Goal: Task Accomplishment & Management: Use online tool/utility

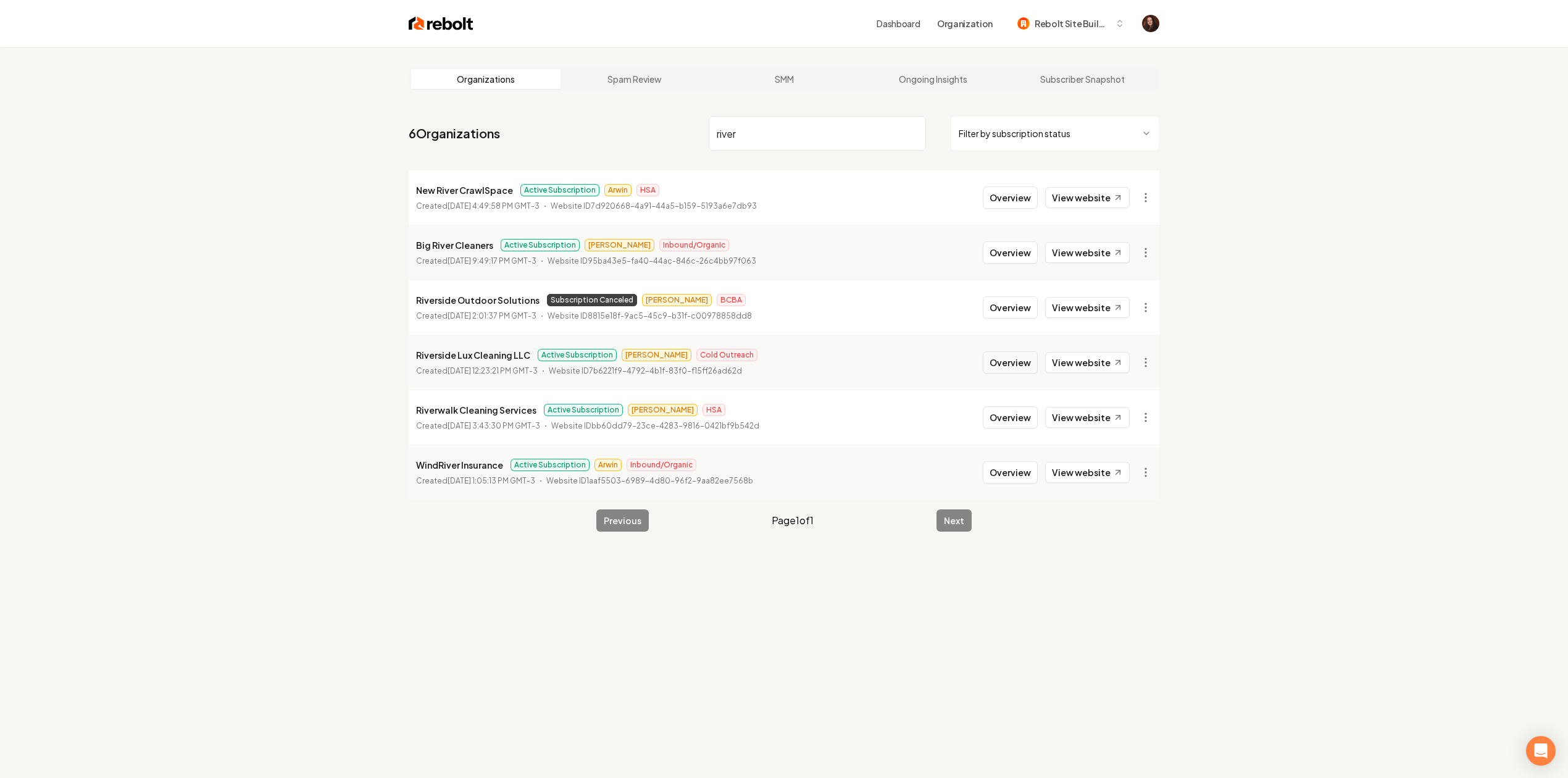
type input "river"
click at [1020, 357] on button "Overview" at bounding box center [1011, 363] width 55 height 23
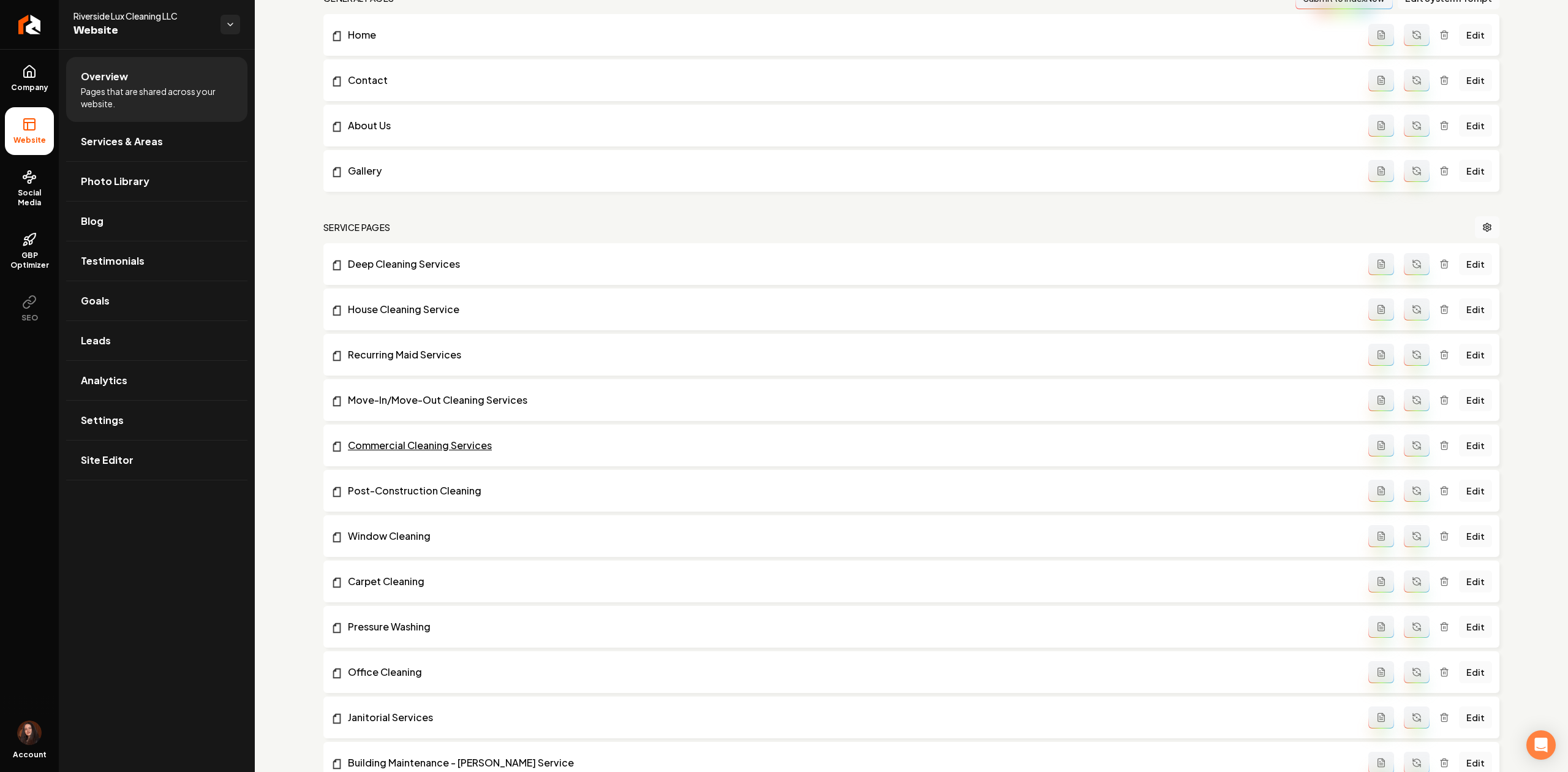
scroll to position [408, 0]
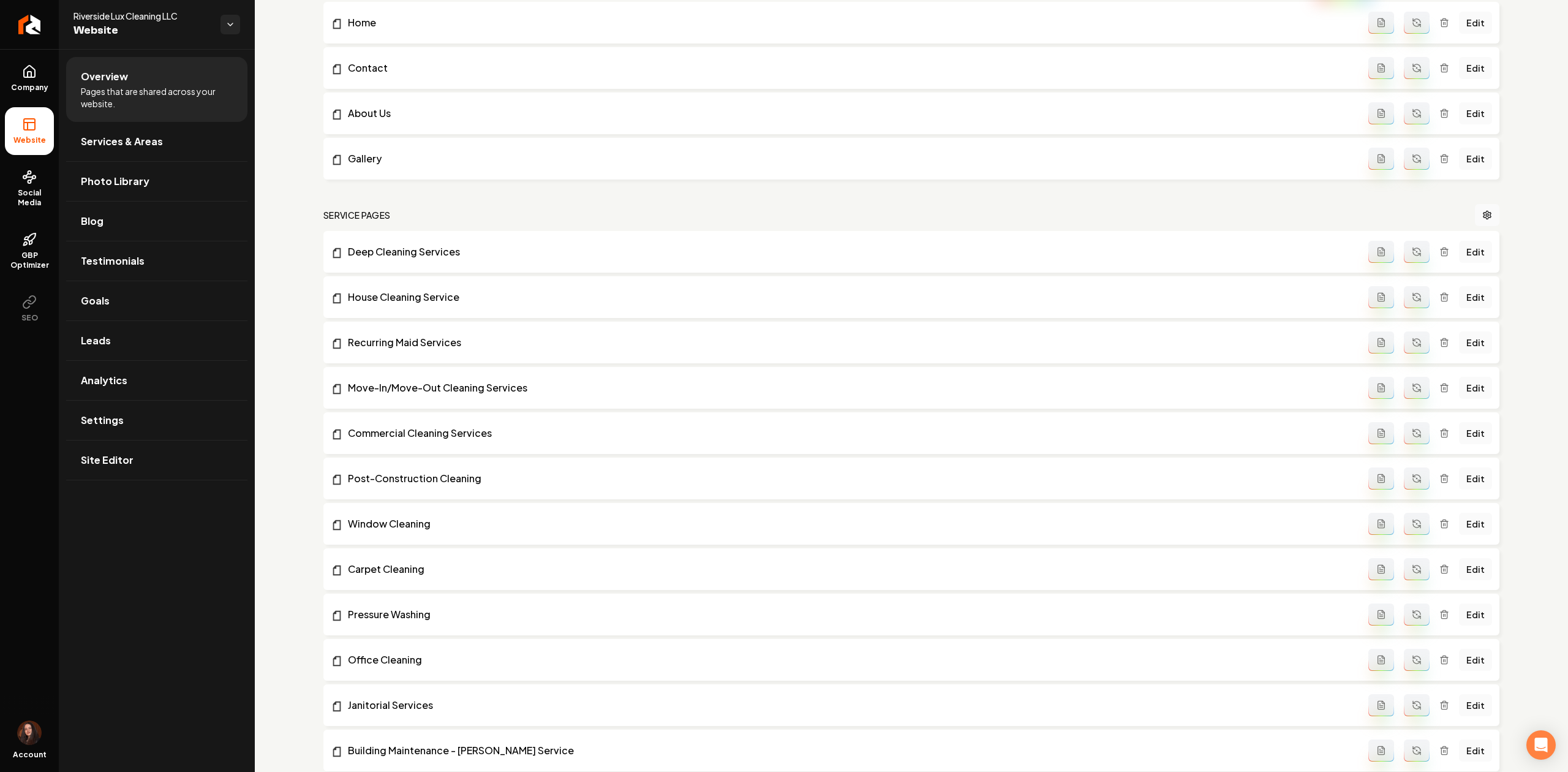
click at [1439, 255] on icon "Main content area" at bounding box center [1444, 252] width 9 height 9
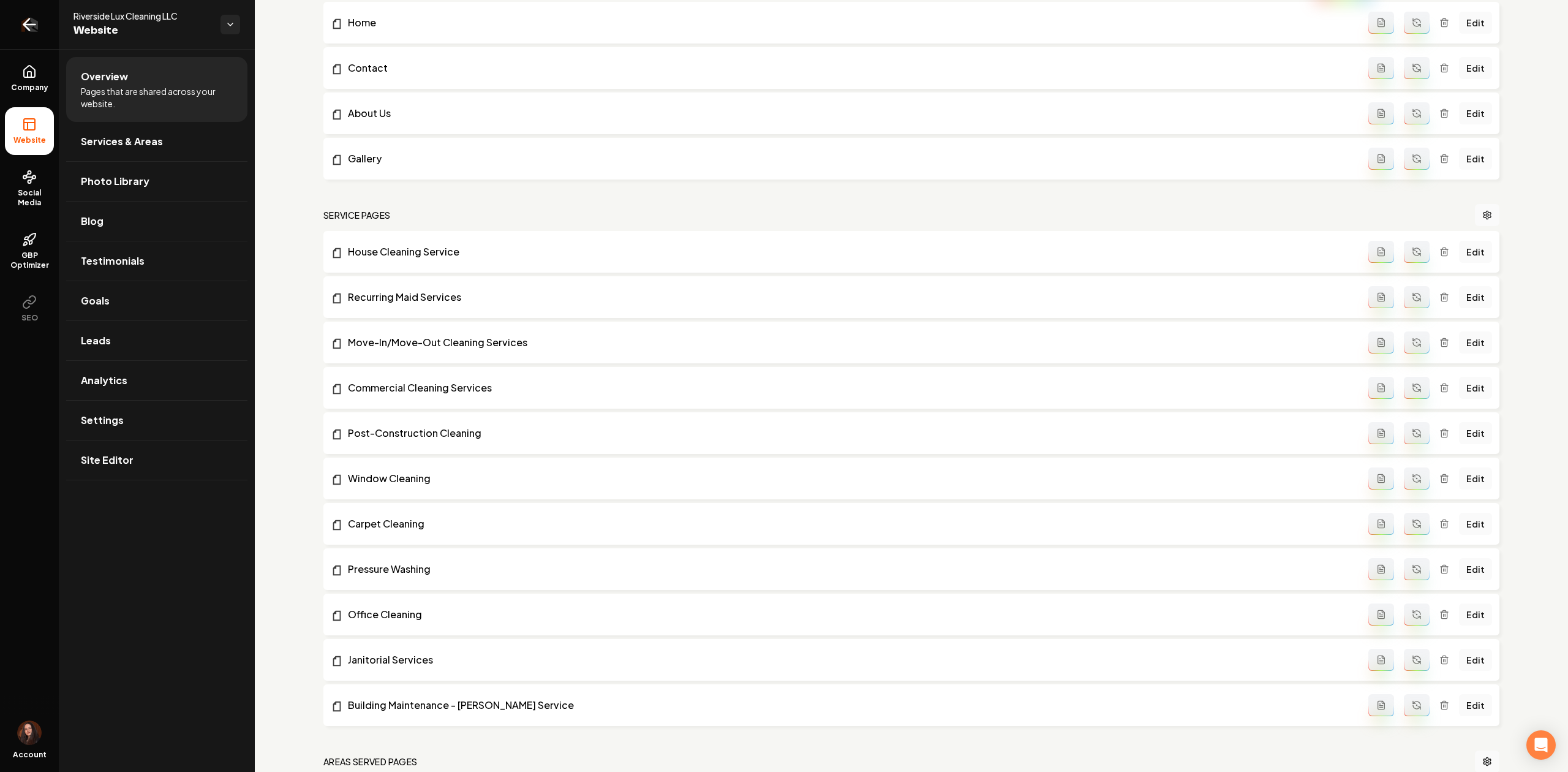
click at [23, 18] on icon "Return to dashboard" at bounding box center [29, 24] width 20 height 20
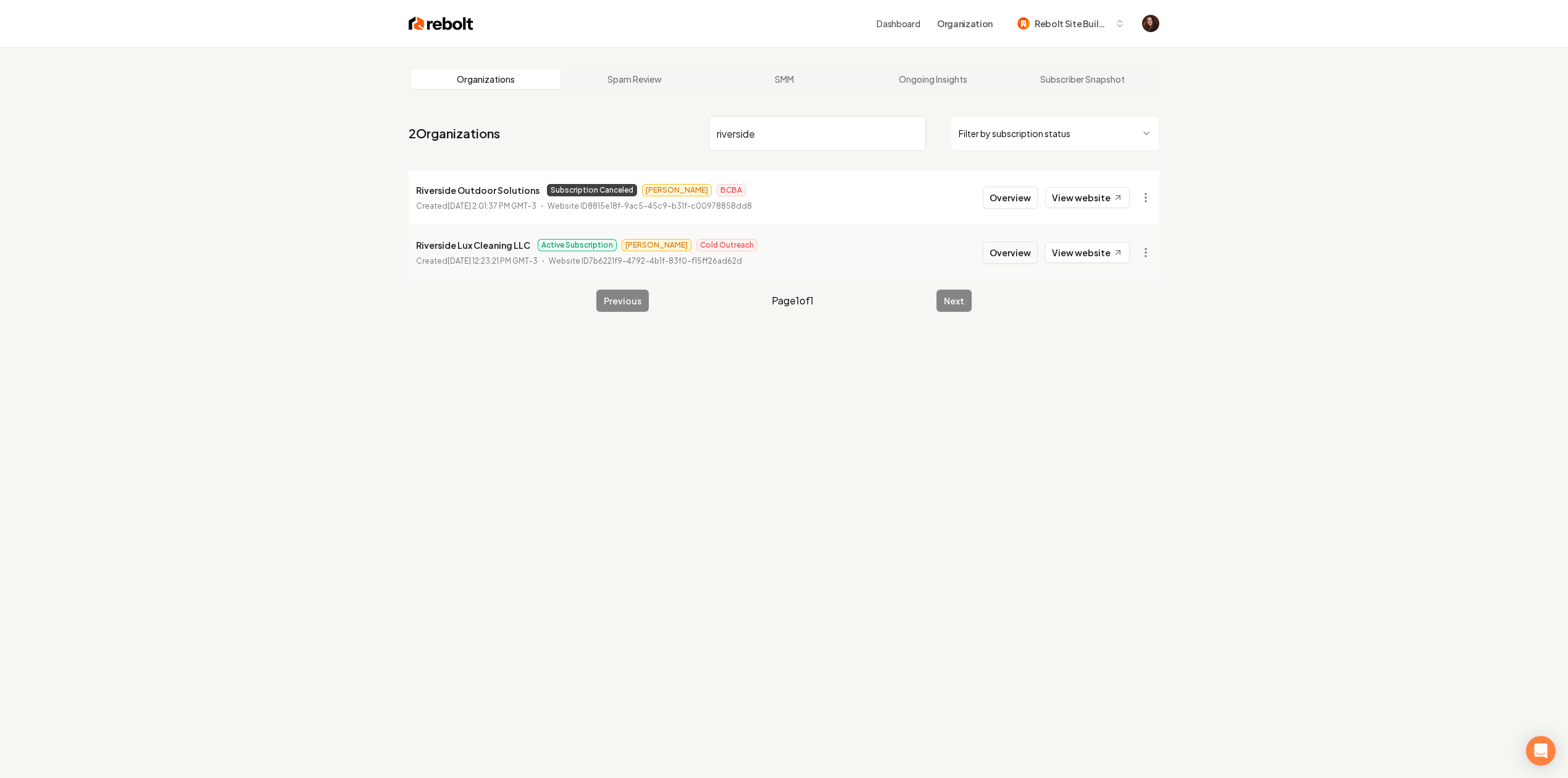
type input "riverside"
click at [997, 260] on button "Overview" at bounding box center [1011, 253] width 55 height 23
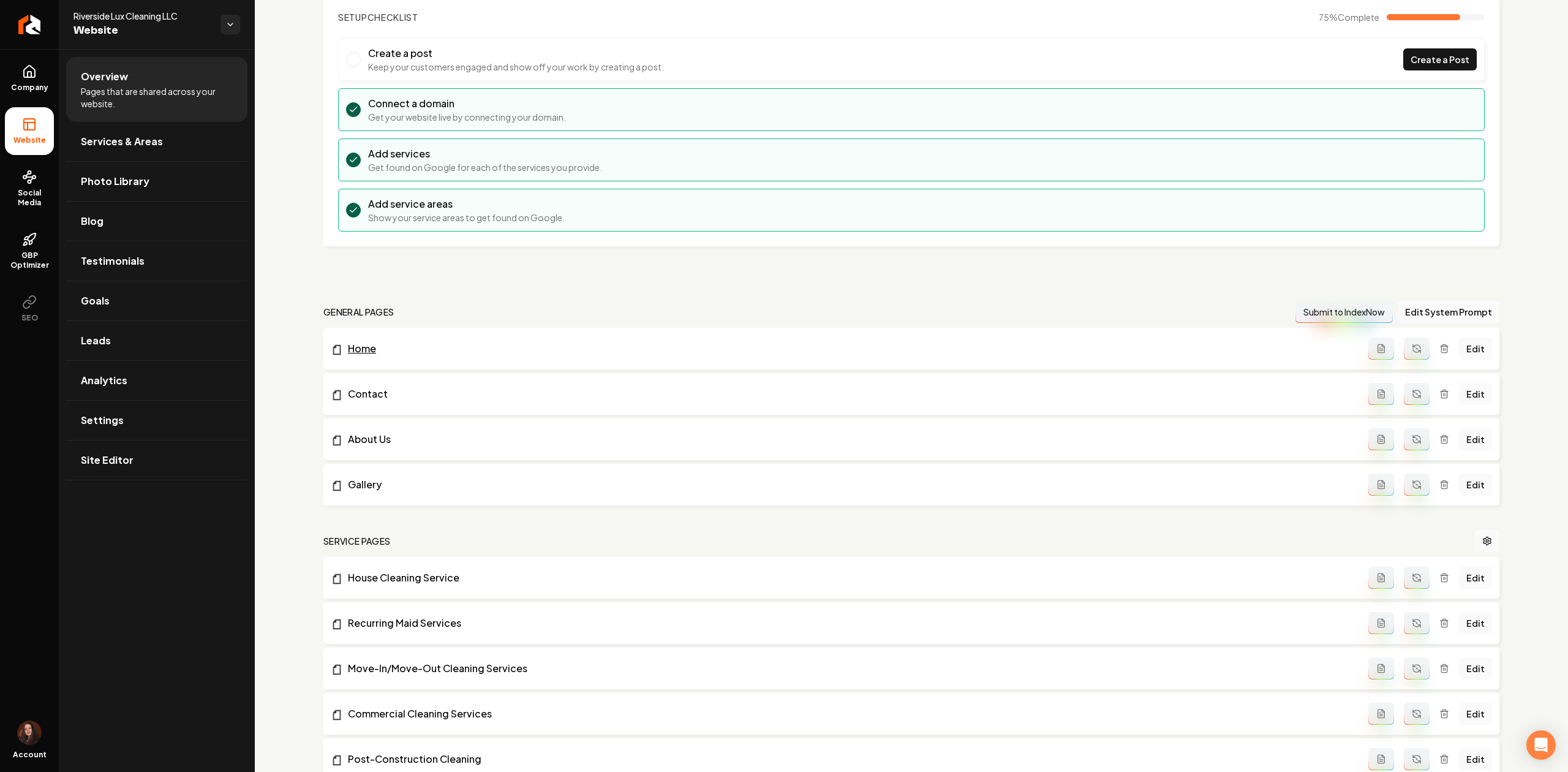
scroll to position [245, 0]
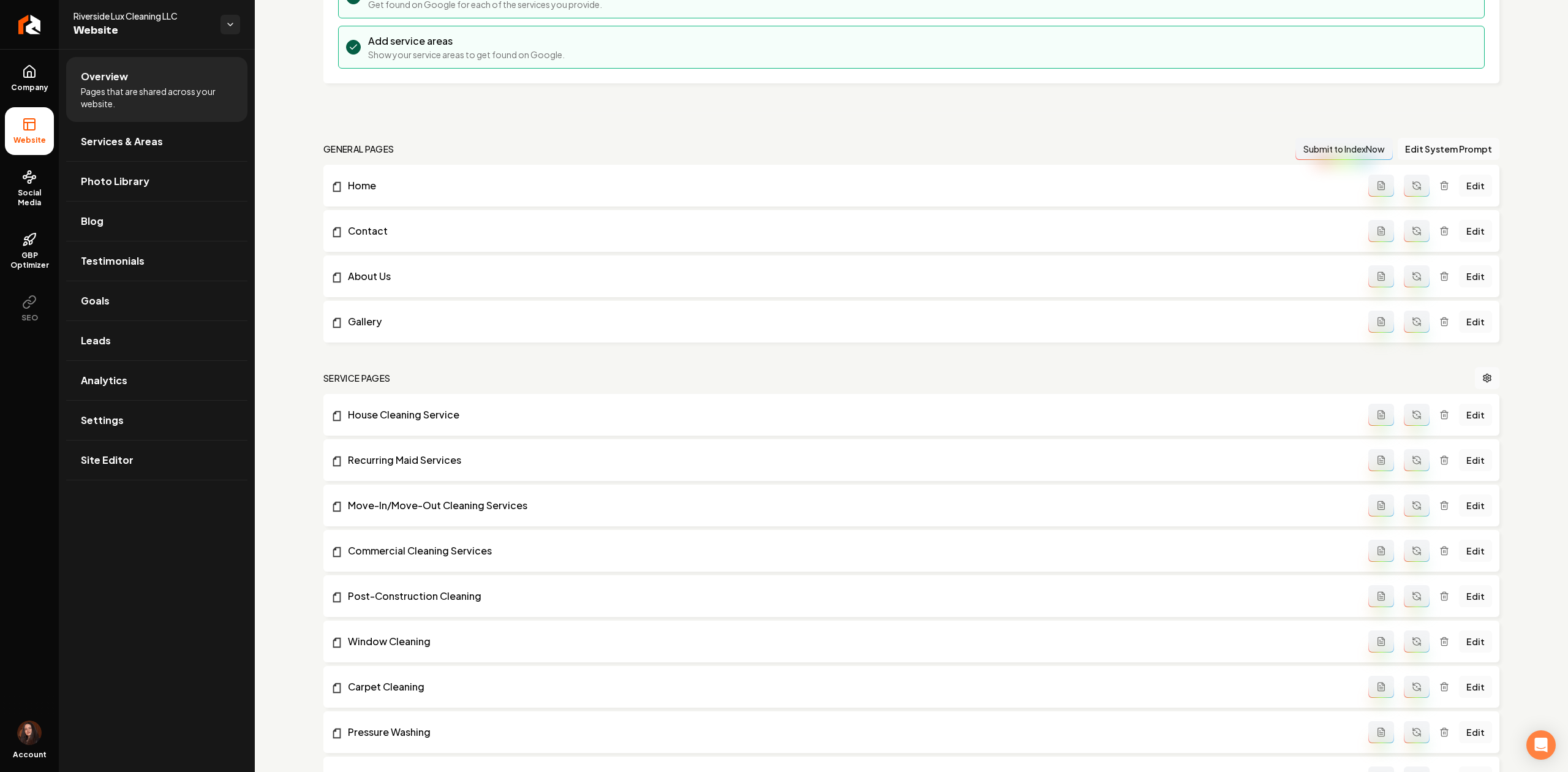
click at [1439, 417] on icon "Main content area" at bounding box center [1444, 414] width 9 height 9
click at [1439, 420] on icon "Main content area" at bounding box center [1444, 414] width 9 height 9
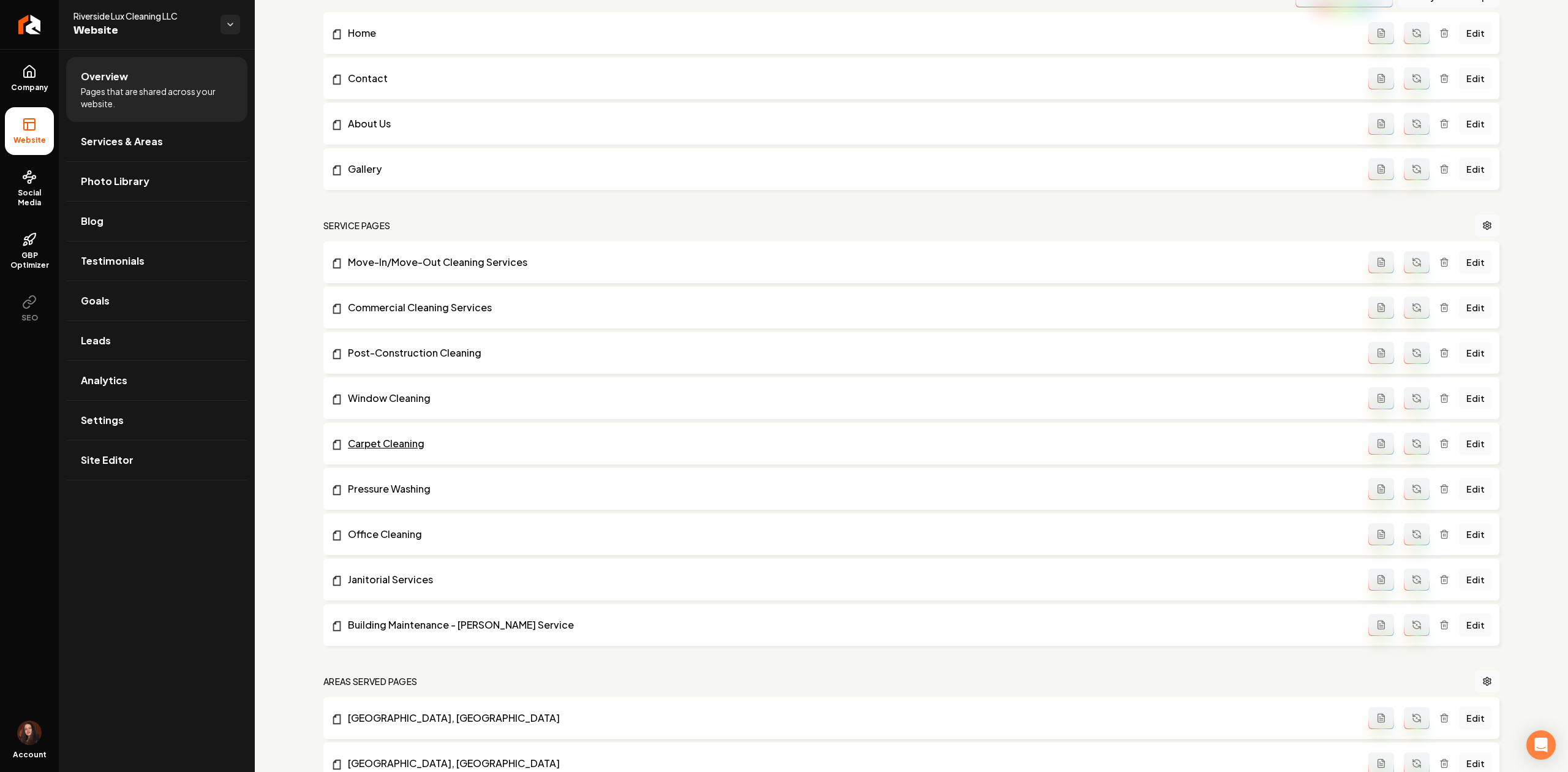
scroll to position [408, 0]
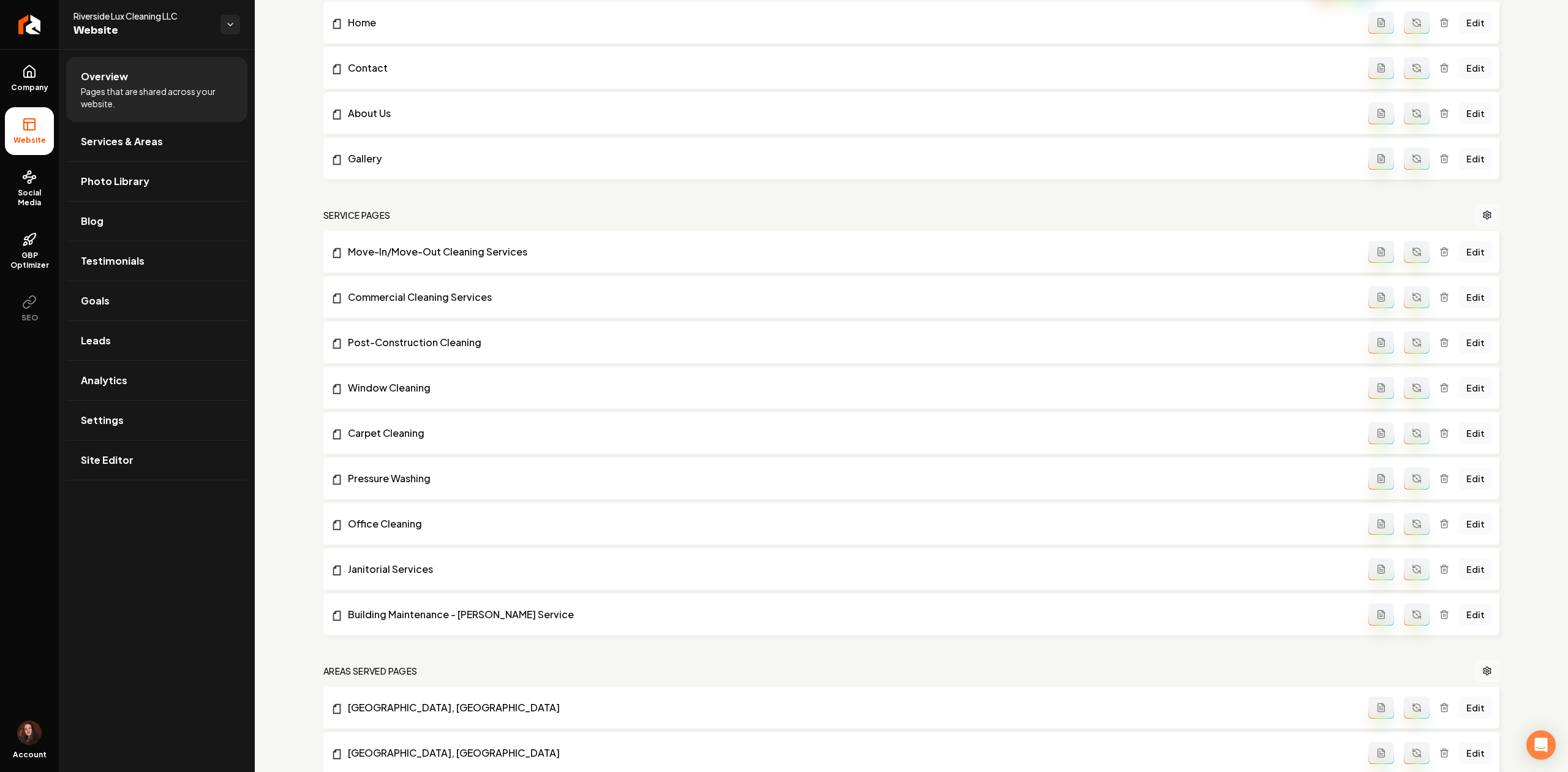
click at [1439, 392] on icon "Main content area" at bounding box center [1444, 387] width 9 height 9
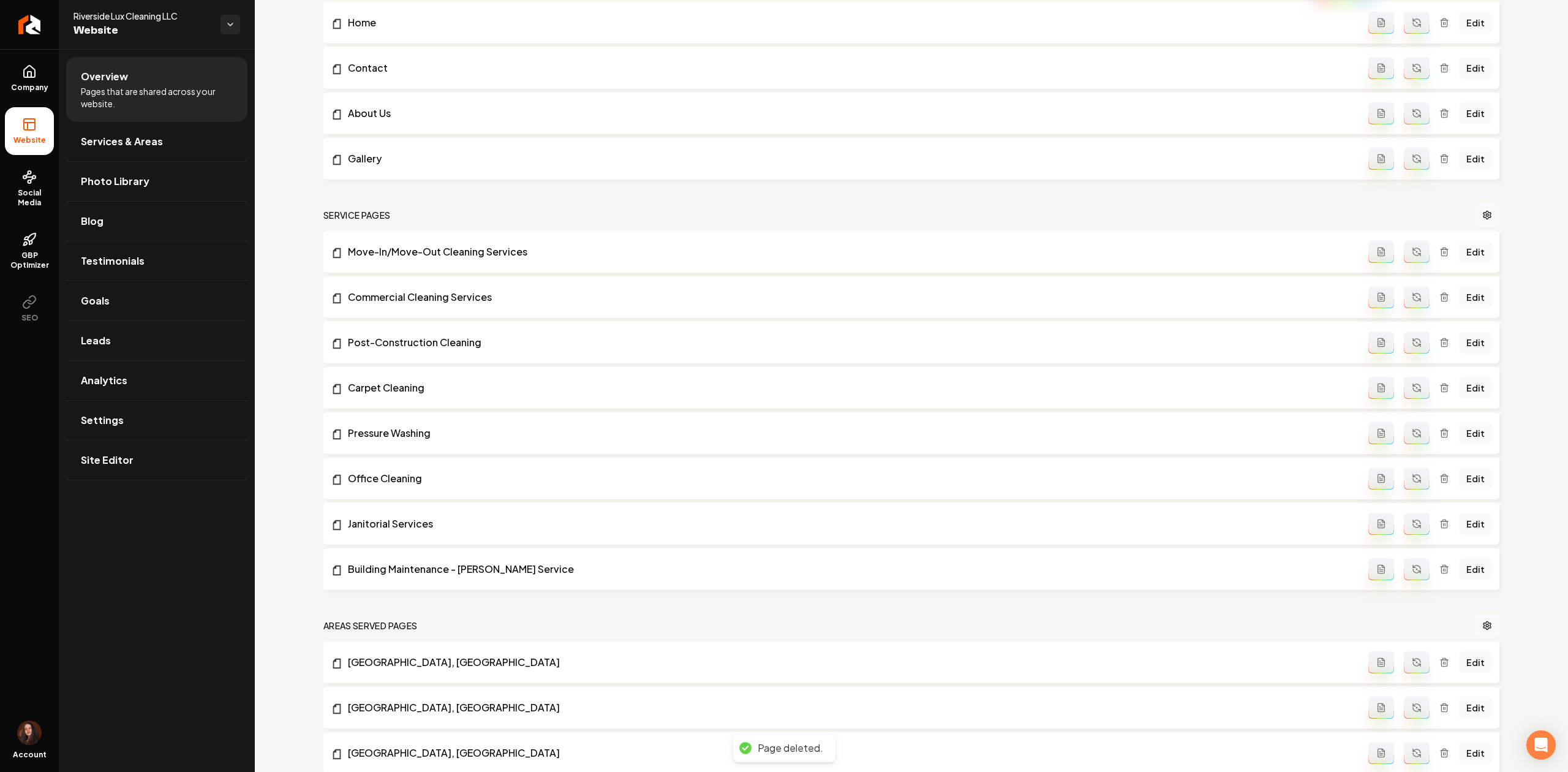
click at [1439, 390] on icon "Main content area" at bounding box center [1444, 387] width 9 height 9
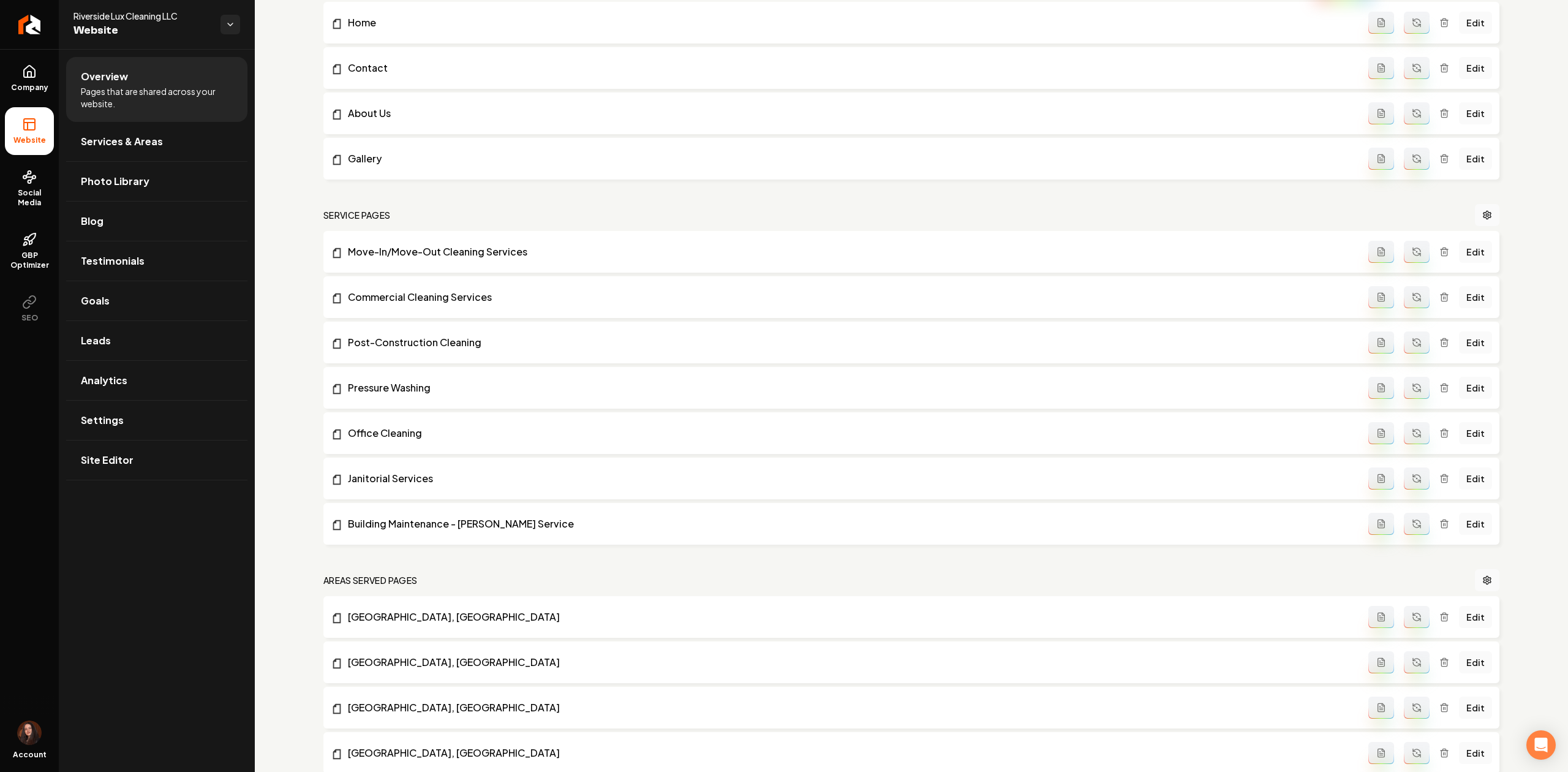
click at [1439, 390] on icon "Main content area" at bounding box center [1444, 387] width 9 height 9
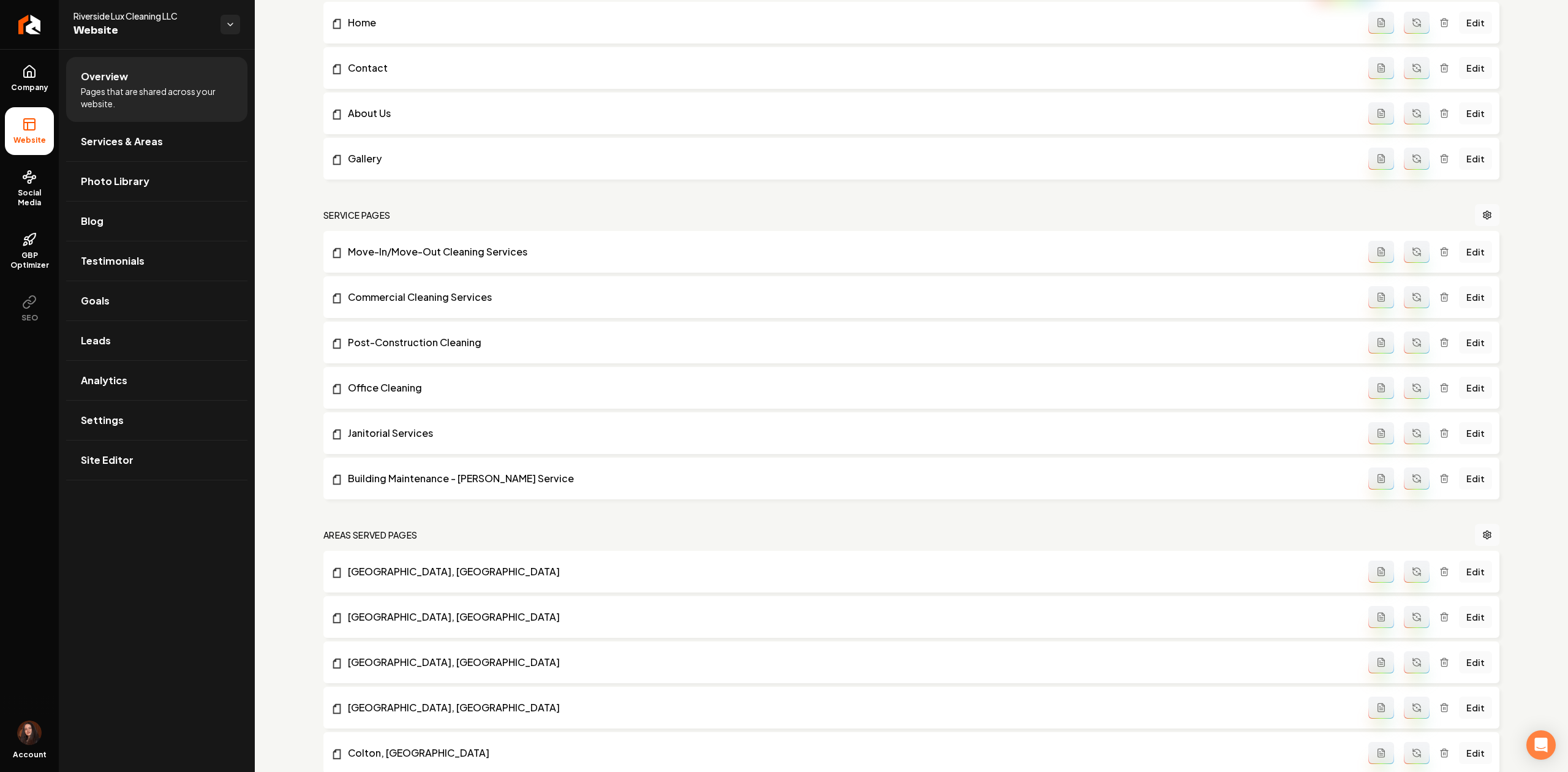
click at [1439, 393] on div "Edit" at bounding box center [1430, 388] width 124 height 22
click at [1439, 386] on icon "Main content area" at bounding box center [1444, 387] width 9 height 9
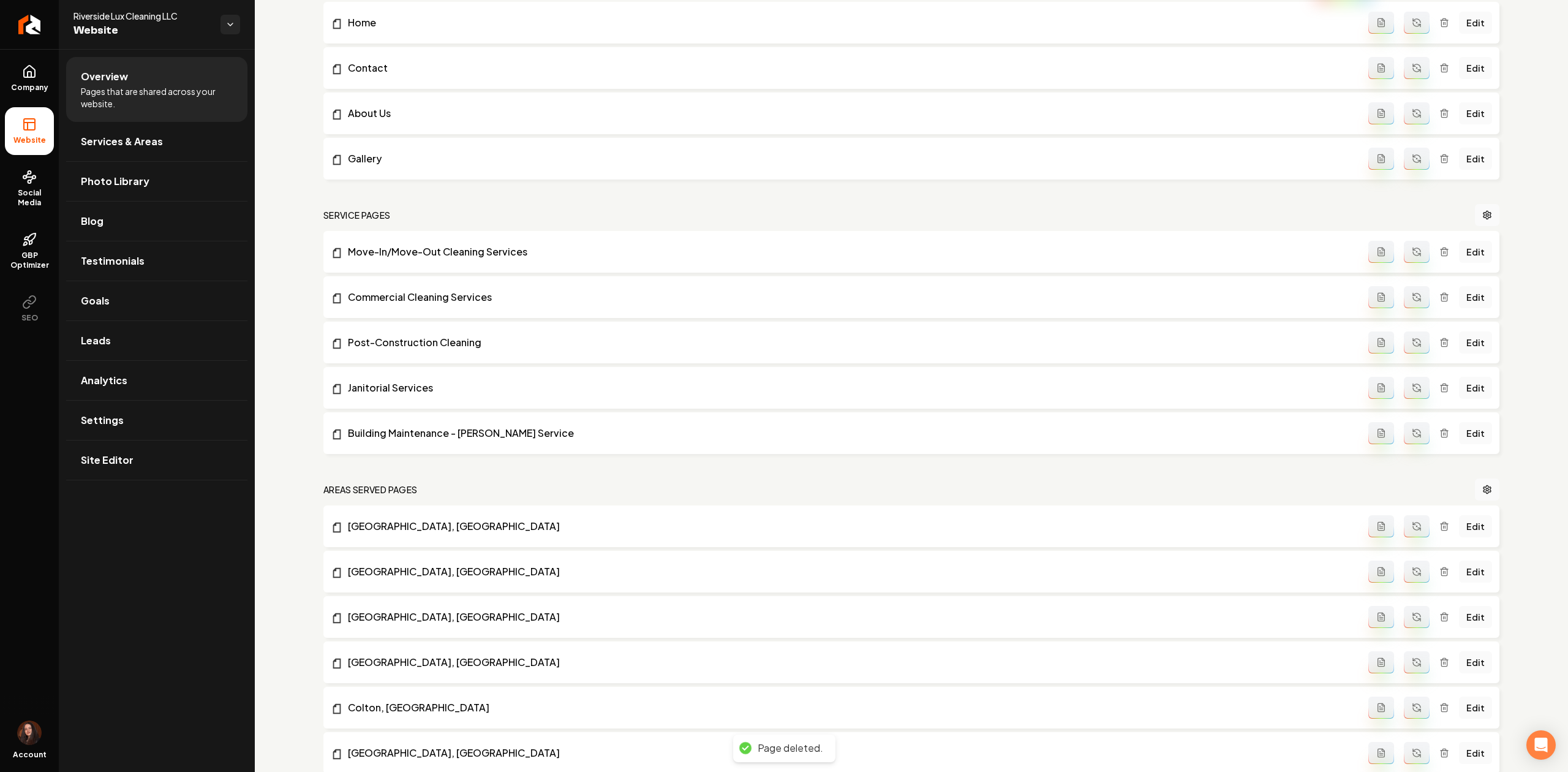
click at [1426, 390] on div "Edit" at bounding box center [1430, 388] width 124 height 22
click at [1439, 391] on icon "Main content area" at bounding box center [1444, 387] width 9 height 9
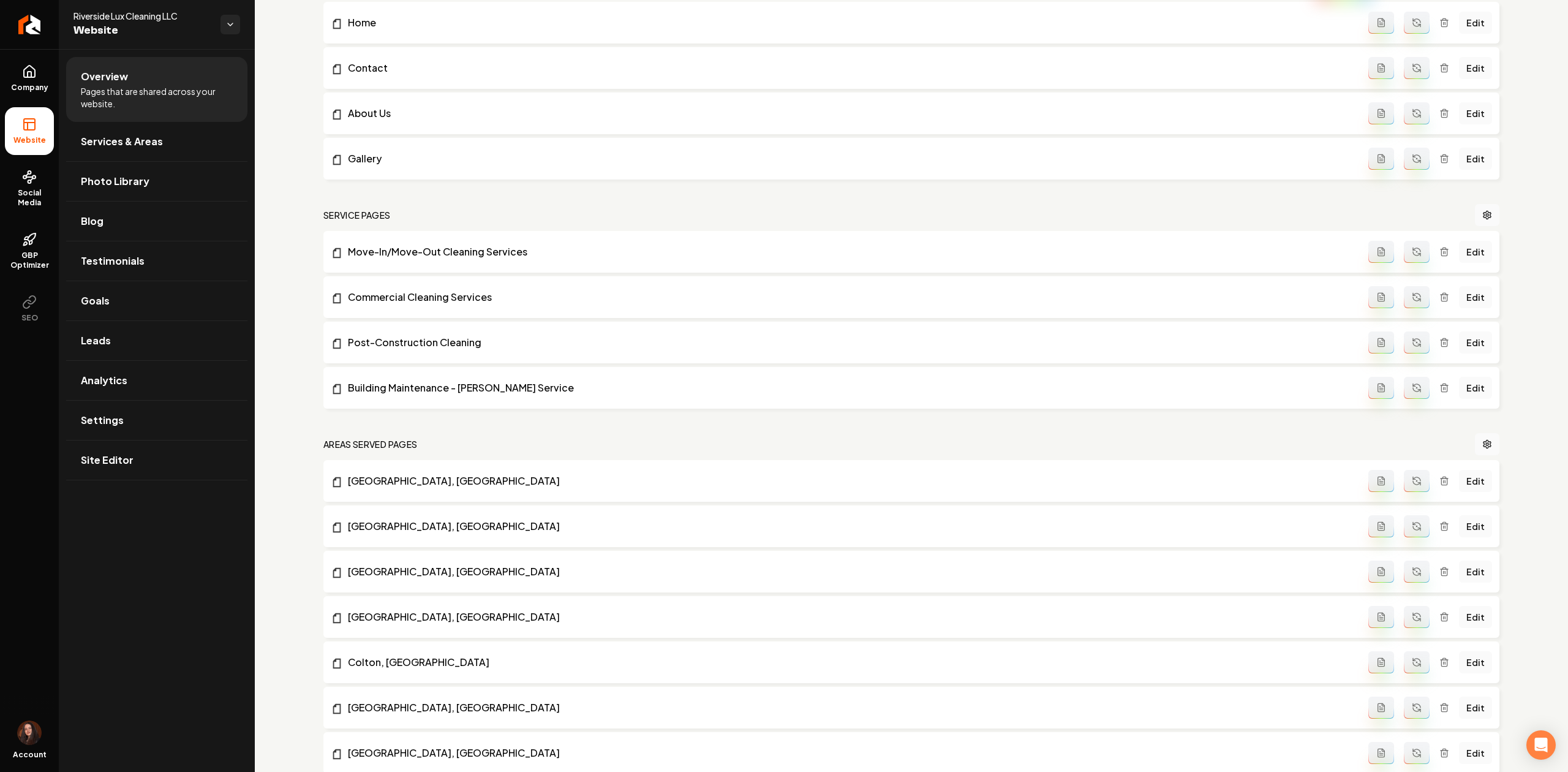
click at [1440, 386] on icon "Main content area" at bounding box center [1444, 386] width 8 height 0
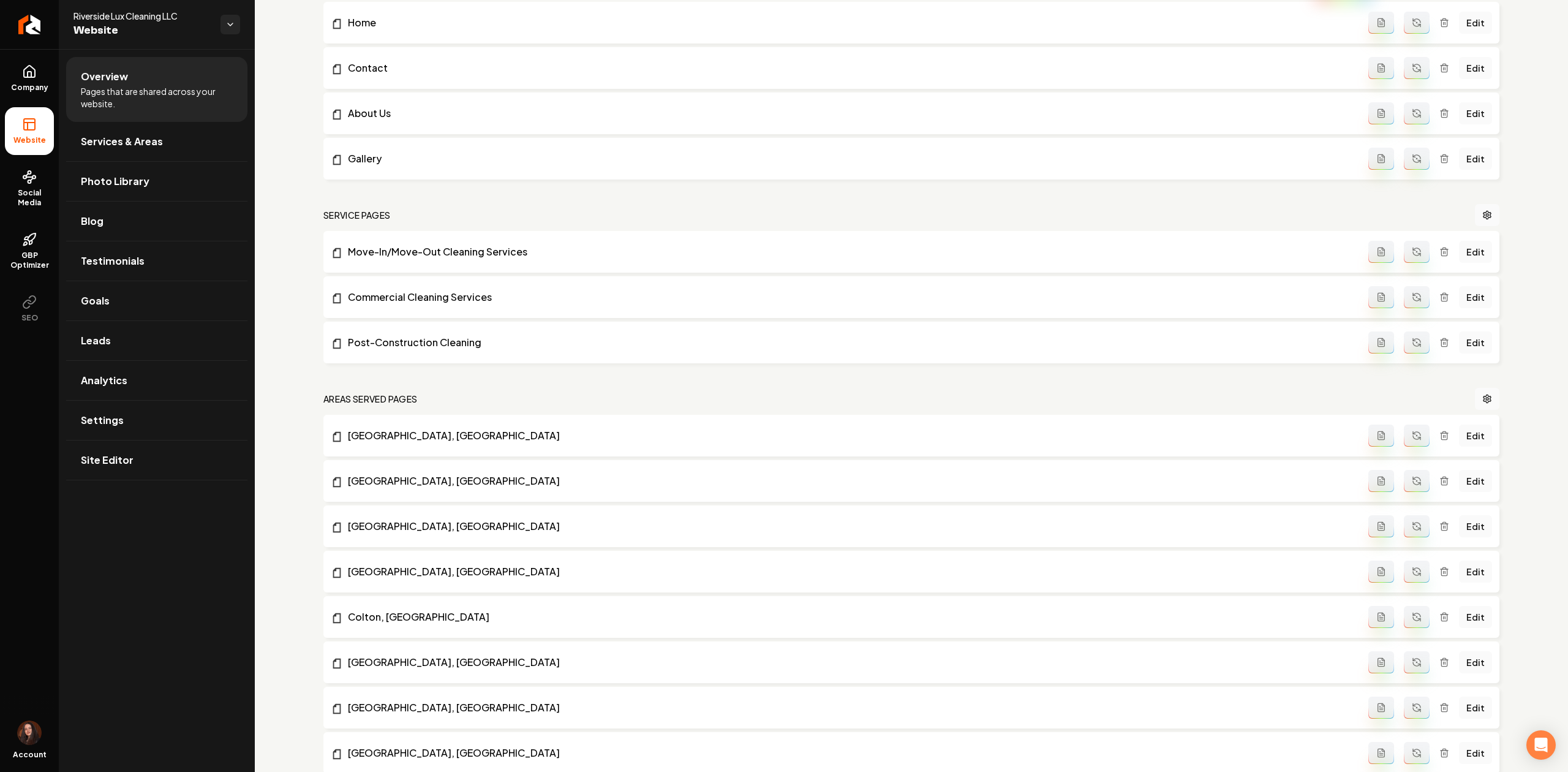
click at [1433, 532] on div "Edit" at bounding box center [1430, 526] width 124 height 22
click at [1439, 528] on icon "Main content area" at bounding box center [1444, 526] width 9 height 9
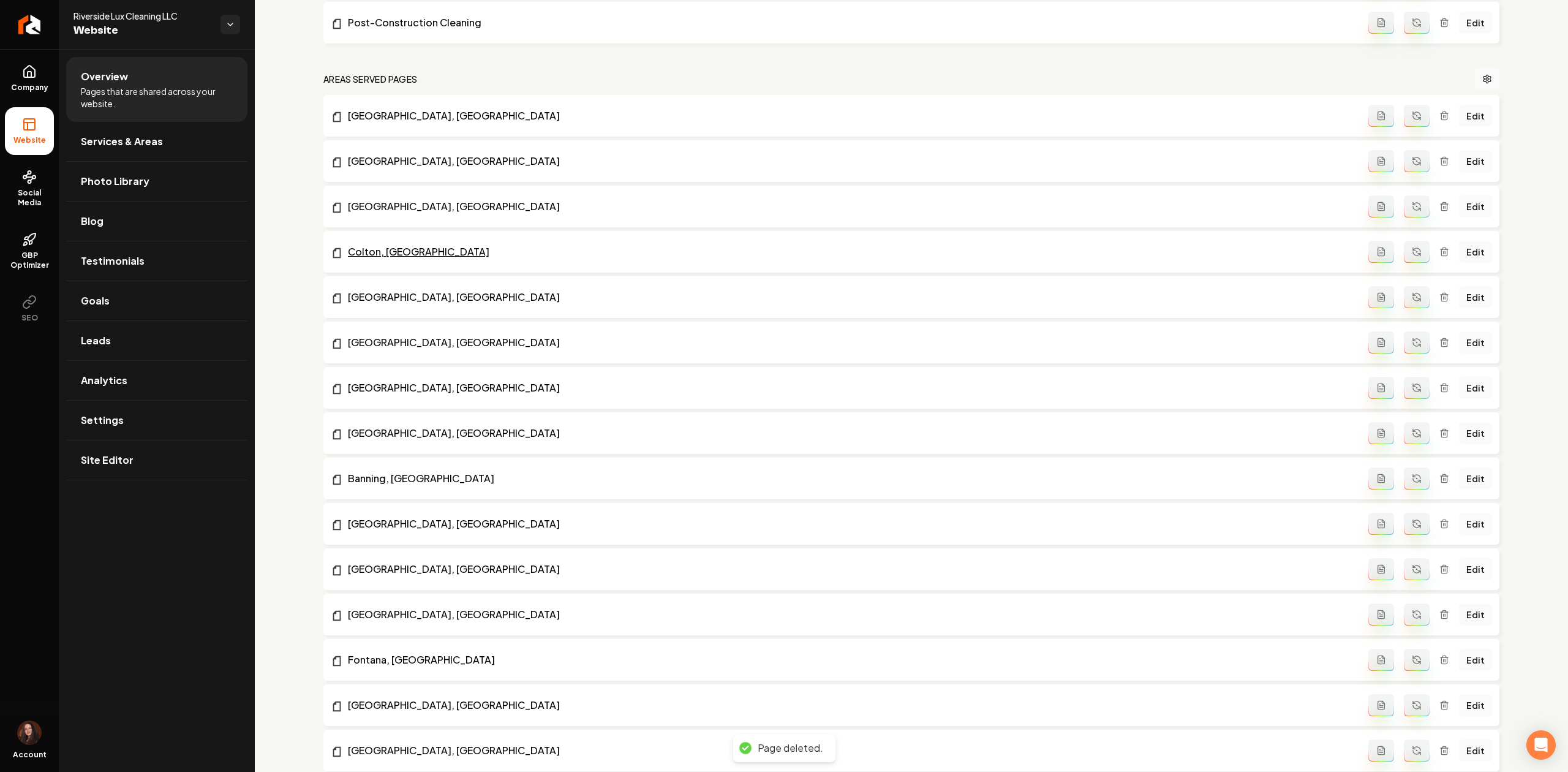
scroll to position [735, 0]
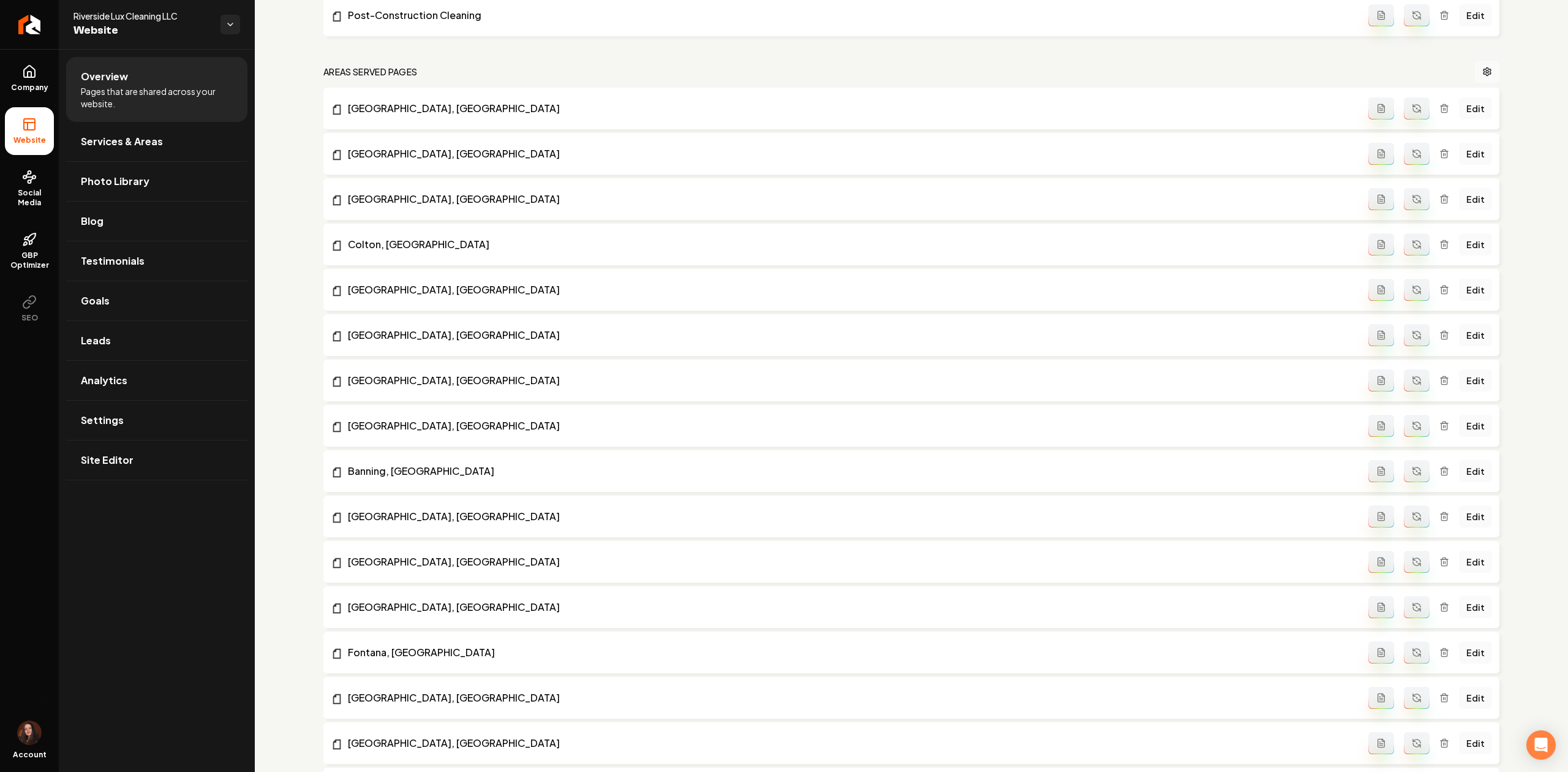
click at [1442, 468] on div "Edit" at bounding box center [1430, 471] width 124 height 22
click at [1444, 468] on div "Edit" at bounding box center [1430, 471] width 124 height 22
click at [1444, 473] on line "Main content area" at bounding box center [1444, 471] width 0 height 3
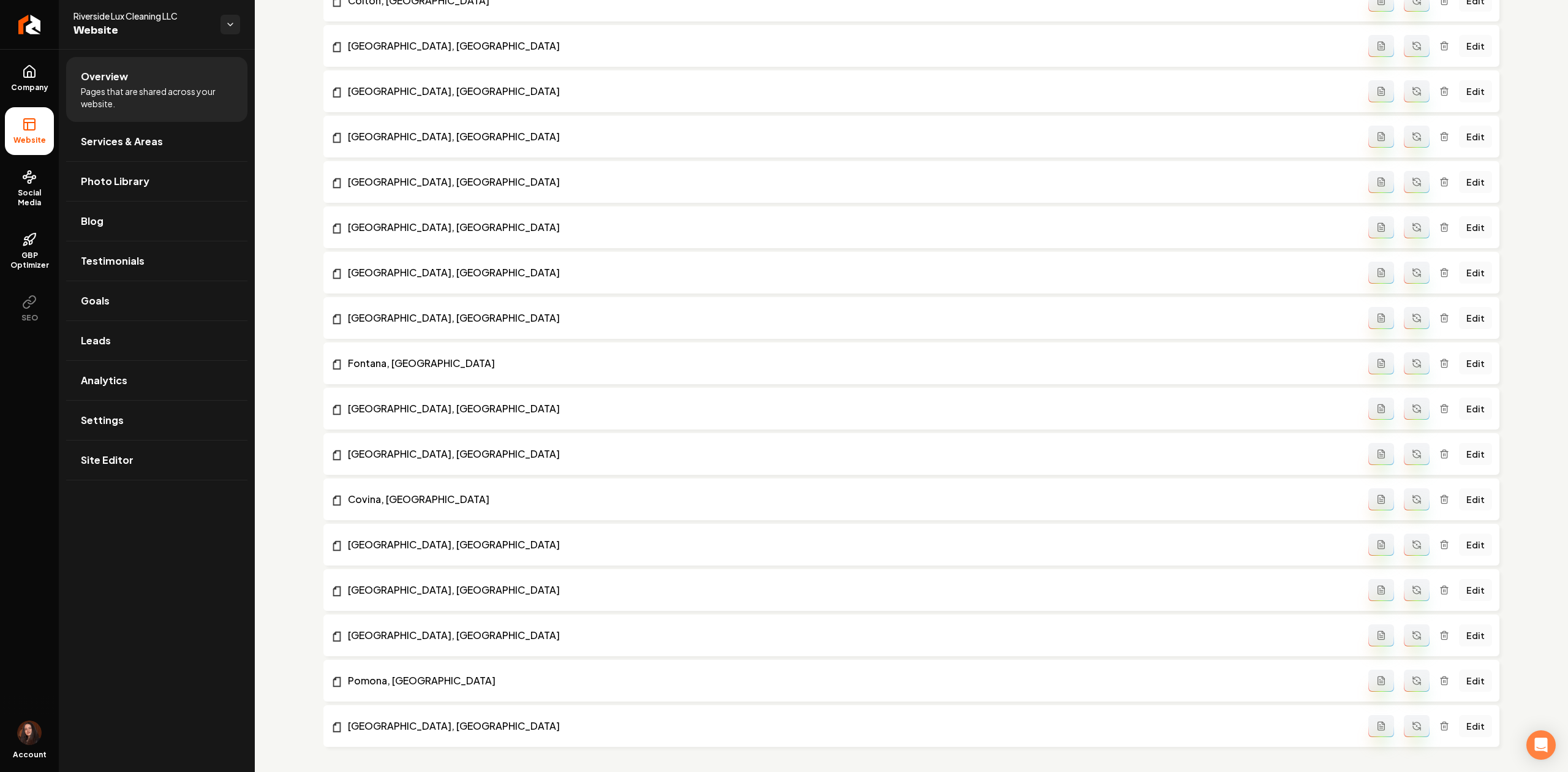
scroll to position [981, 0]
click at [1439, 454] on icon "Main content area" at bounding box center [1444, 453] width 9 height 9
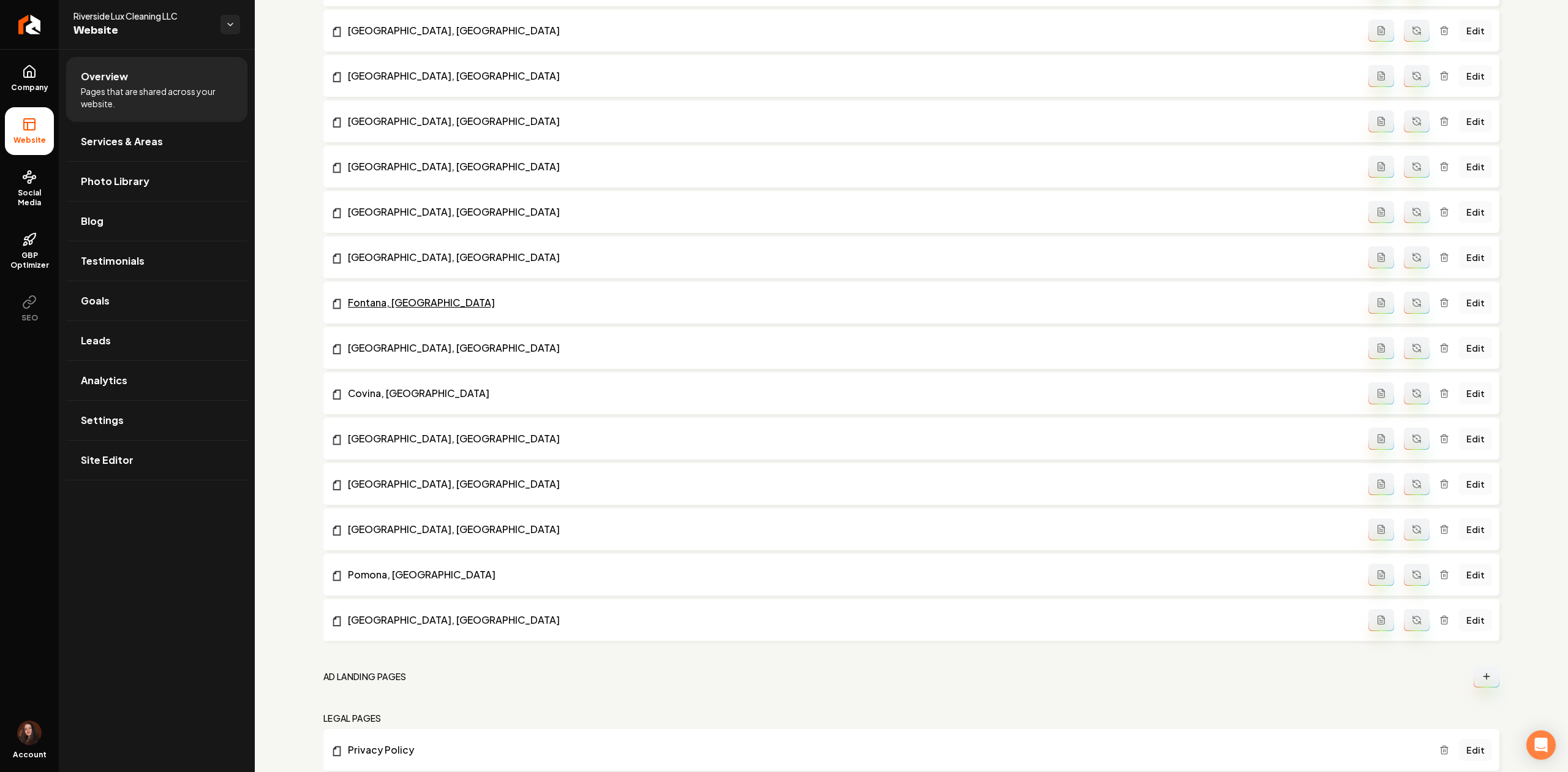
scroll to position [1037, 0]
click at [1439, 309] on icon "Main content area" at bounding box center [1444, 305] width 9 height 9
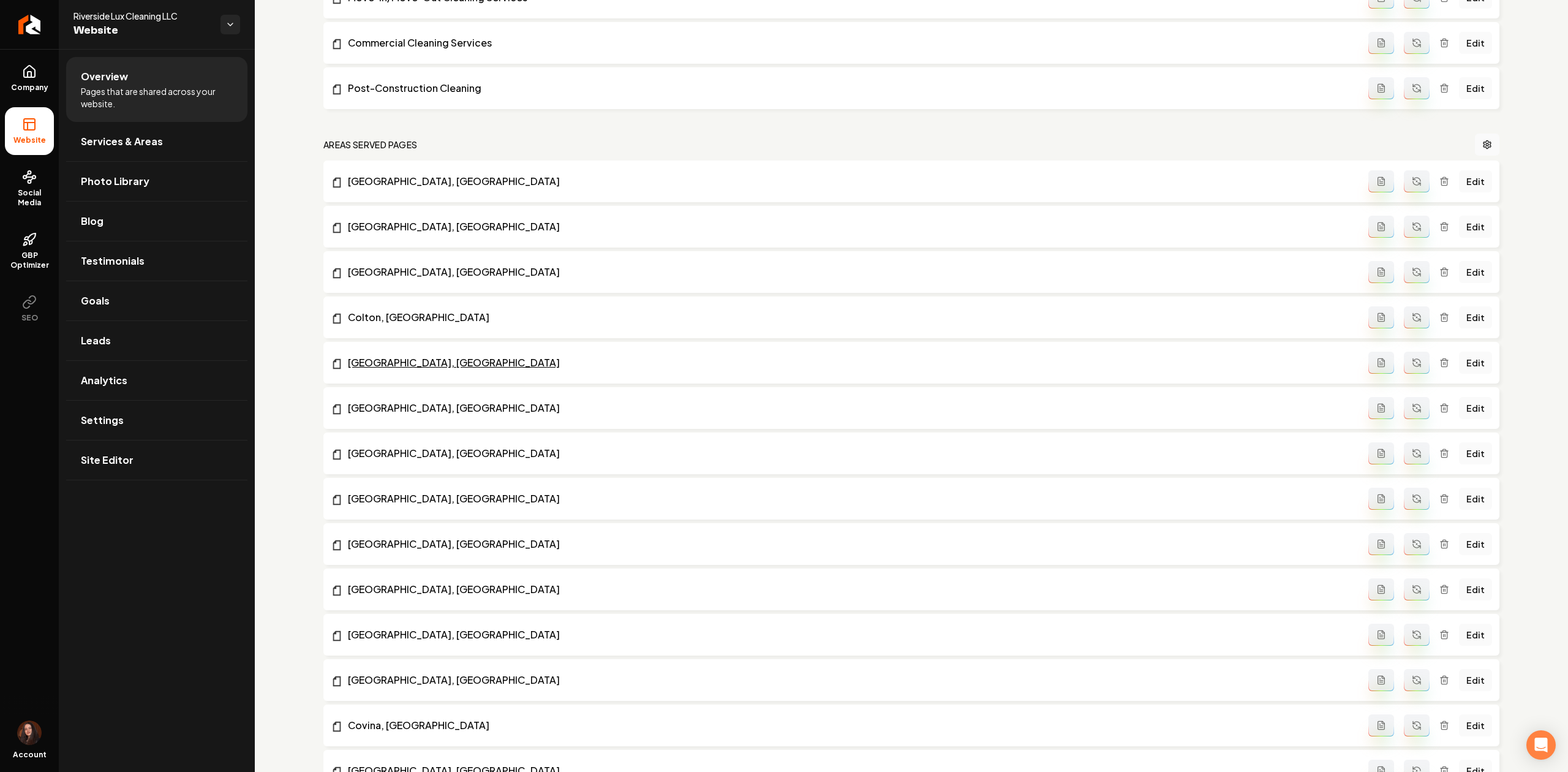
scroll to position [629, 0]
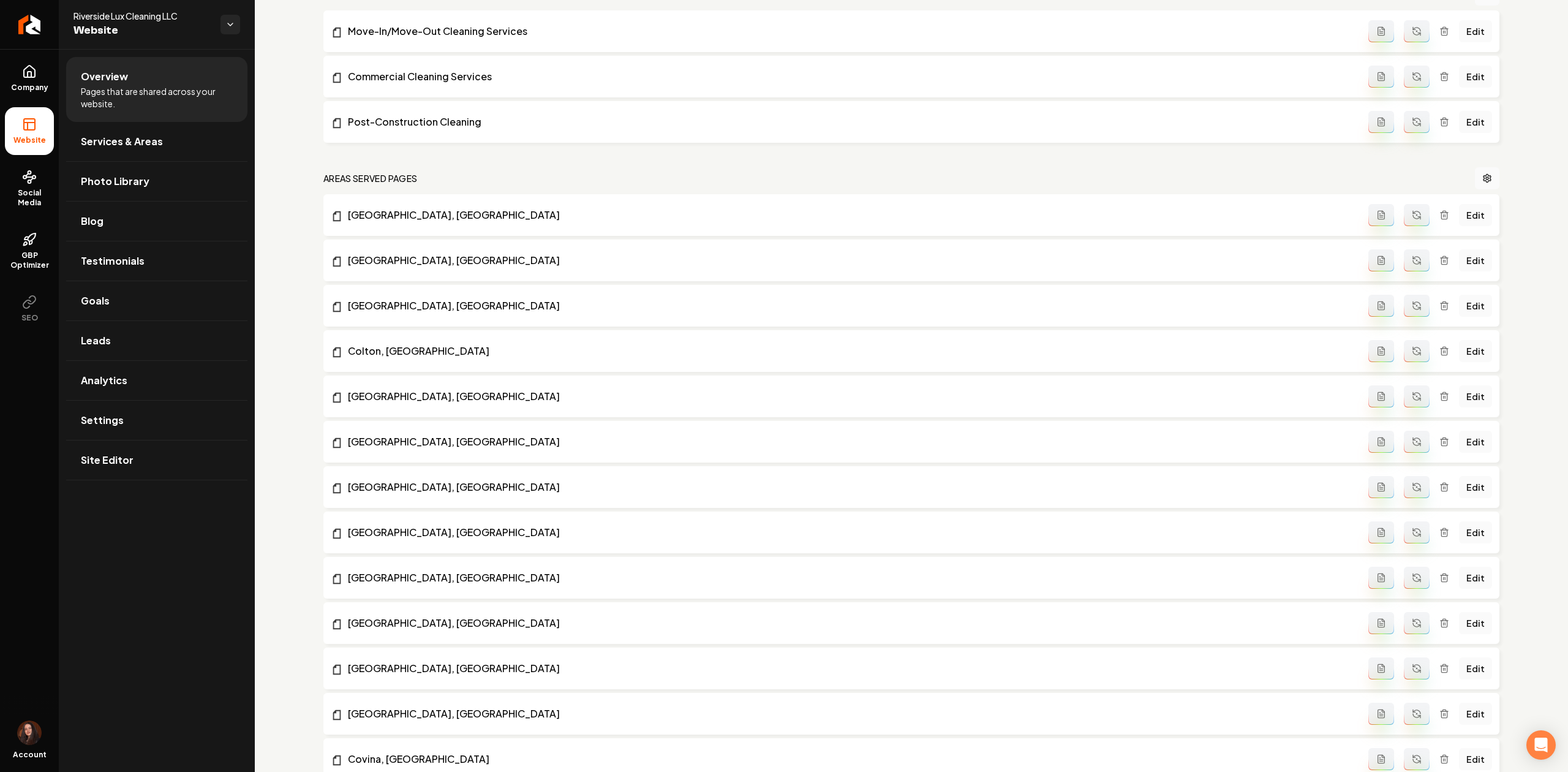
click at [1439, 349] on icon "Main content area" at bounding box center [1444, 350] width 9 height 9
click at [1439, 673] on icon "Main content area" at bounding box center [1444, 668] width 9 height 9
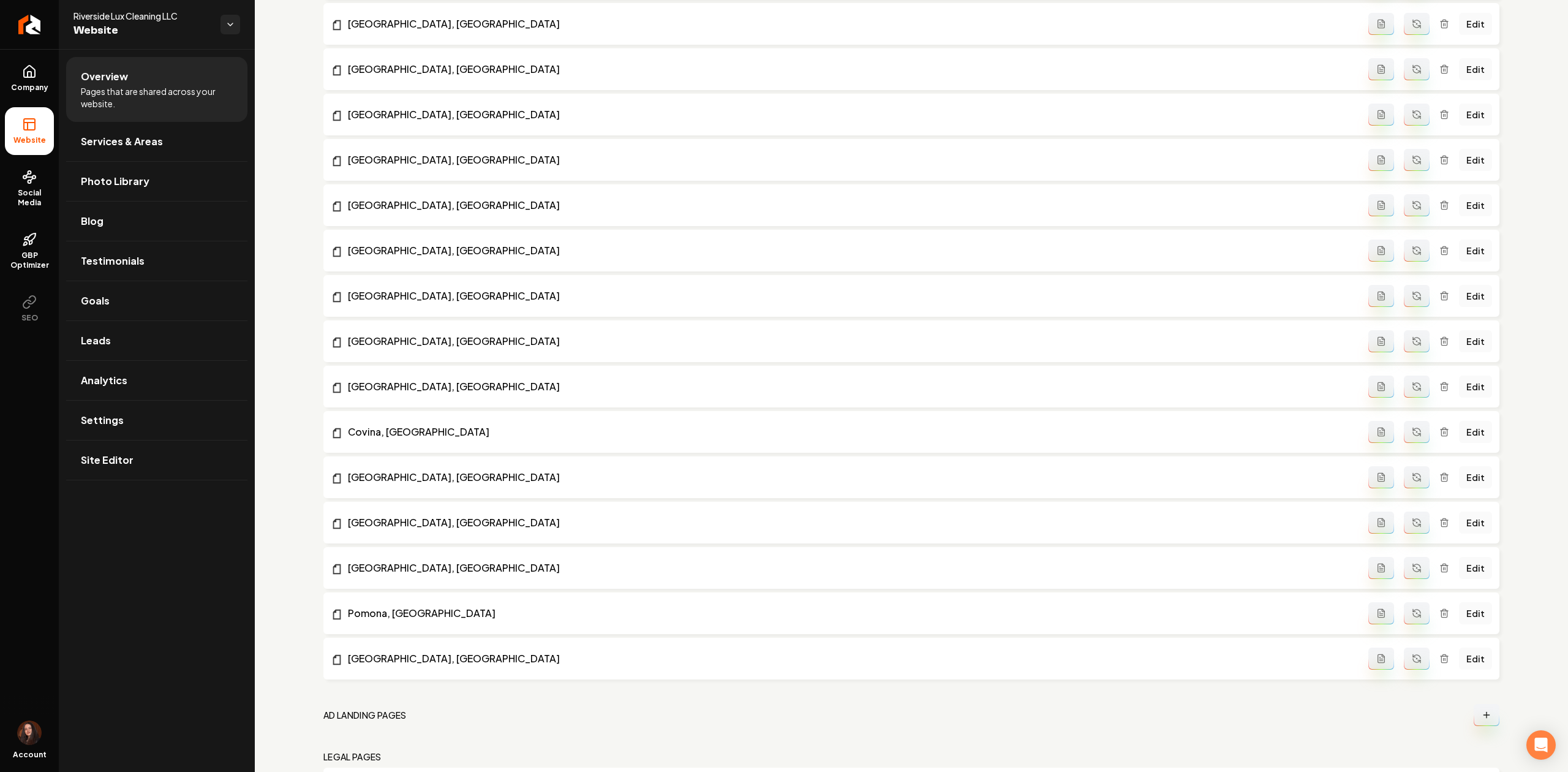
scroll to position [873, 0]
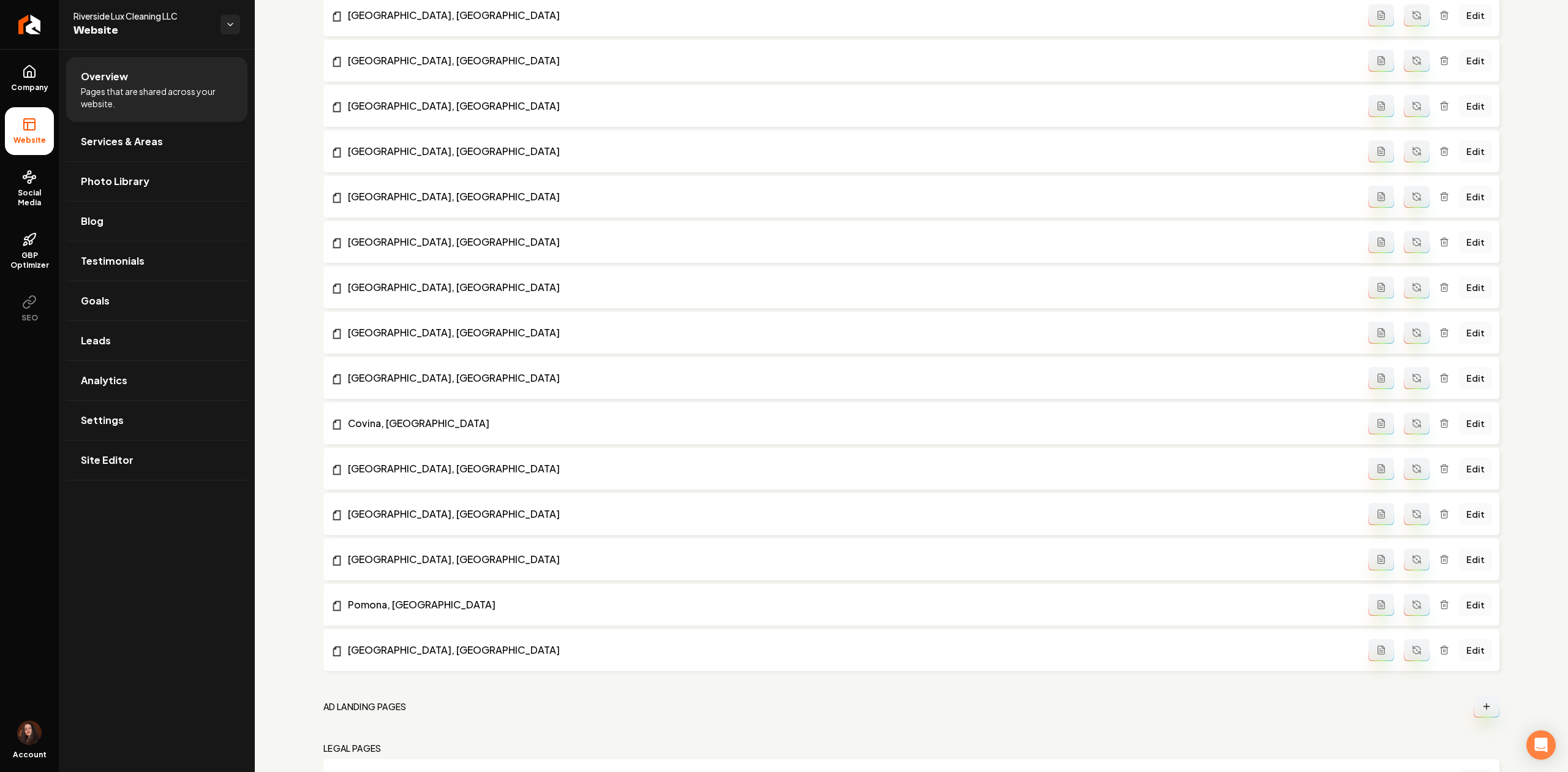
click at [1439, 243] on div "Edit" at bounding box center [1430, 242] width 124 height 22
click at [1444, 243] on line "Main content area" at bounding box center [1444, 242] width 0 height 3
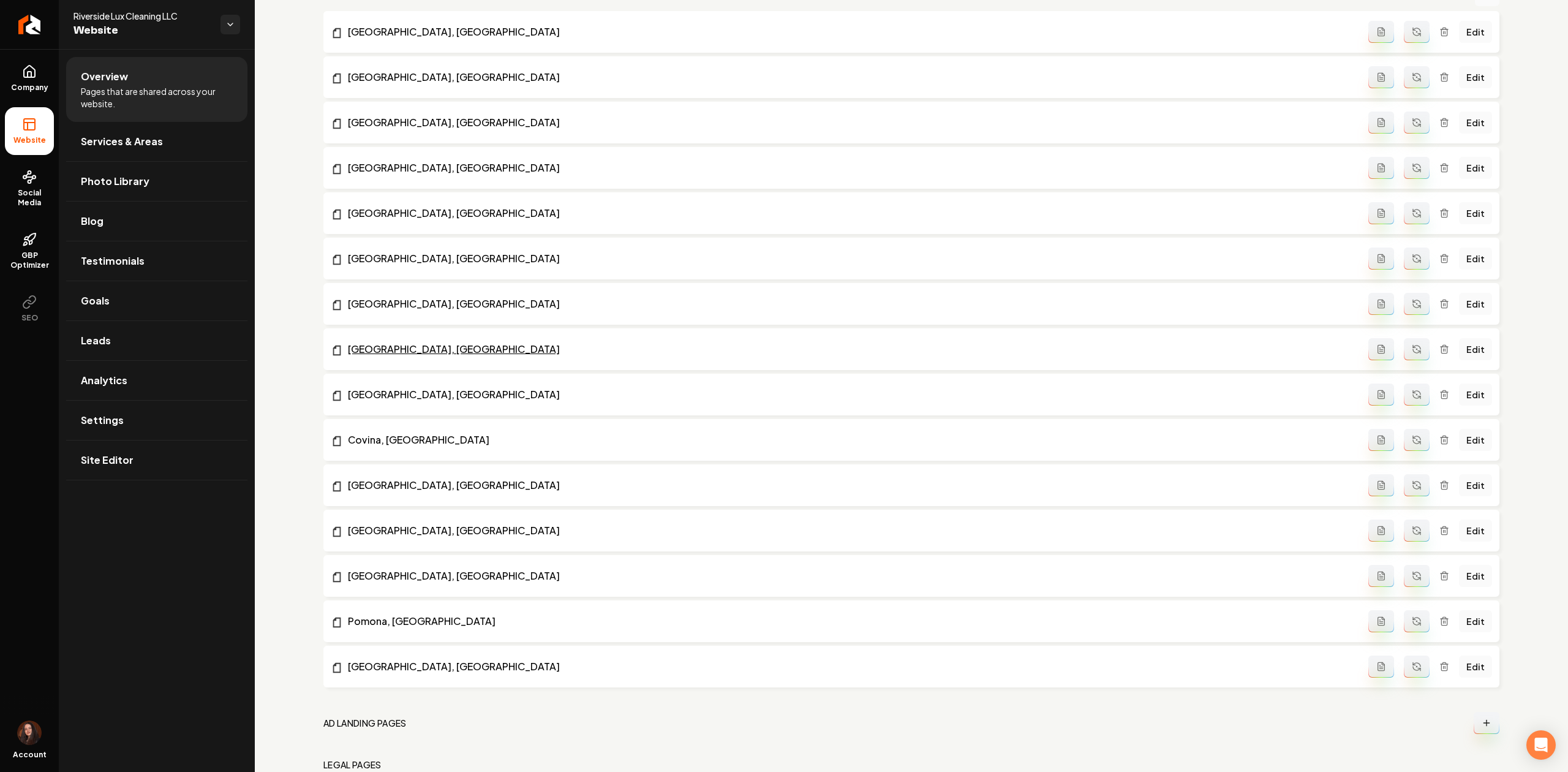
scroll to position [793, 0]
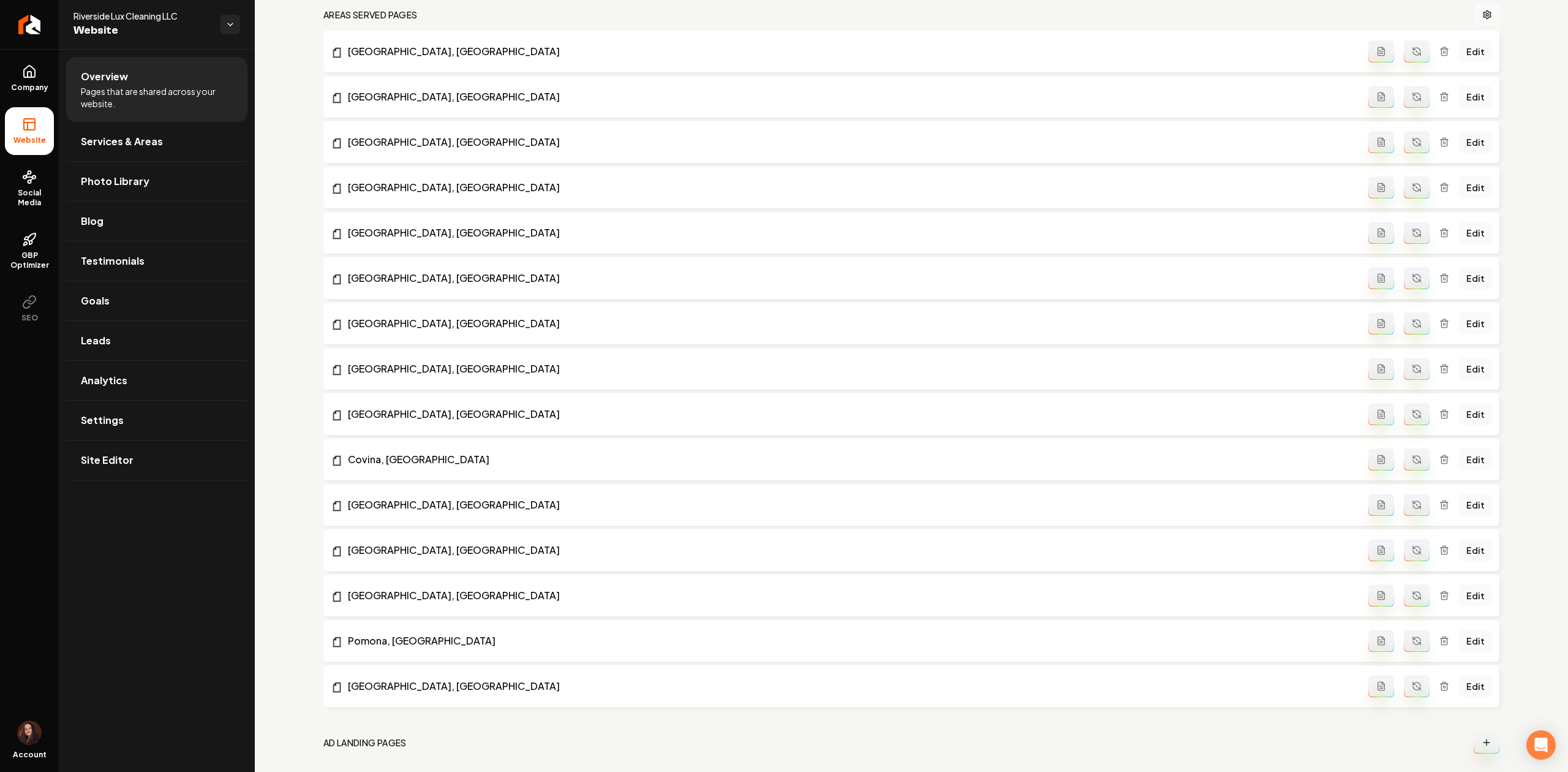
click at [1439, 143] on icon "Main content area" at bounding box center [1444, 142] width 9 height 9
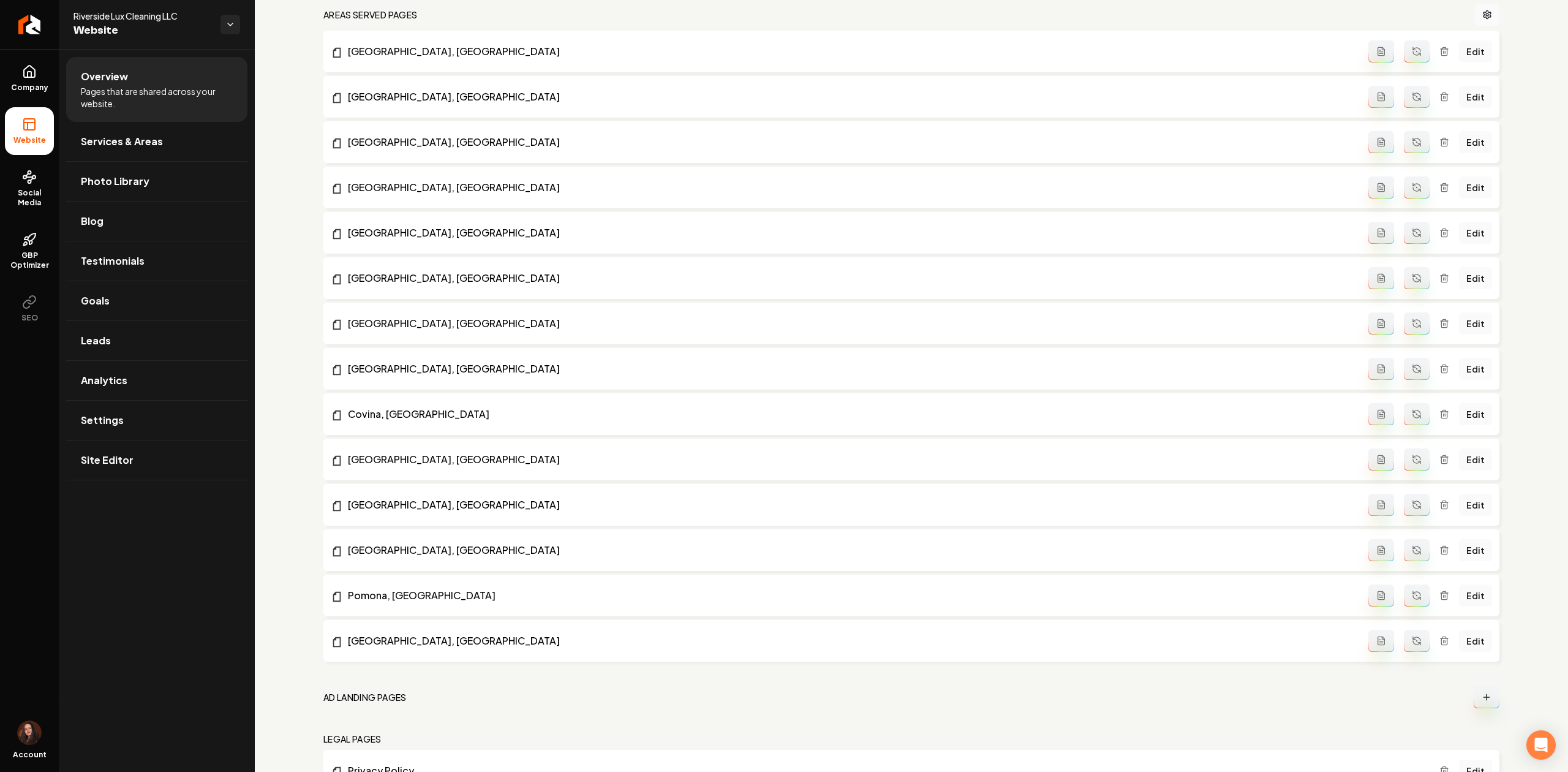
click at [1439, 100] on icon "Main content area" at bounding box center [1444, 96] width 9 height 9
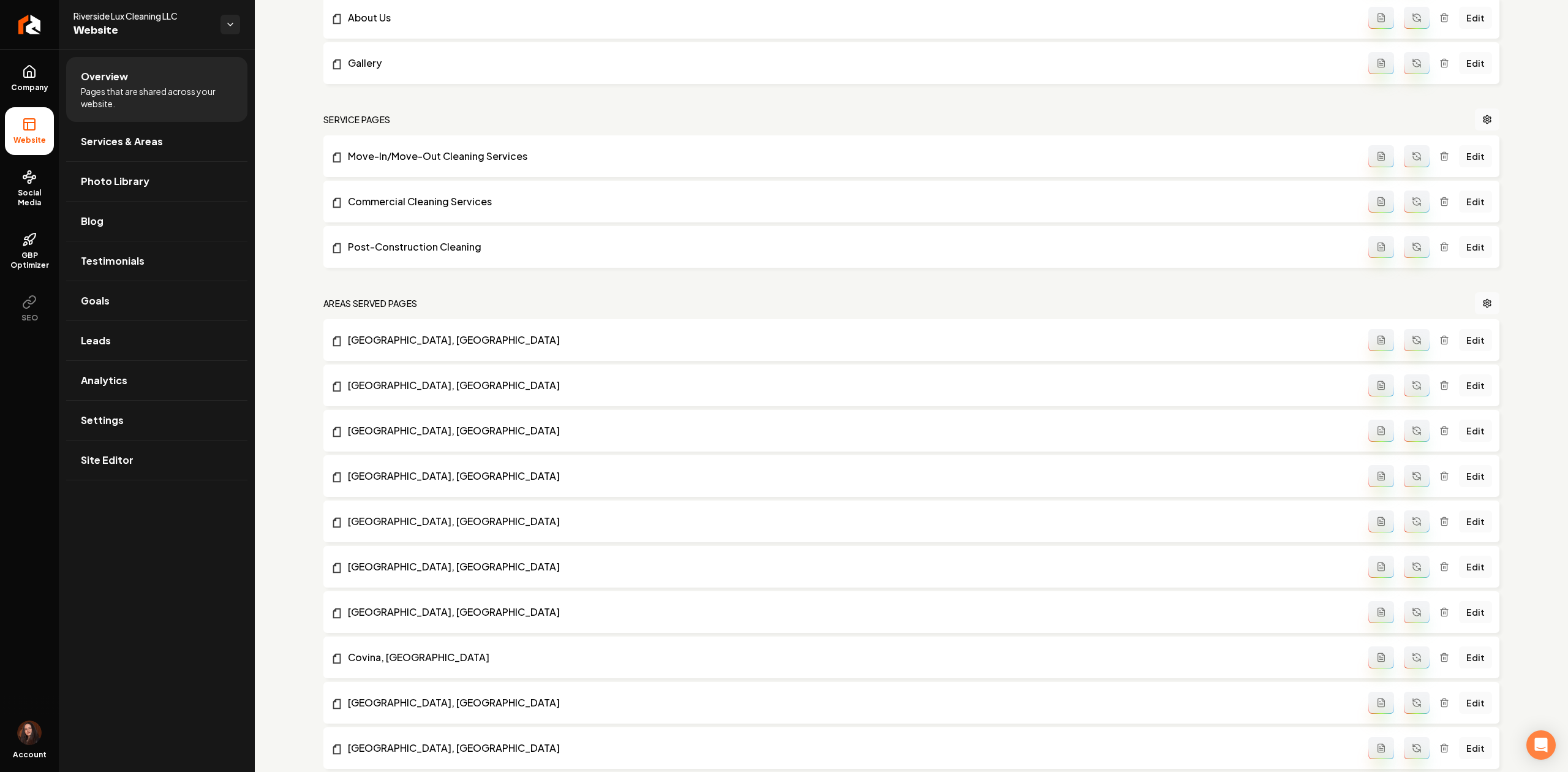
scroll to position [465, 0]
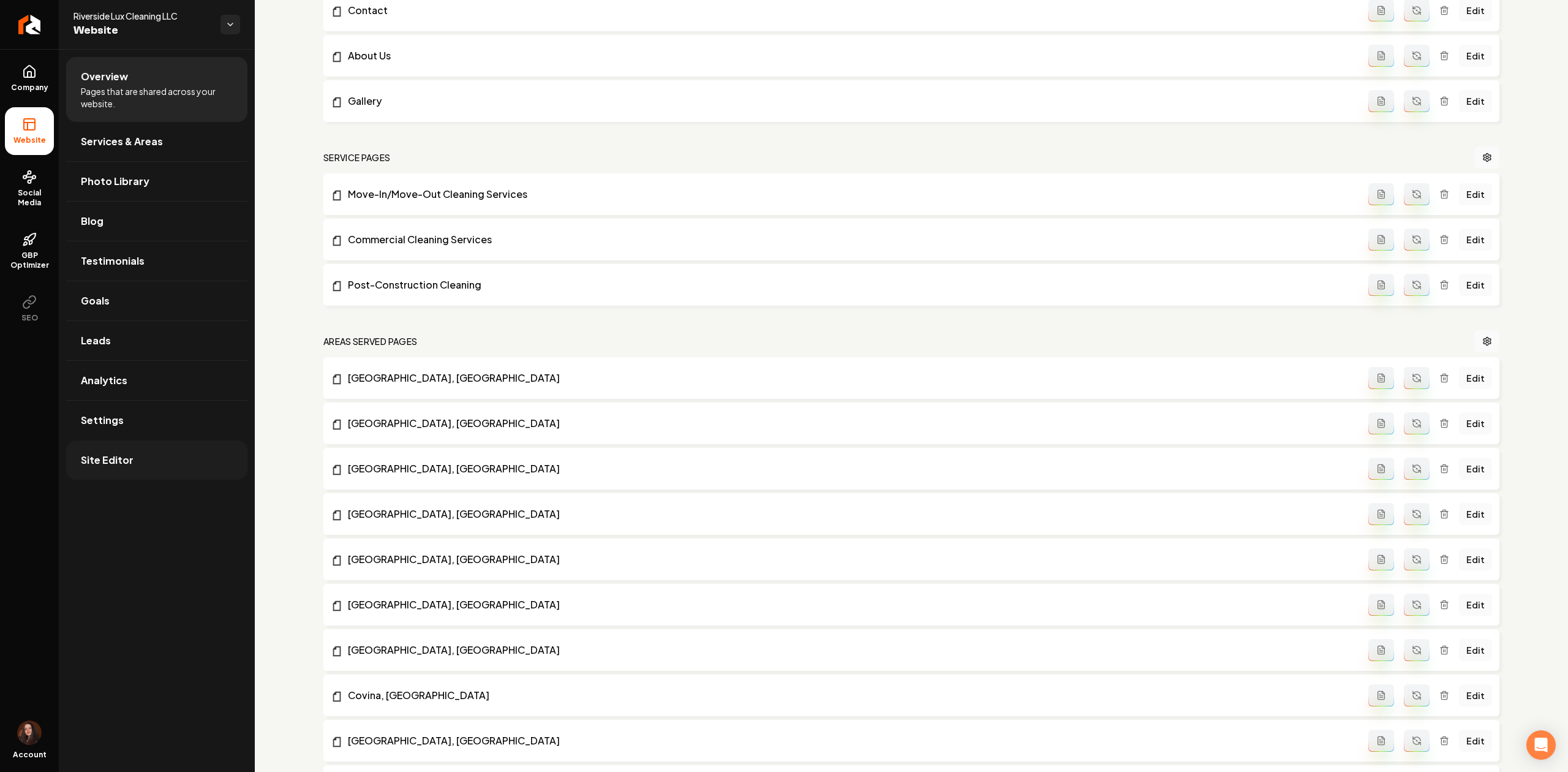
click at [202, 451] on link "Site Editor" at bounding box center [156, 460] width 181 height 40
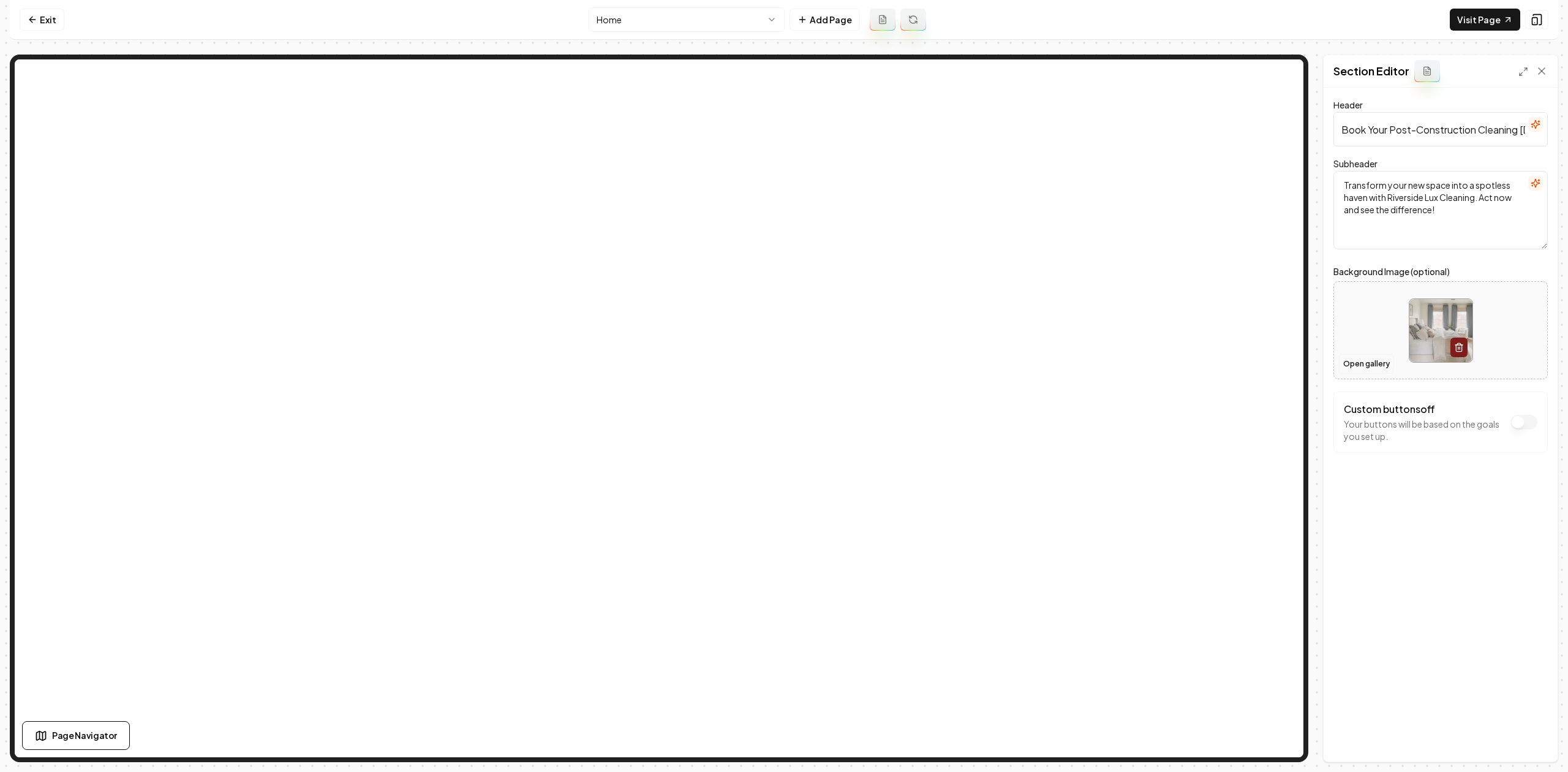
click at [1360, 356] on button "Open gallery" at bounding box center [1366, 363] width 55 height 20
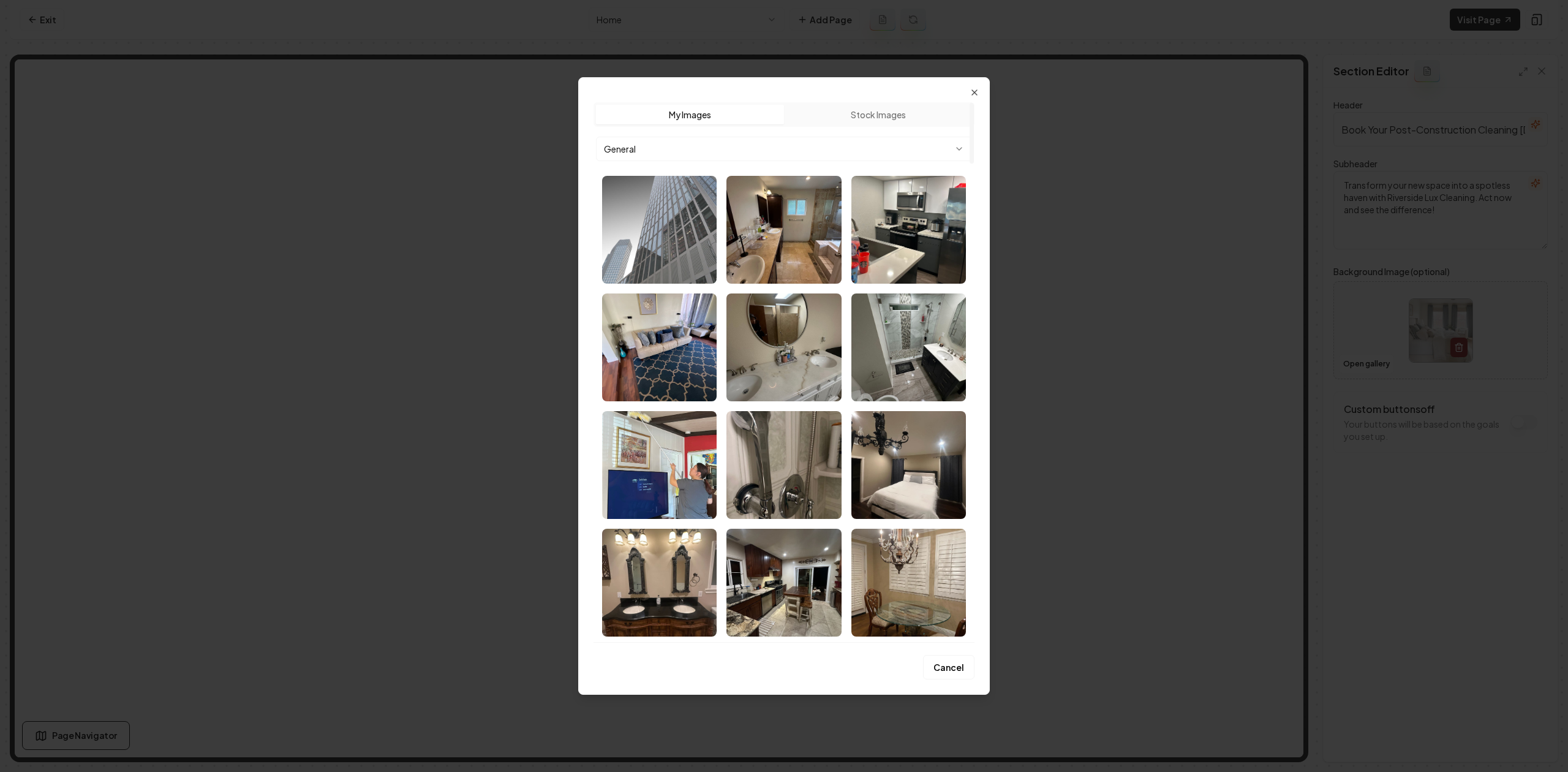
click at [680, 218] on img "Select image image_681a67a9432c476416e8e864.jpeg" at bounding box center [658, 230] width 114 height 108
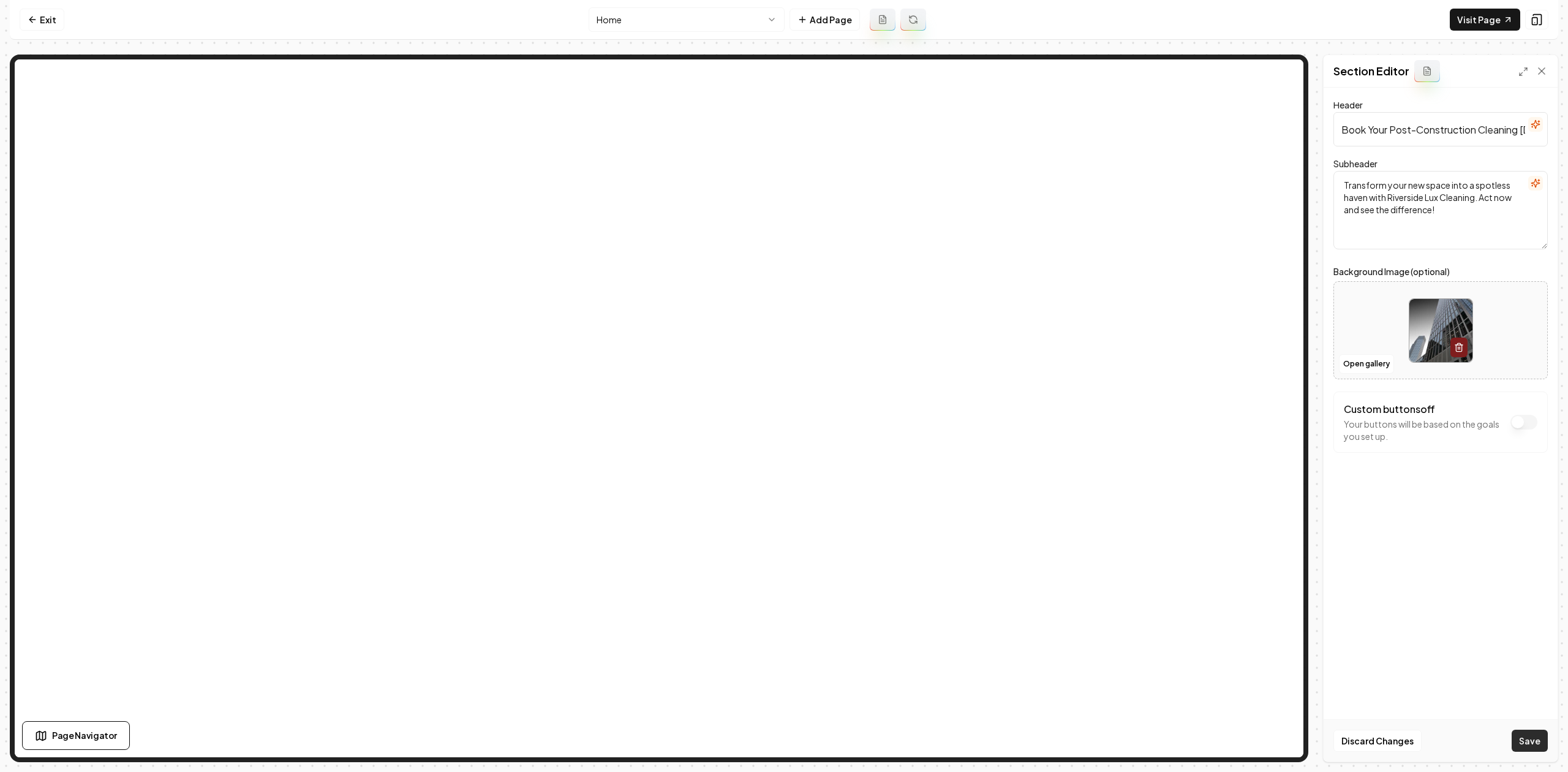
click at [1534, 744] on button "Save" at bounding box center [1529, 741] width 36 height 22
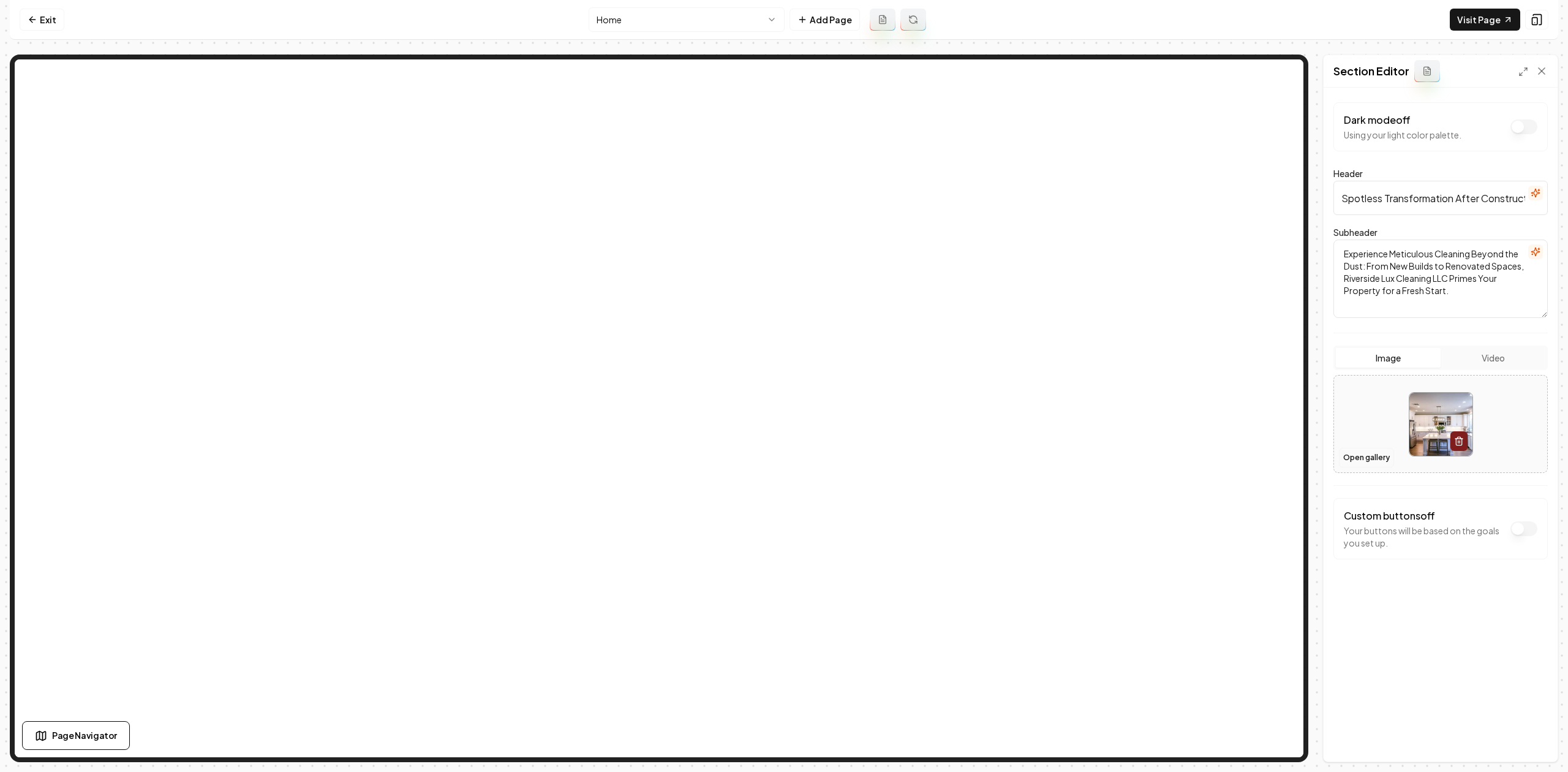
click at [1379, 459] on button "Open gallery" at bounding box center [1366, 458] width 55 height 20
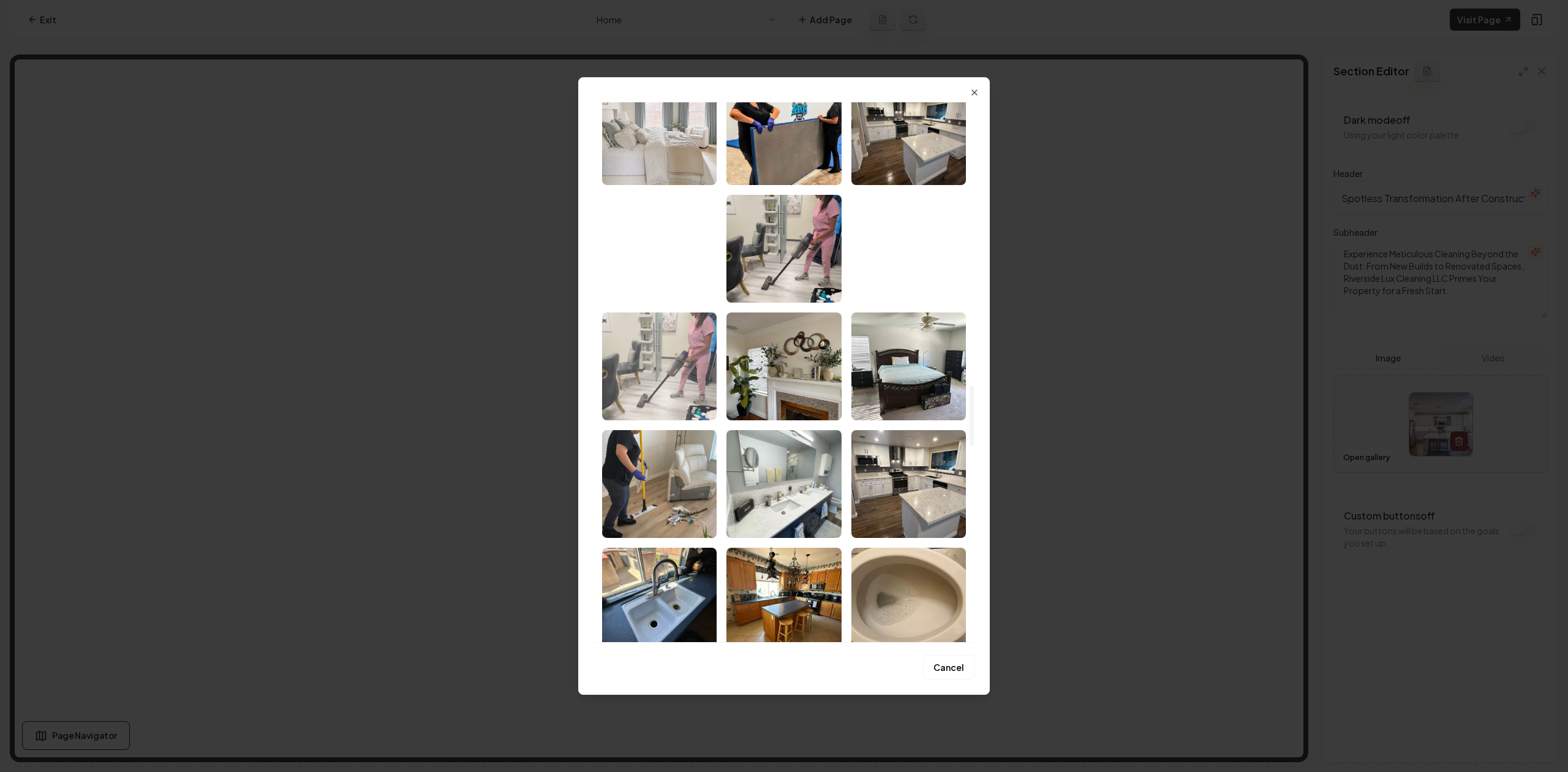
scroll to position [2451, 0]
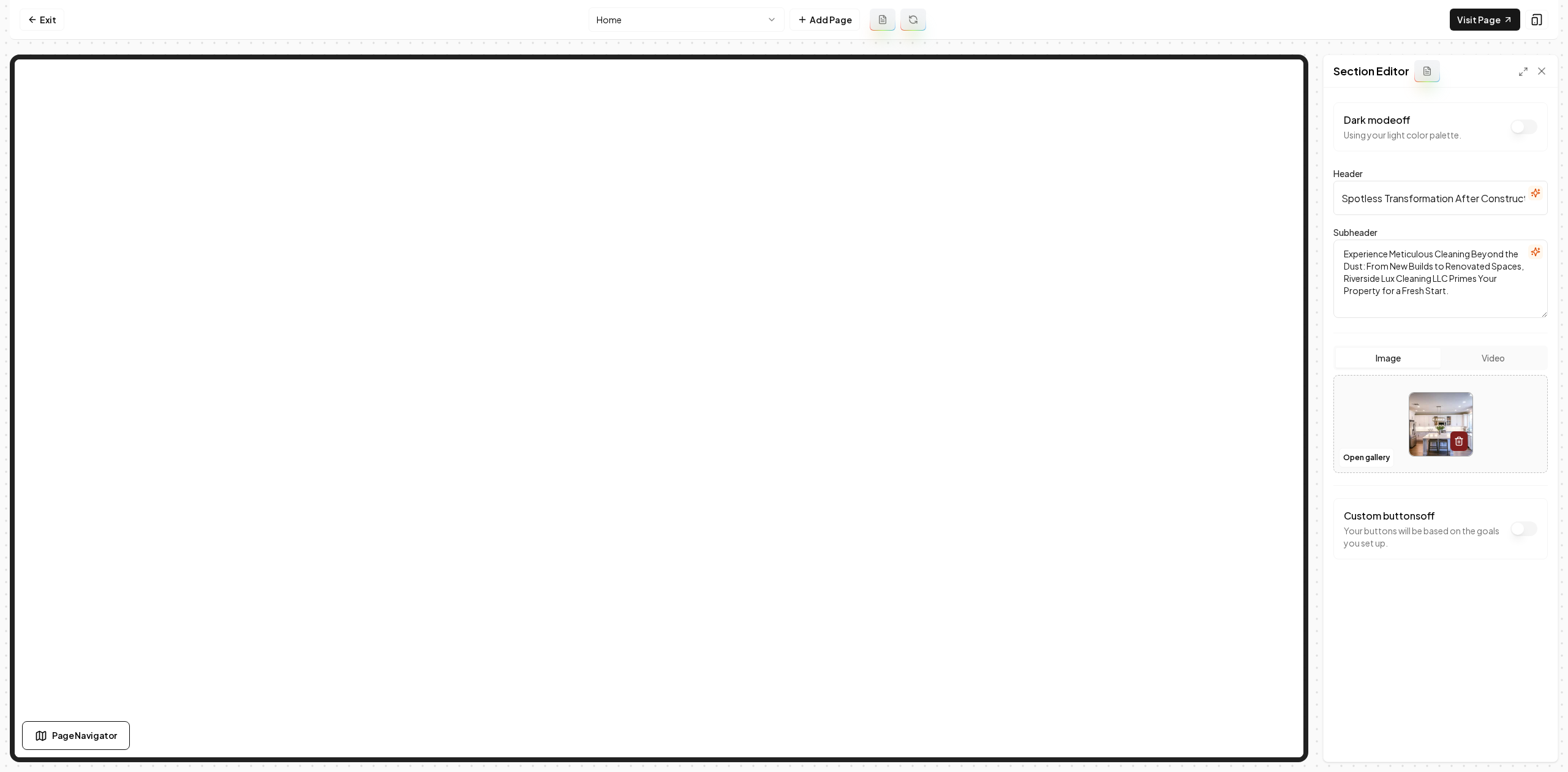
drag, startPoint x: 610, startPoint y: 40, endPoint x: 611, endPoint y: 28, distance: 12.0
click at [610, 38] on nav "Exit Home Add Page Visit Page" at bounding box center [784, 20] width 1548 height 40
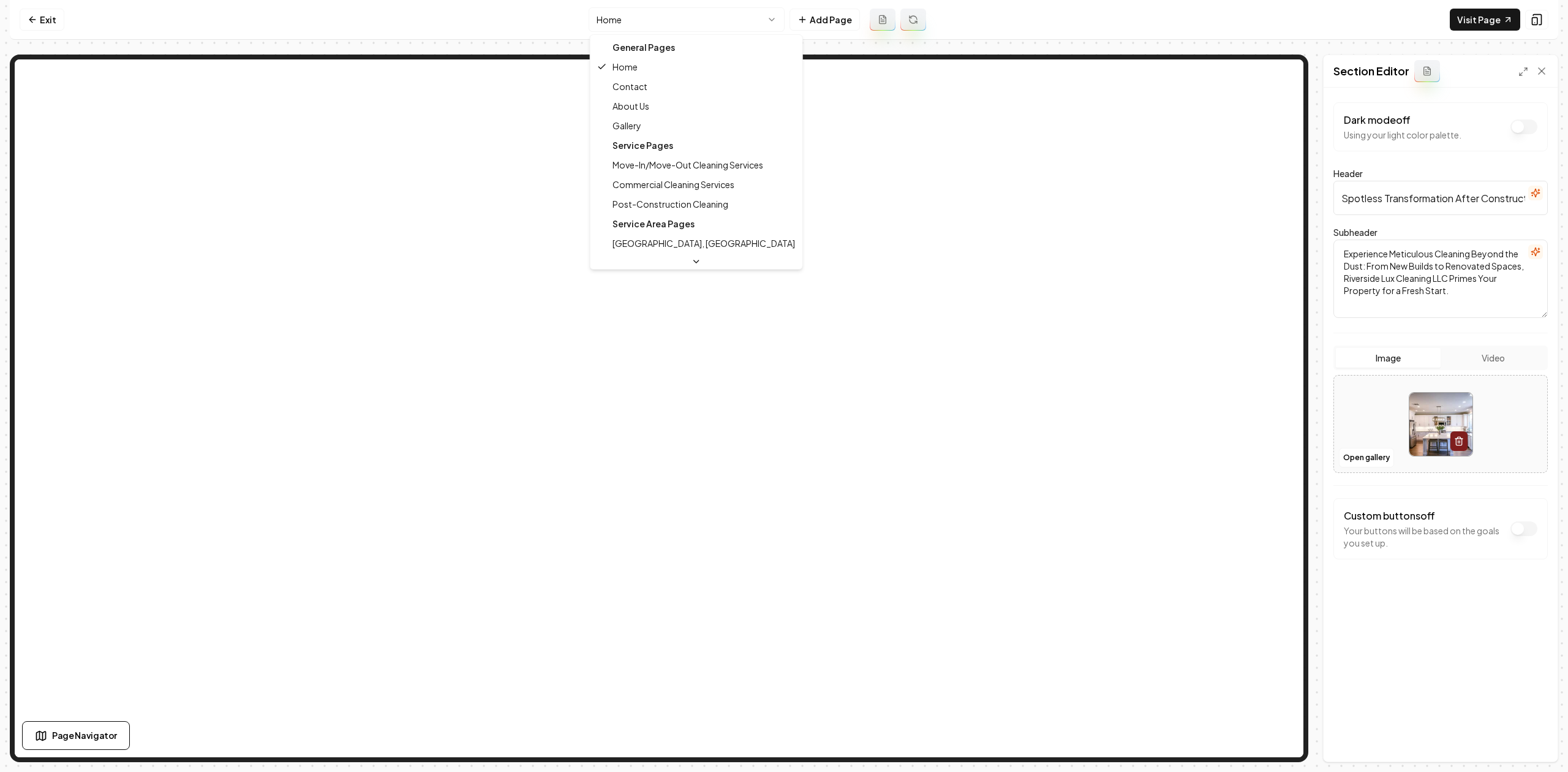
click at [611, 28] on html "Computer Required This feature is only available on a computer. Please switch t…" at bounding box center [784, 386] width 1568 height 772
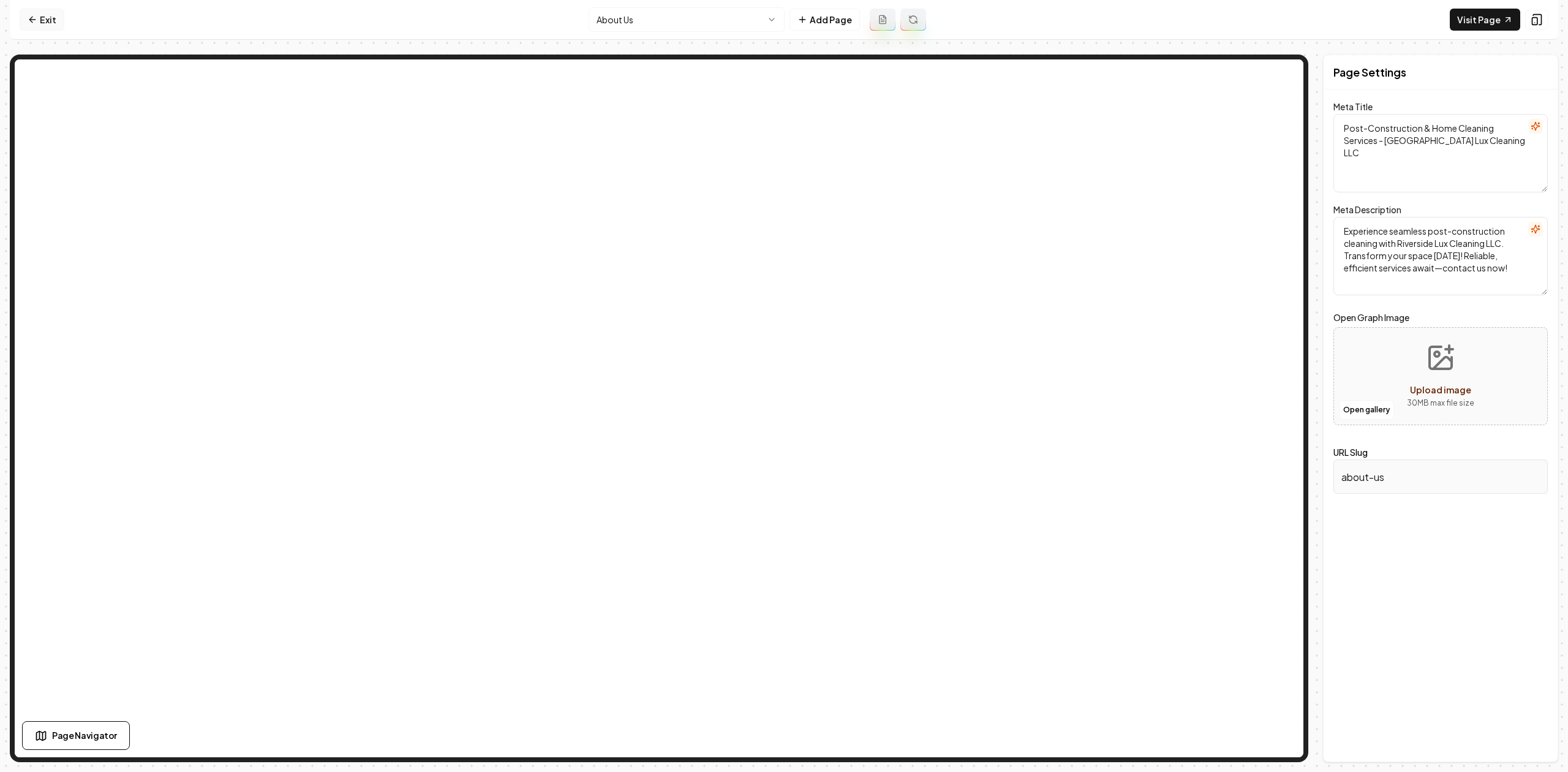
click at [46, 21] on link "Exit" at bounding box center [42, 20] width 45 height 22
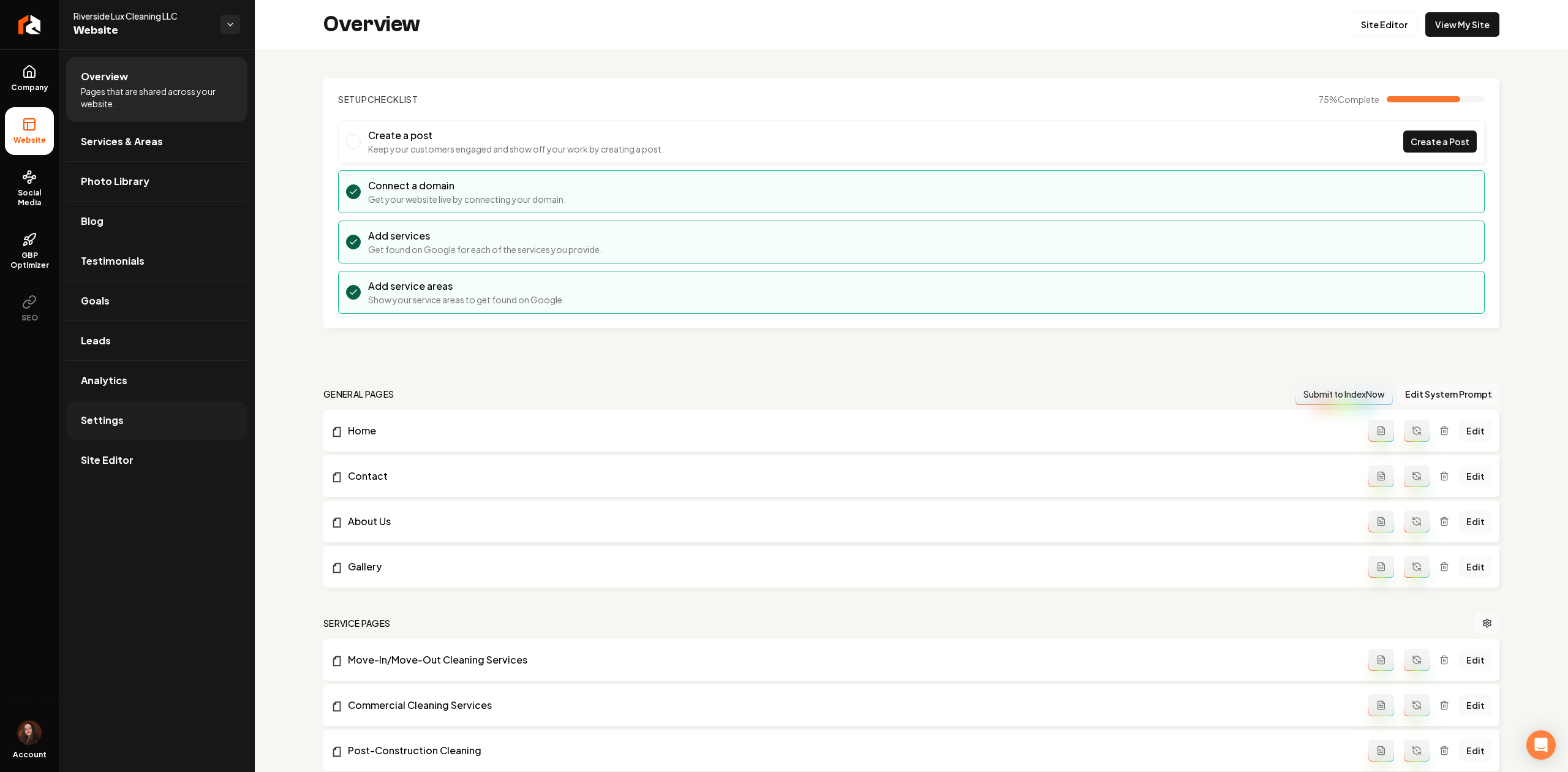
click at [128, 414] on link "Settings" at bounding box center [156, 421] width 181 height 40
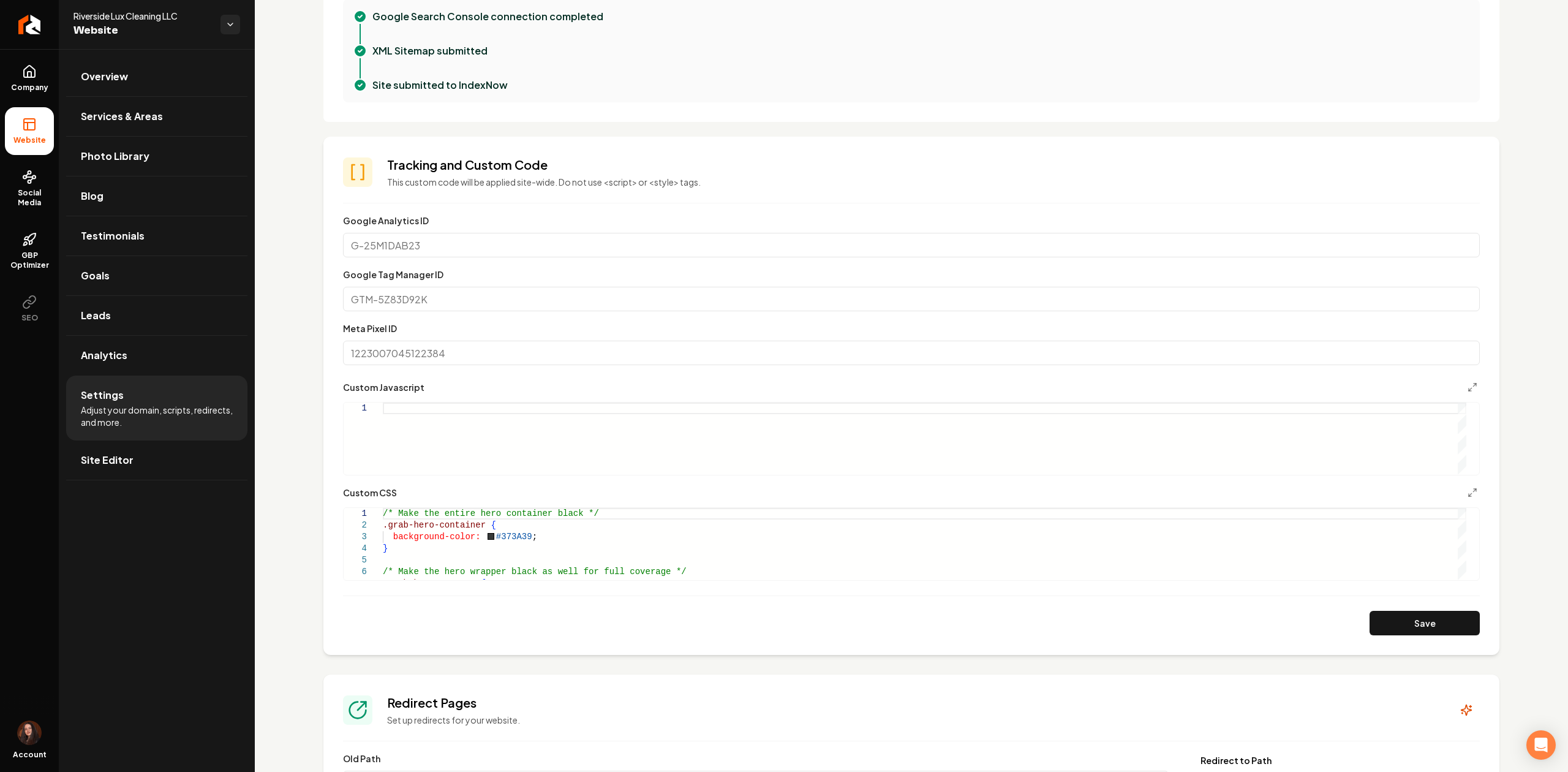
scroll to position [408, 0]
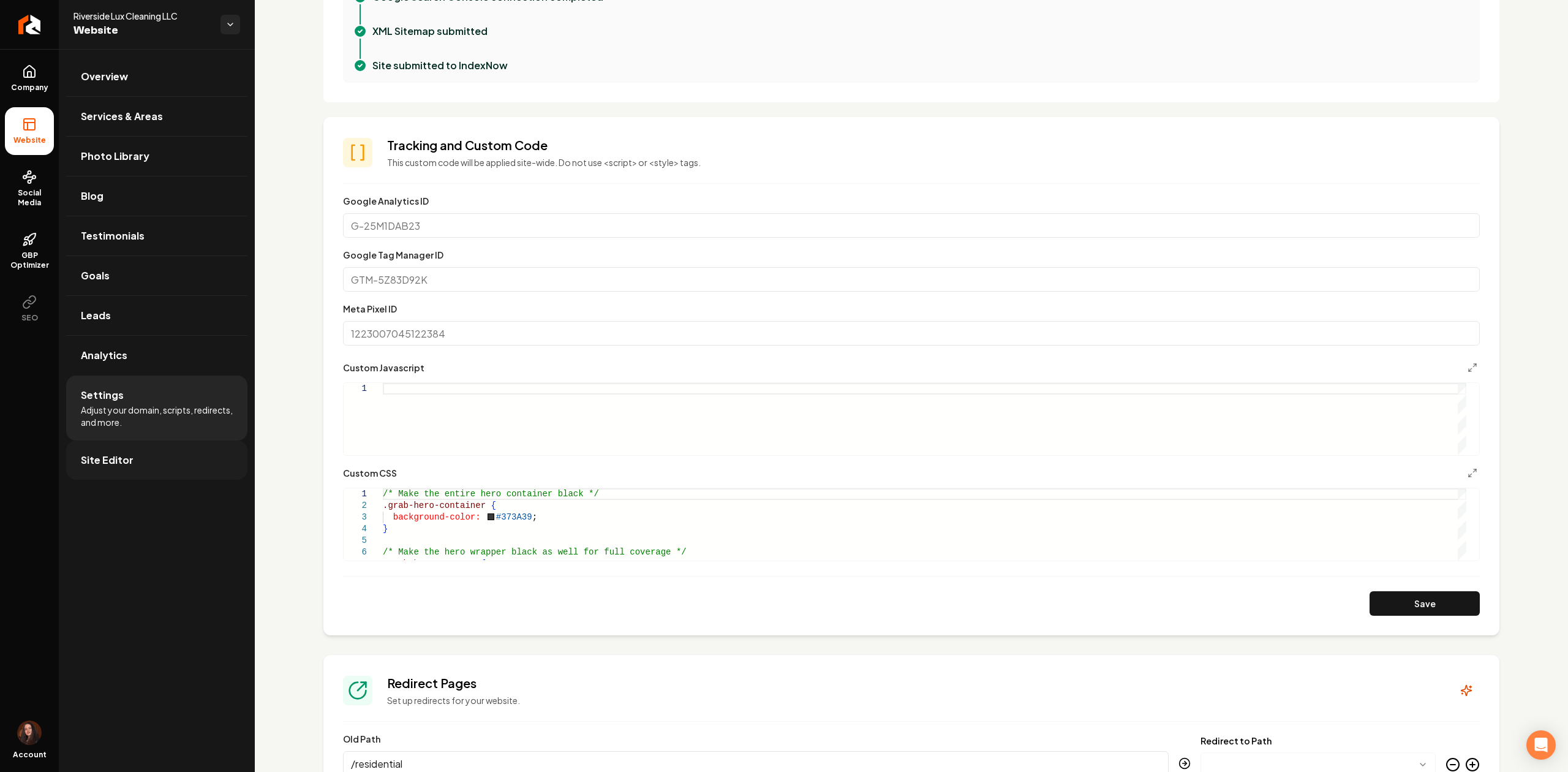
click at [194, 474] on link "Site Editor" at bounding box center [156, 460] width 181 height 40
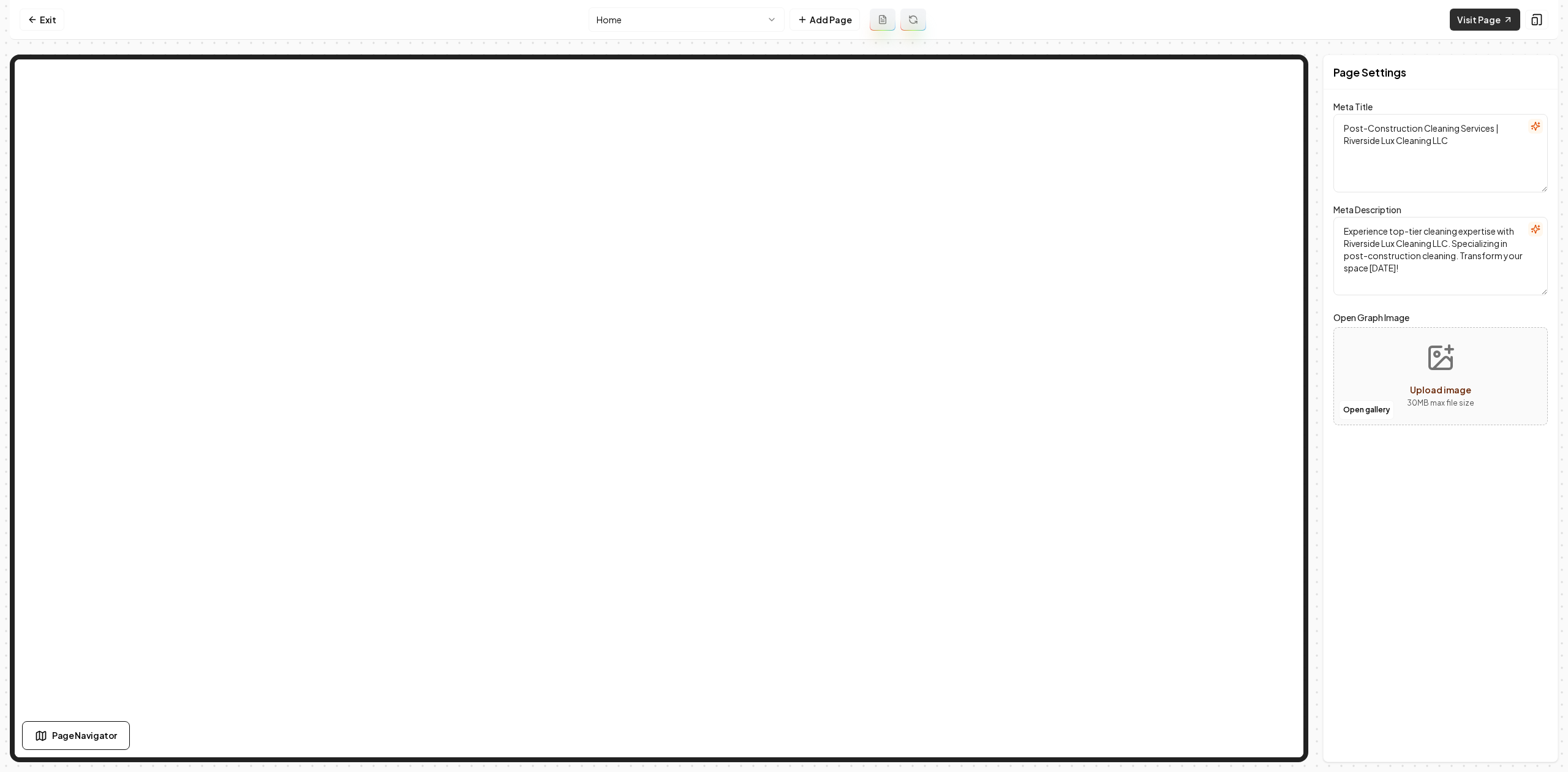
click at [1468, 21] on link "Visit Page" at bounding box center [1485, 20] width 70 height 22
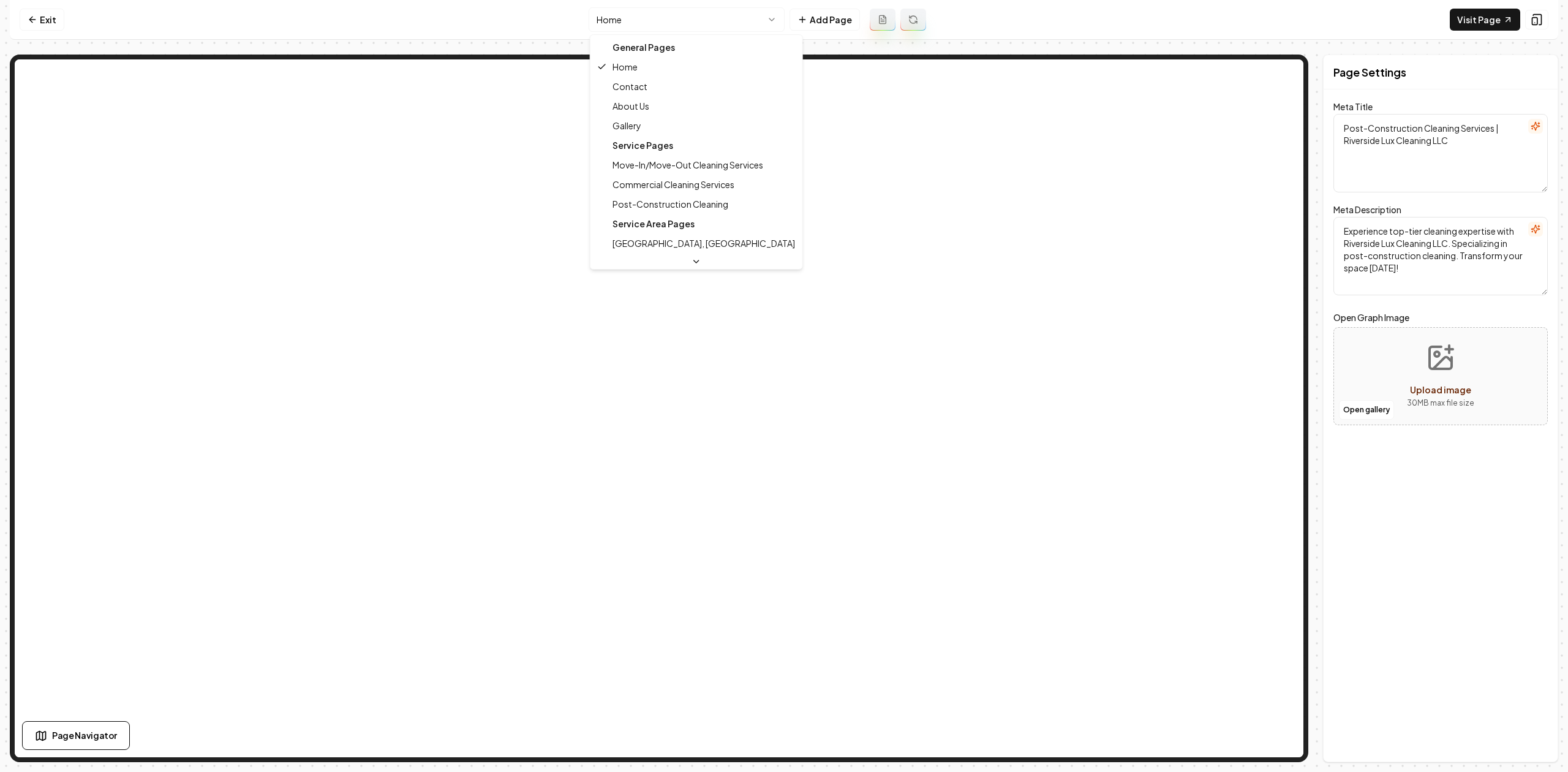
click at [698, 18] on html "Computer Required This feature is only available on a computer. Please switch t…" at bounding box center [784, 386] width 1568 height 772
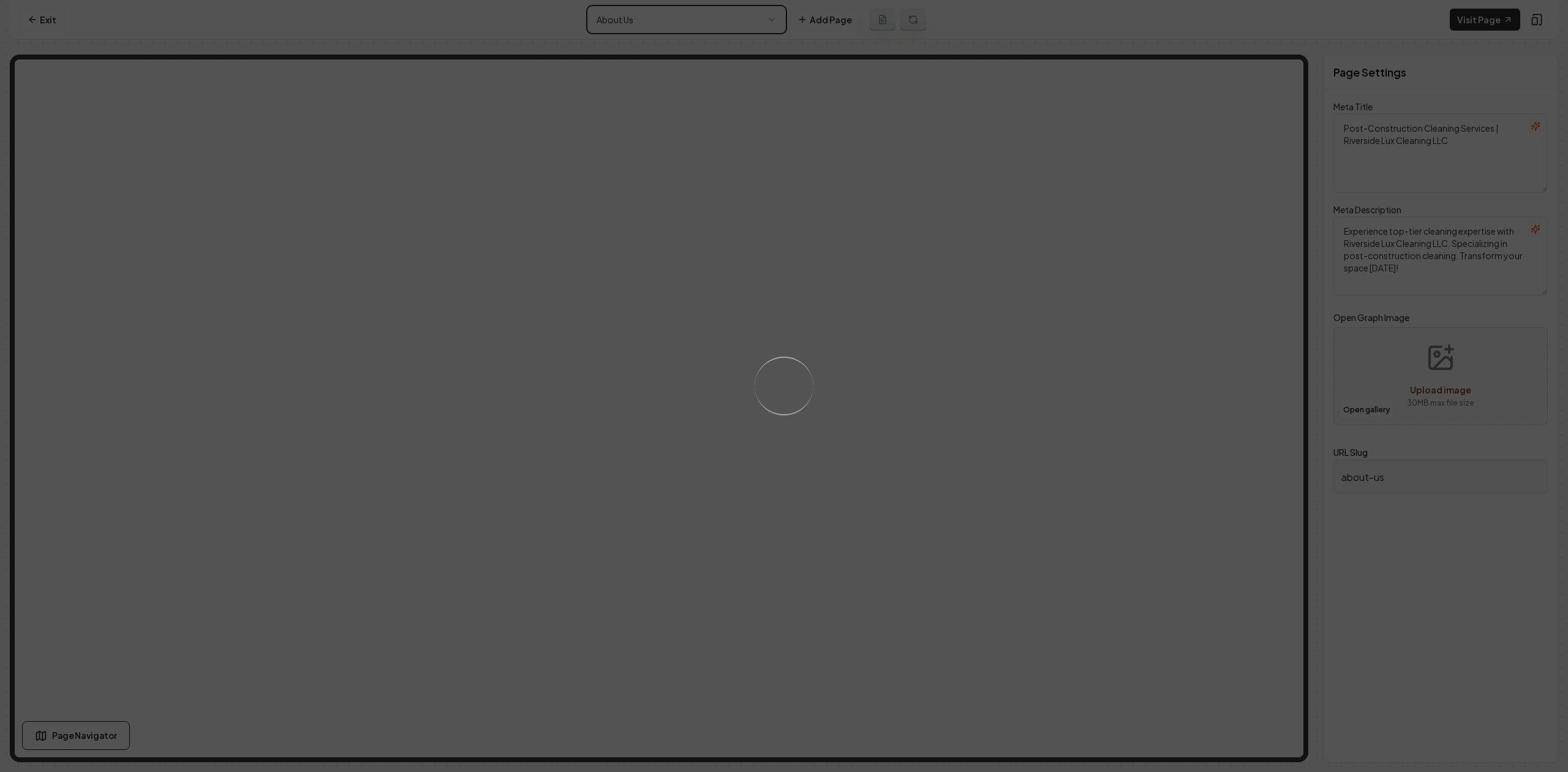
type textarea "Post-Construction & Home Cleaning Services - [GEOGRAPHIC_DATA] Lux Cleaning LLC"
type textarea "Experience seamless post-construction cleaning with Riverside Lux Cleaning LLC.…"
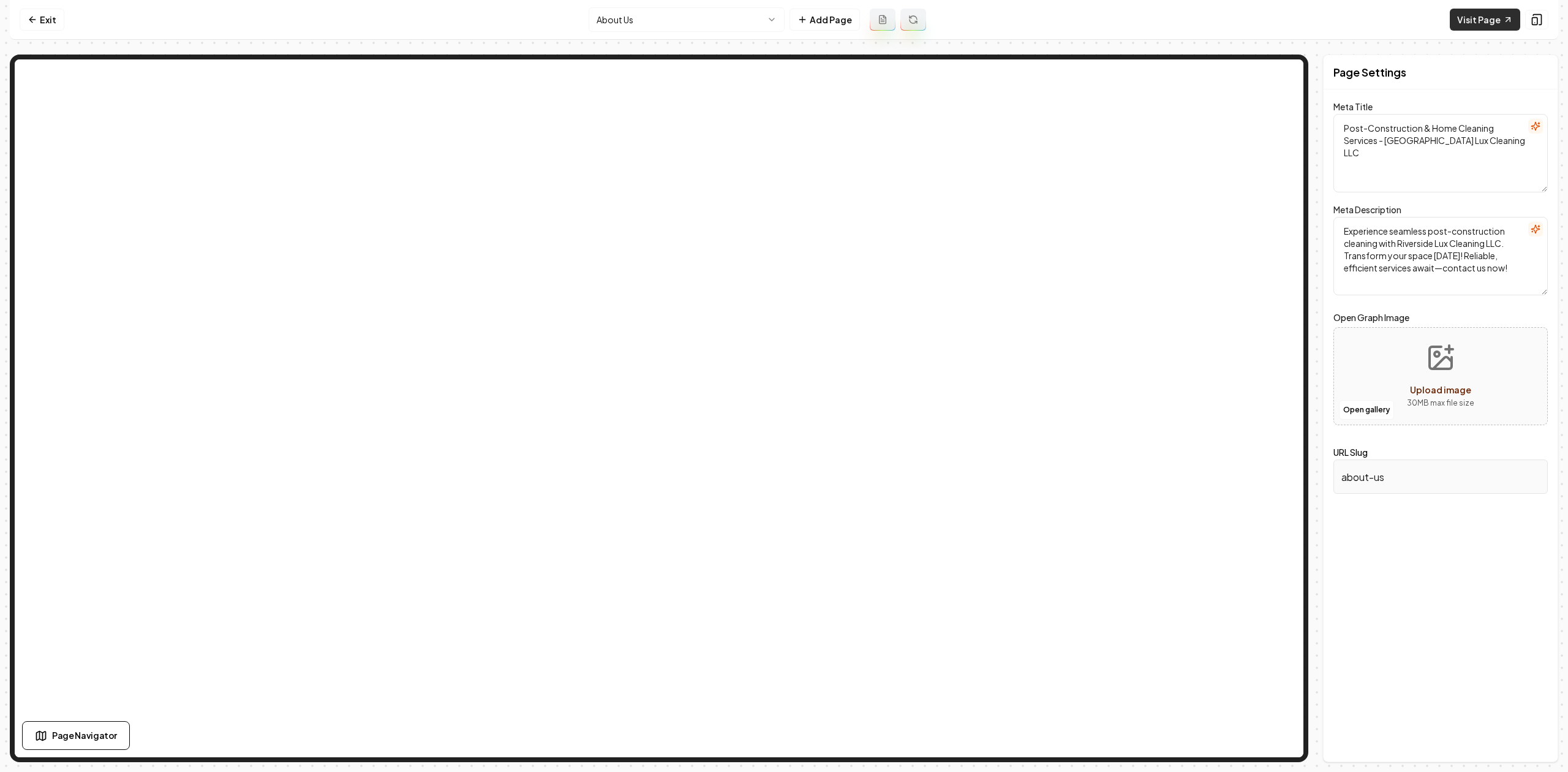
click at [1474, 25] on link "Visit Page" at bounding box center [1485, 20] width 70 height 22
click at [51, 22] on link "Exit" at bounding box center [42, 20] width 45 height 22
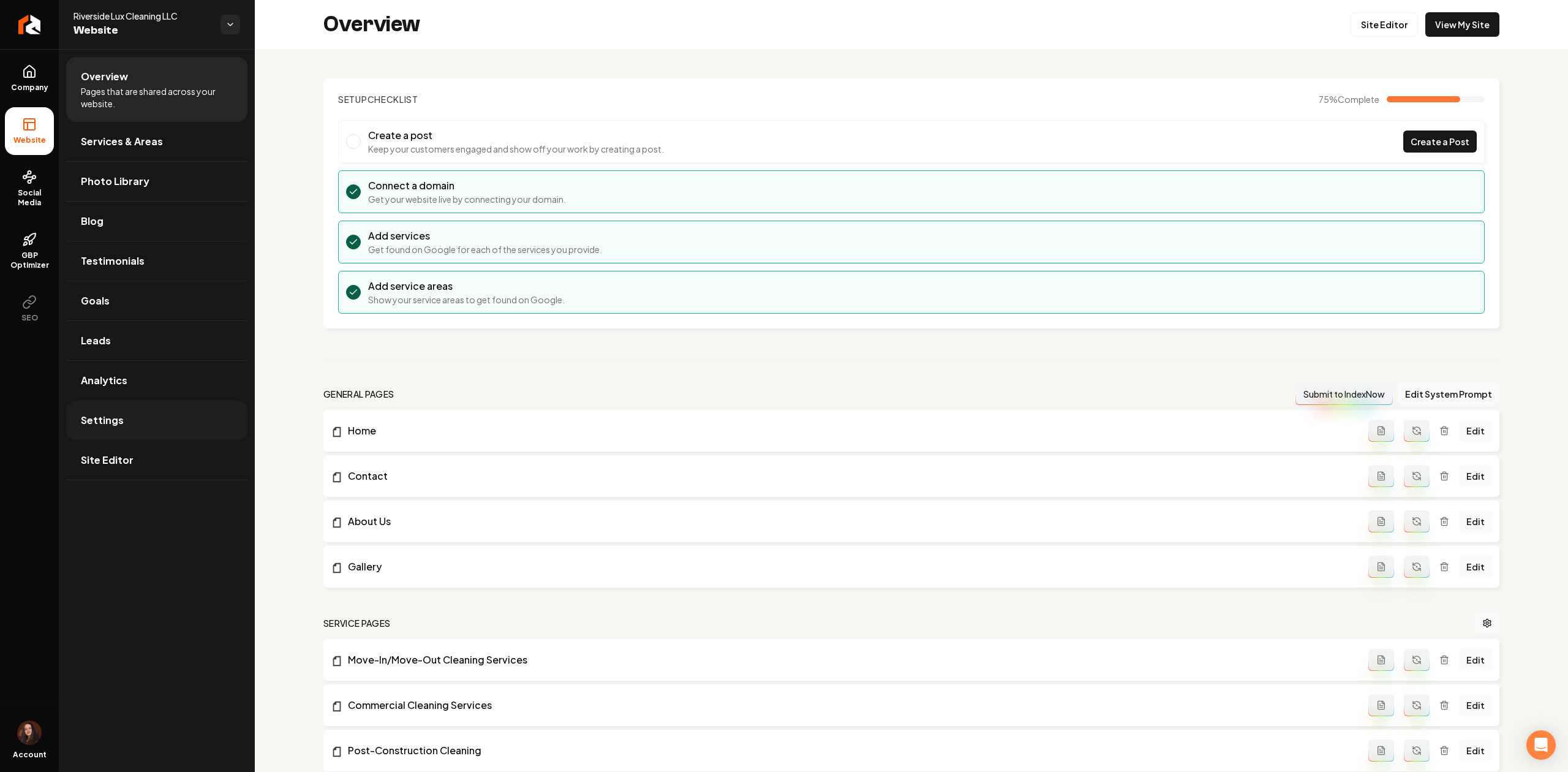
click at [147, 411] on link "Settings" at bounding box center [156, 421] width 181 height 40
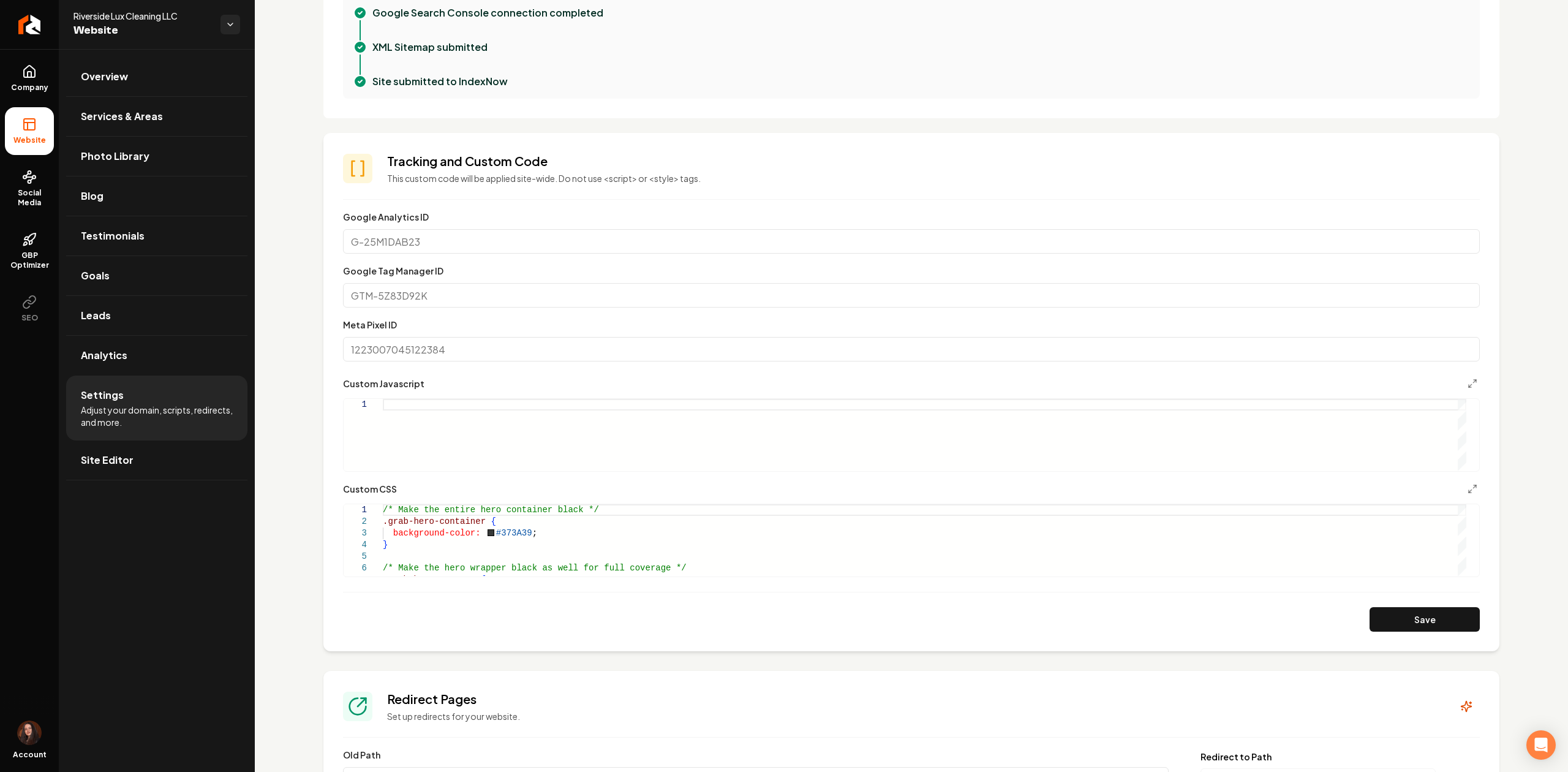
scroll to position [490, 0]
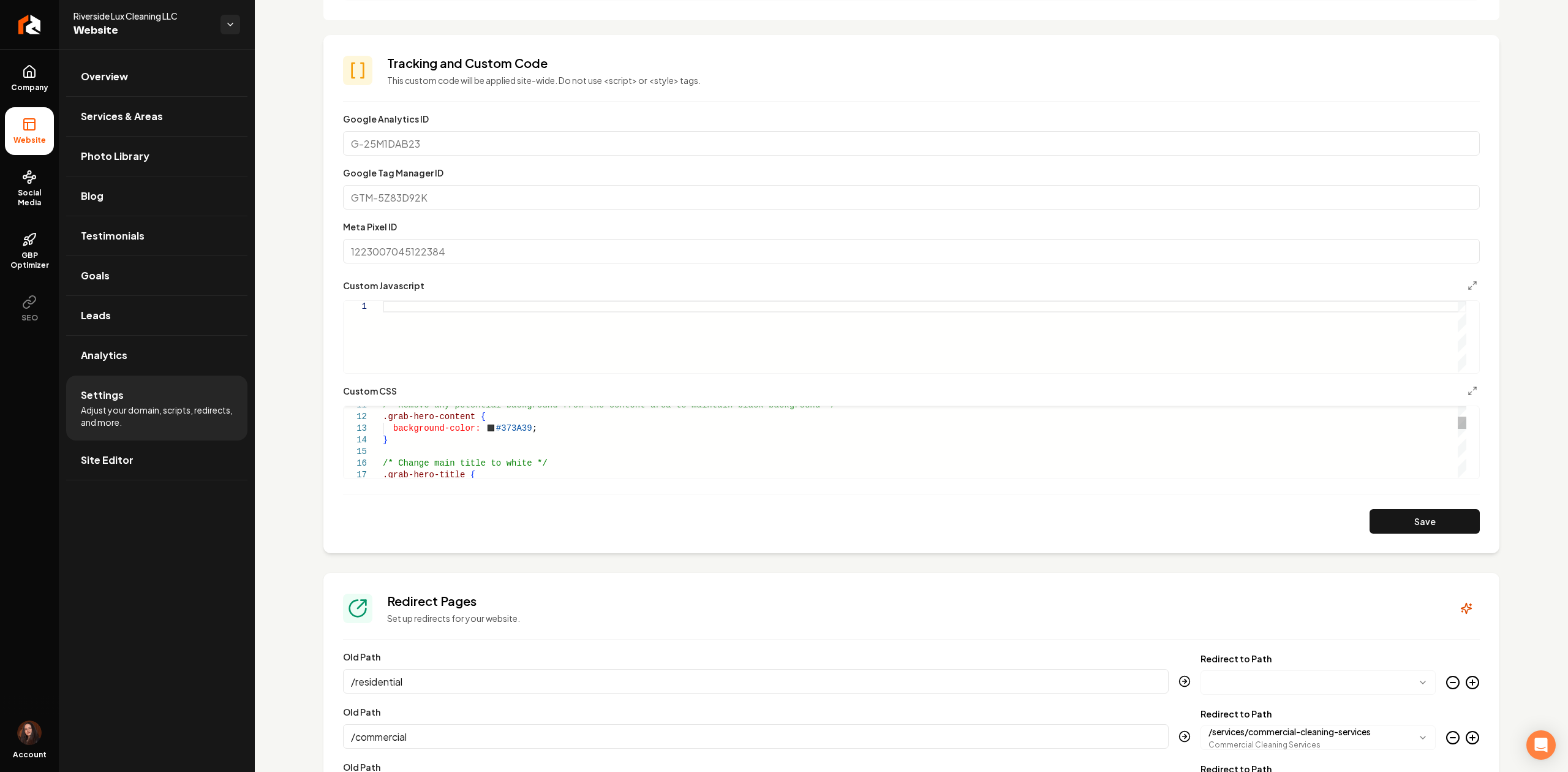
click at [467, 419] on div "/* Remove any potential background from the conten t area to maintain black bac…" at bounding box center [924, 661] width 1083 height 757
click at [465, 450] on div "/* Remove any potential background from the conten t area to maintain black bac…" at bounding box center [924, 661] width 1083 height 757
drag, startPoint x: 469, startPoint y: 419, endPoint x: 370, endPoint y: 422, distance: 99.0
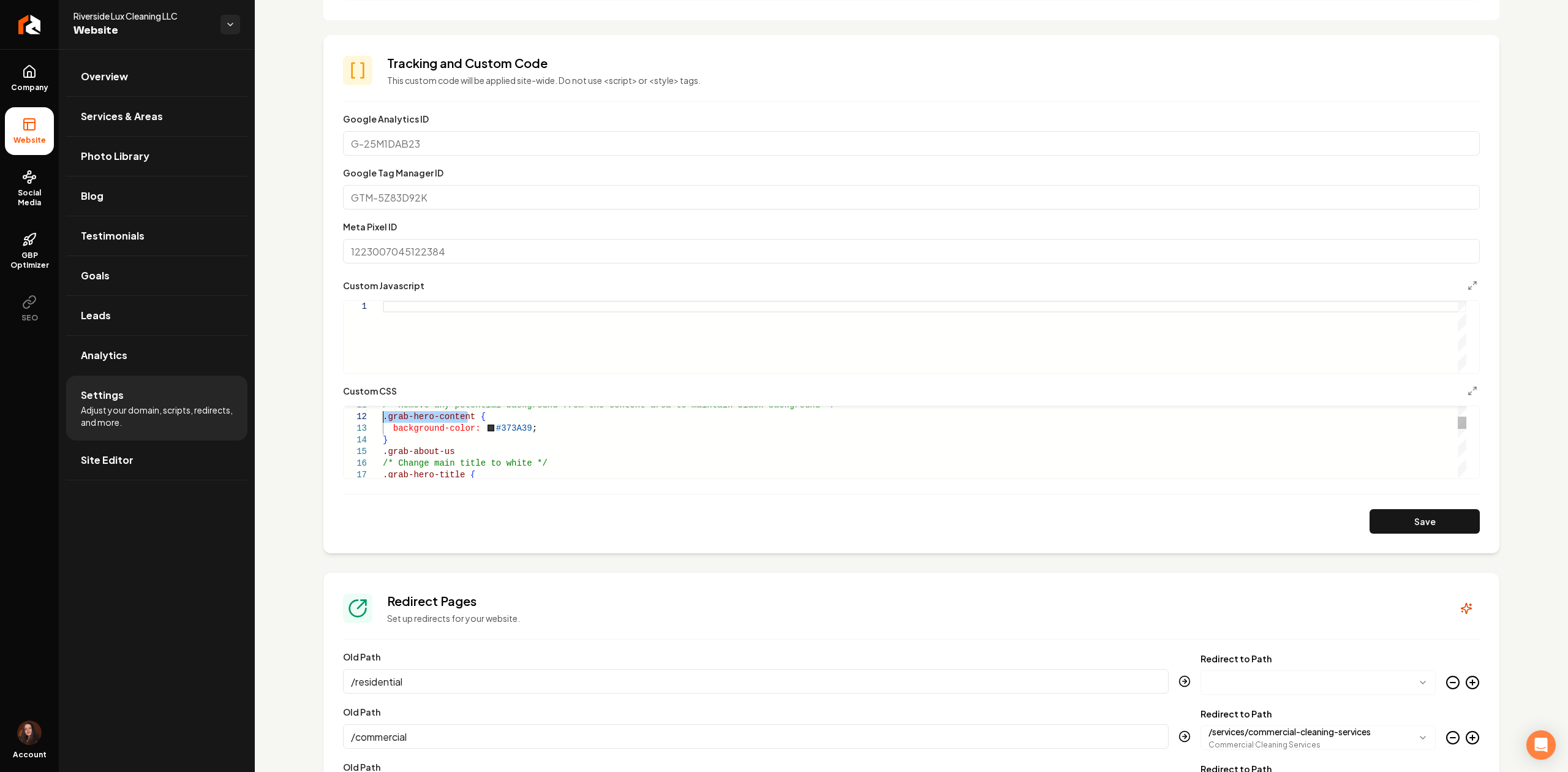
click at [383, 422] on div "/* Remove any potential background from the conten t area to maintain black bac…" at bounding box center [924, 661] width 1083 height 757
click at [482, 457] on div "/* Remove any potential background from the conten t area to maintain black bac…" at bounding box center [924, 661] width 1083 height 757
drag, startPoint x: 585, startPoint y: 468, endPoint x: 383, endPoint y: 467, distance: 202.0
click at [383, 467] on div "background-color: #373A39 ; } /* Remove any potential background from the conte…" at bounding box center [924, 711] width 1083 height 780
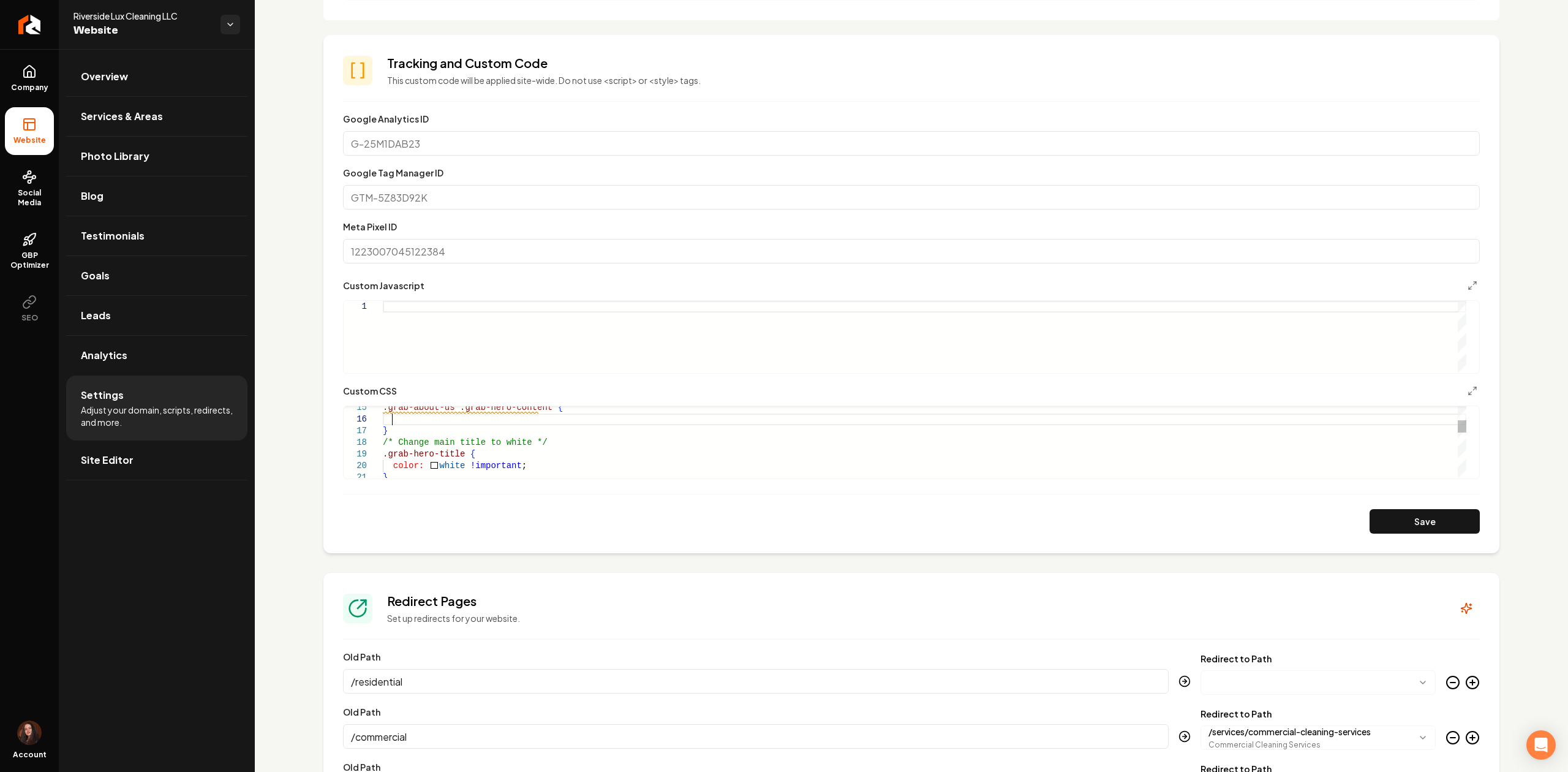
click at [398, 417] on div ".grab-about-us .grab-hero-content { } /* Change main title to white */ .grab-he…" at bounding box center [924, 629] width 1083 height 780
drag, startPoint x: 529, startPoint y: 418, endPoint x: 488, endPoint y: 418, distance: 41.0
click at [488, 418] on div ".grab-about-us .grab-hero-content { background-color: #373A39 ; } /* Change mai…" at bounding box center [924, 629] width 1083 height 780
click at [1409, 525] on button "Save" at bounding box center [1424, 521] width 110 height 25
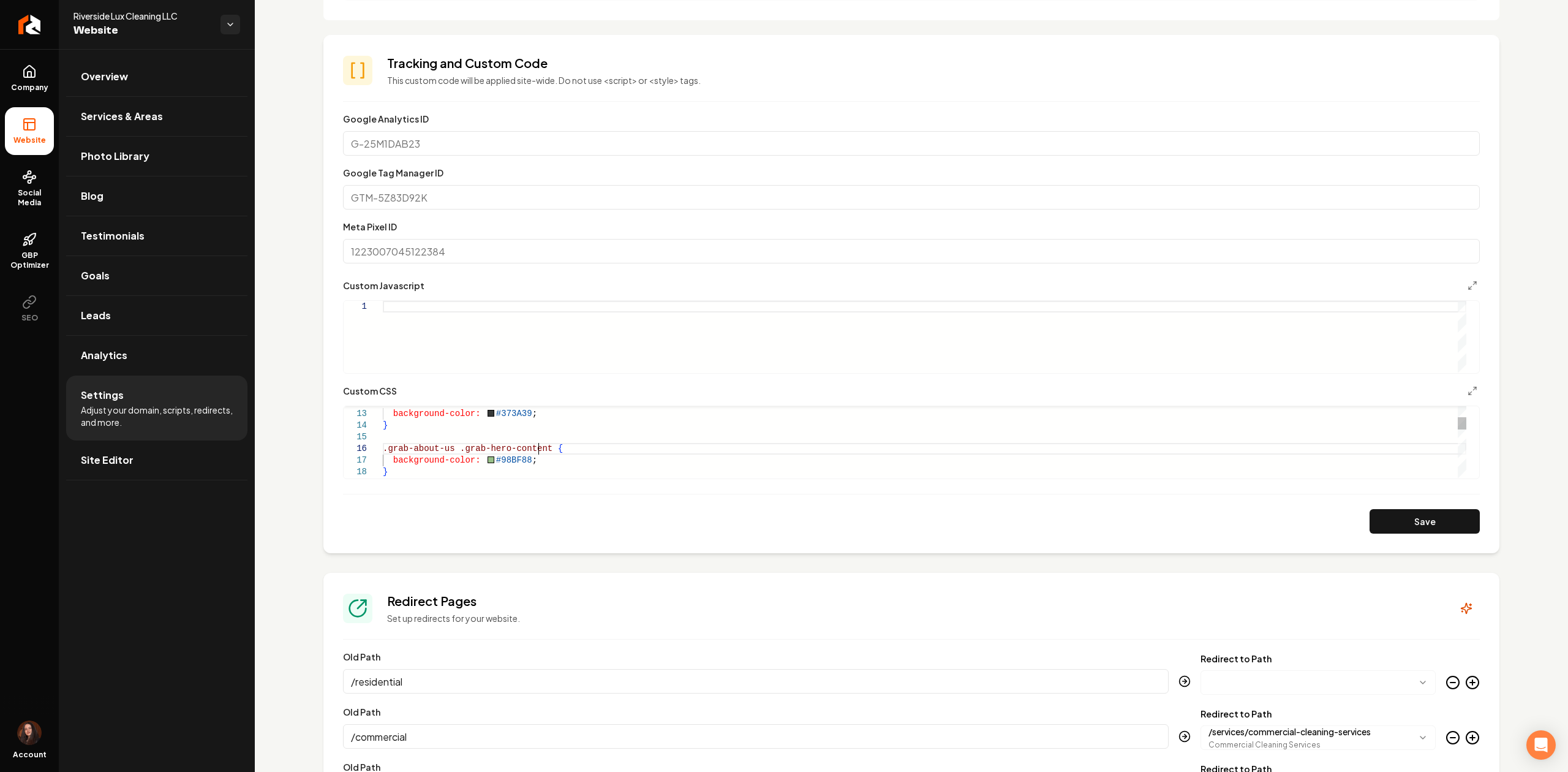
click at [536, 452] on div "background-color: #98BF88 ; } .grab-about-us .grab-hero-content { .grab-hero-co…" at bounding box center [924, 670] width 1083 height 803
drag, startPoint x: 451, startPoint y: 454, endPoint x: 373, endPoint y: 448, distance: 78.2
click at [383, 448] on div "background-color: #98BF88 ; } .grab-about-us .grab-hero-content , grab-hero-tex…" at bounding box center [924, 670] width 1083 height 803
click at [547, 453] on div "background-color: #98BF88 ; } .grab-about-us .grab-hero-content , grab-hero-tex…" at bounding box center [924, 670] width 1083 height 803
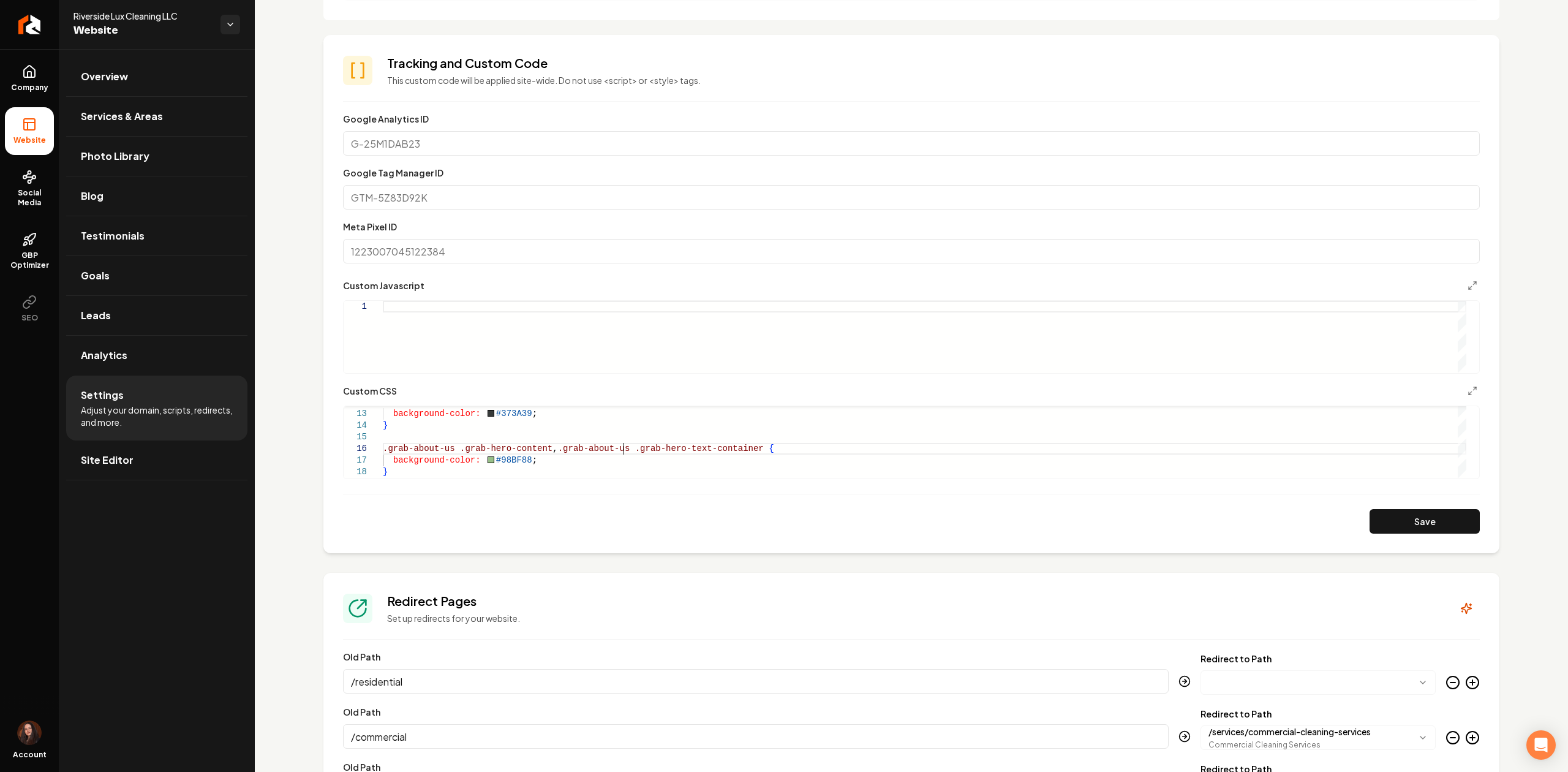
scroll to position [58, 239]
click at [1369, 530] on button "Save" at bounding box center [1424, 521] width 110 height 25
drag, startPoint x: 507, startPoint y: 444, endPoint x: 445, endPoint y: 446, distance: 62.0
click at [445, 446] on div ".grab-about-us .grab-hero-content , background-color: #373A39 ; } /* Remove any…" at bounding box center [924, 705] width 1083 height 815
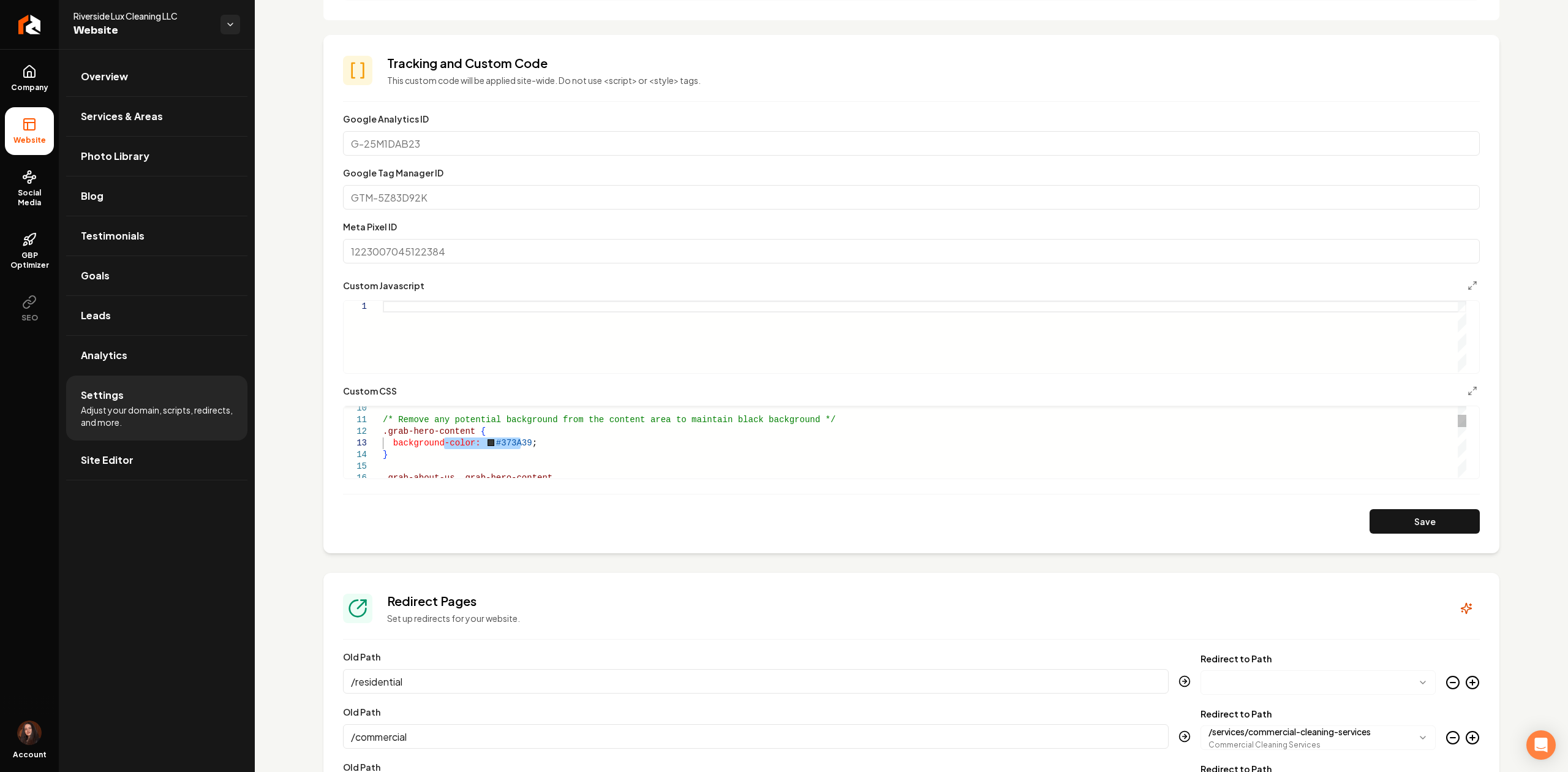
click at [446, 447] on div ".grab-about-us .grab-hero-content , background-color: #373A39 ; } /* Remove any…" at bounding box center [924, 705] width 1083 height 815
drag, startPoint x: 445, startPoint y: 446, endPoint x: 530, endPoint y: 447, distance: 85.0
click at [530, 447] on div ".grab-about-us .grab-hero-content , background-color: #373A39 ; } /* Remove any…" at bounding box center [924, 705] width 1083 height 815
click at [545, 424] on div "/* Change main title to white */ .grab-hero-title { color: white !important ; .…" at bounding box center [924, 623] width 1083 height 815
click at [1411, 522] on button "Save" at bounding box center [1424, 521] width 110 height 25
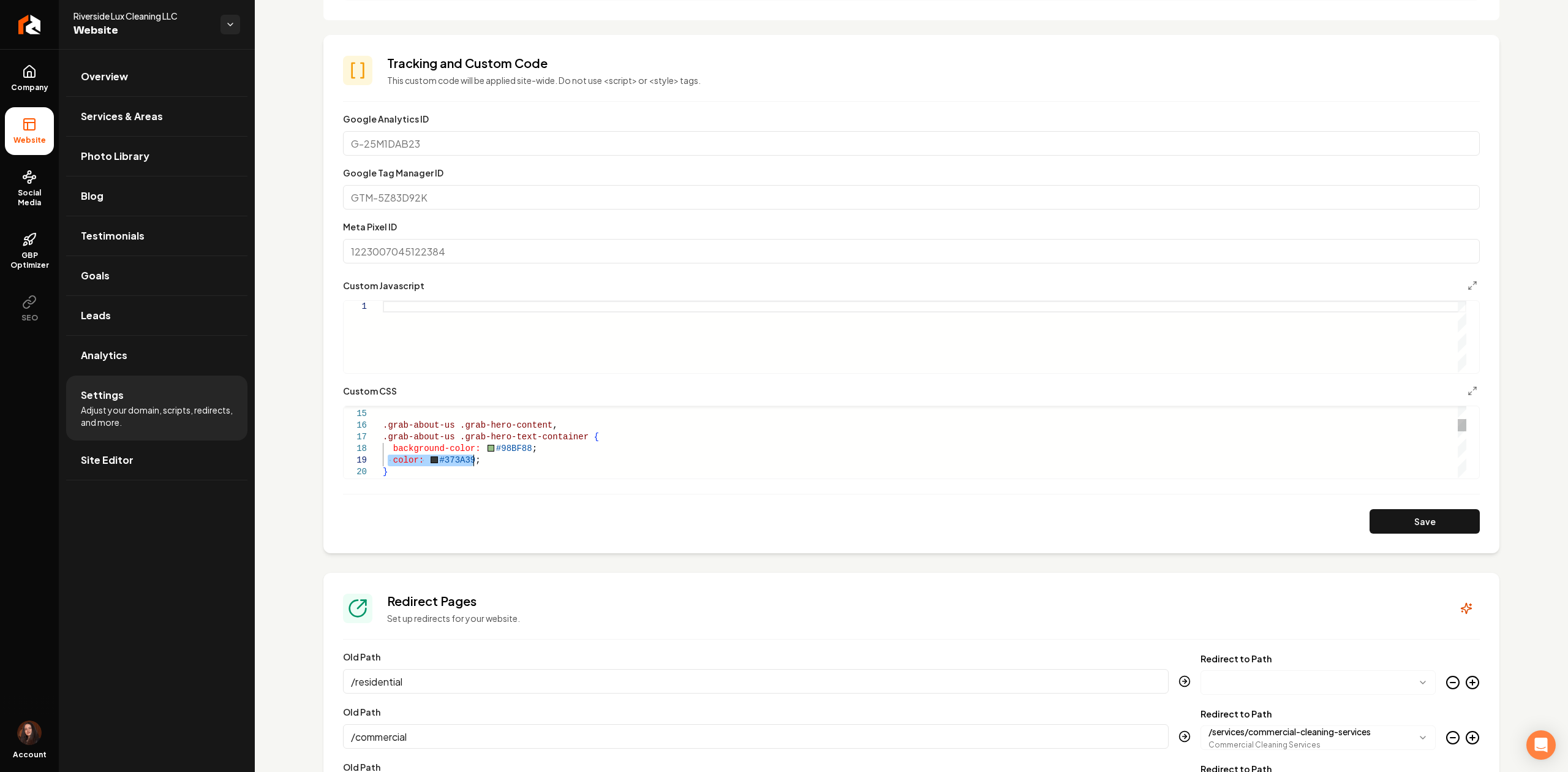
drag, startPoint x: 390, startPoint y: 461, endPoint x: 487, endPoint y: 461, distance: 97.0
click at [487, 461] on div "background-color: #98BF88 ; } color: #373A39 ; } .grab-about-us .grab-hero-cont…" at bounding box center [924, 658] width 1083 height 826
type textarea "**********"
click at [1405, 519] on button "Save" at bounding box center [1424, 521] width 110 height 25
click at [49, 33] on link "Return to dashboard" at bounding box center [29, 24] width 58 height 49
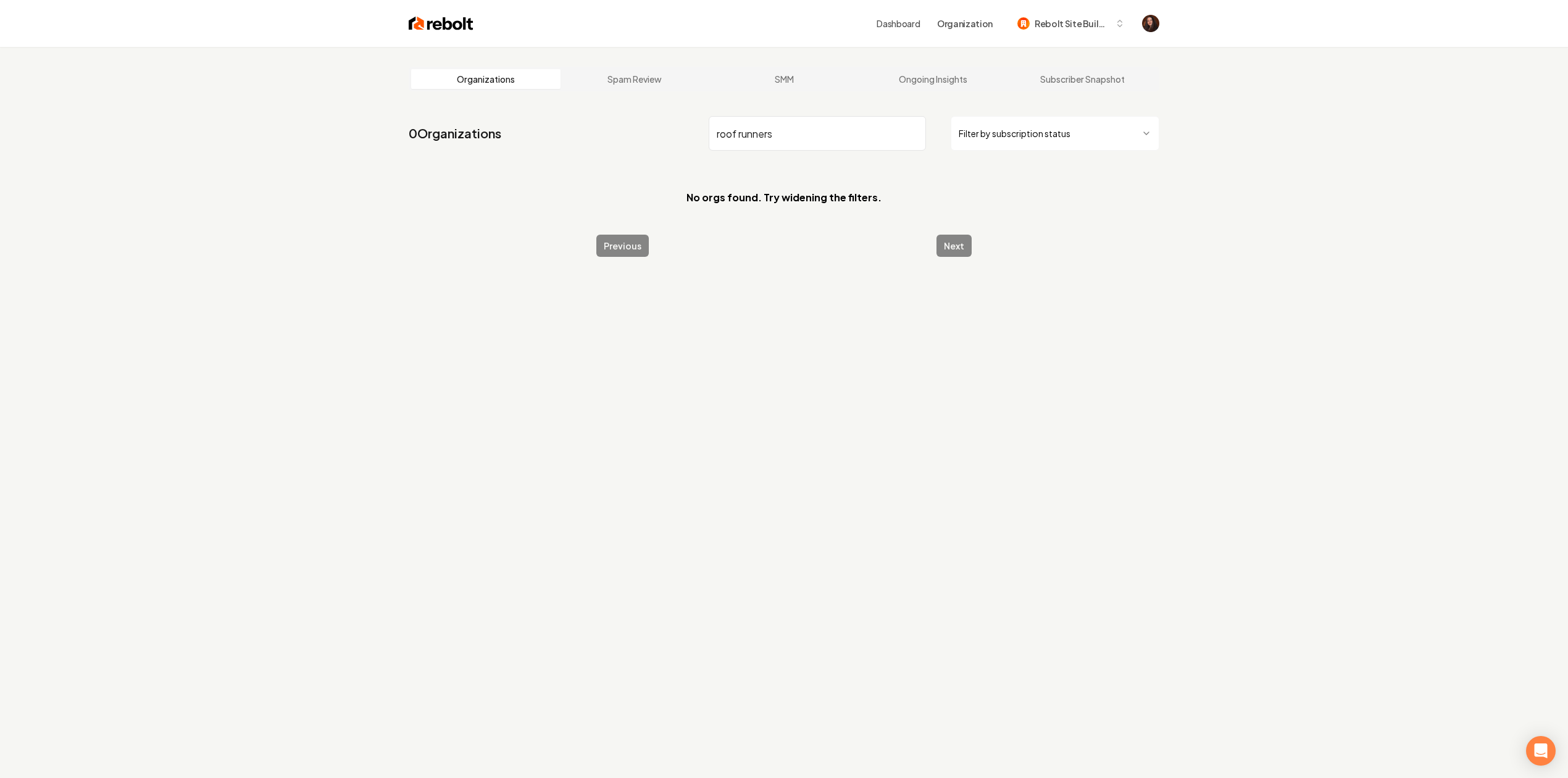
type input "roof runner"
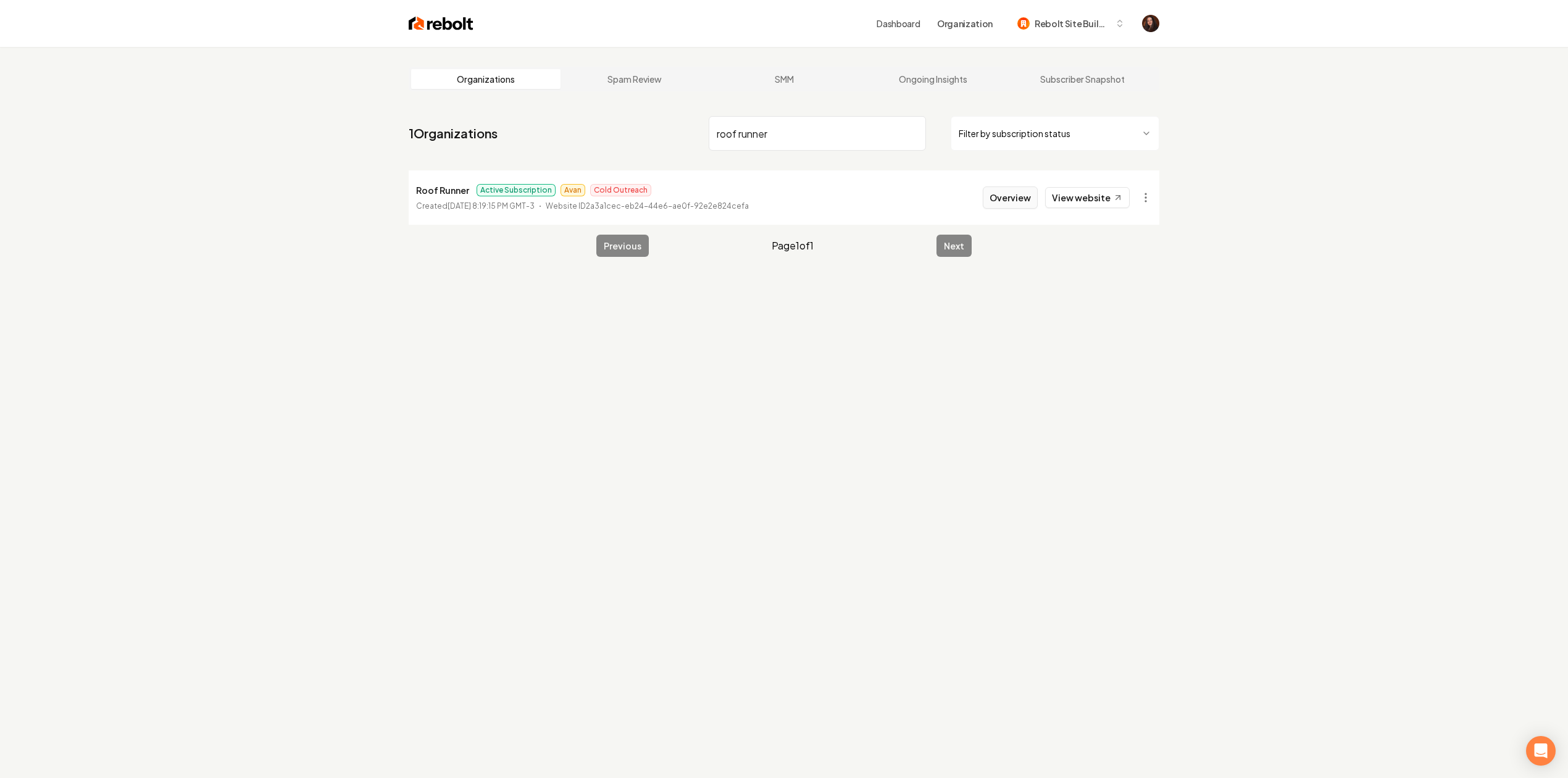
click at [1019, 205] on button "Overview" at bounding box center [1011, 197] width 55 height 23
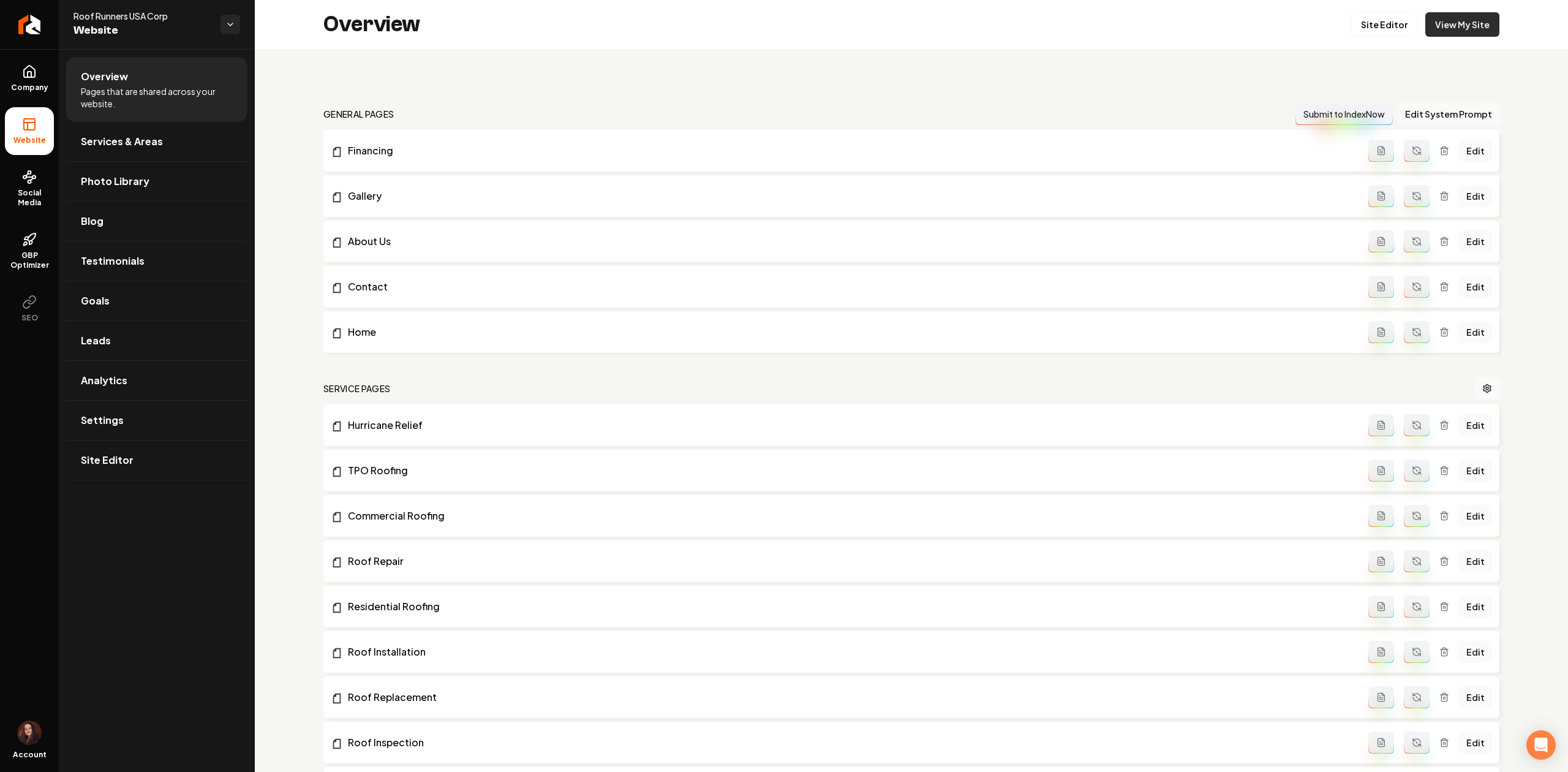
click at [1468, 33] on link "View My Site" at bounding box center [1462, 24] width 74 height 25
click at [1360, 32] on link "Site Editor" at bounding box center [1383, 24] width 67 height 25
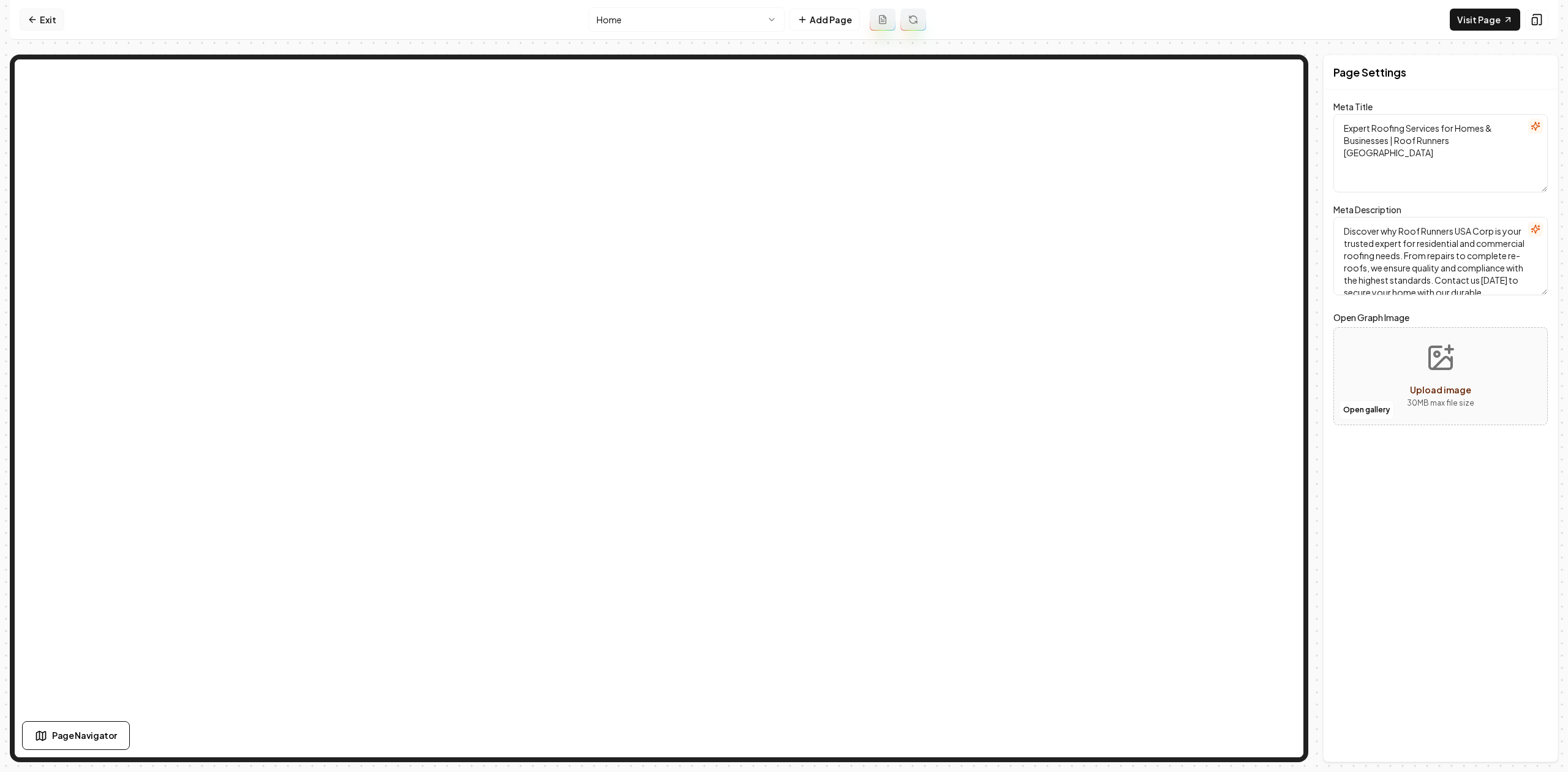
click at [48, 16] on link "Exit" at bounding box center [42, 20] width 45 height 22
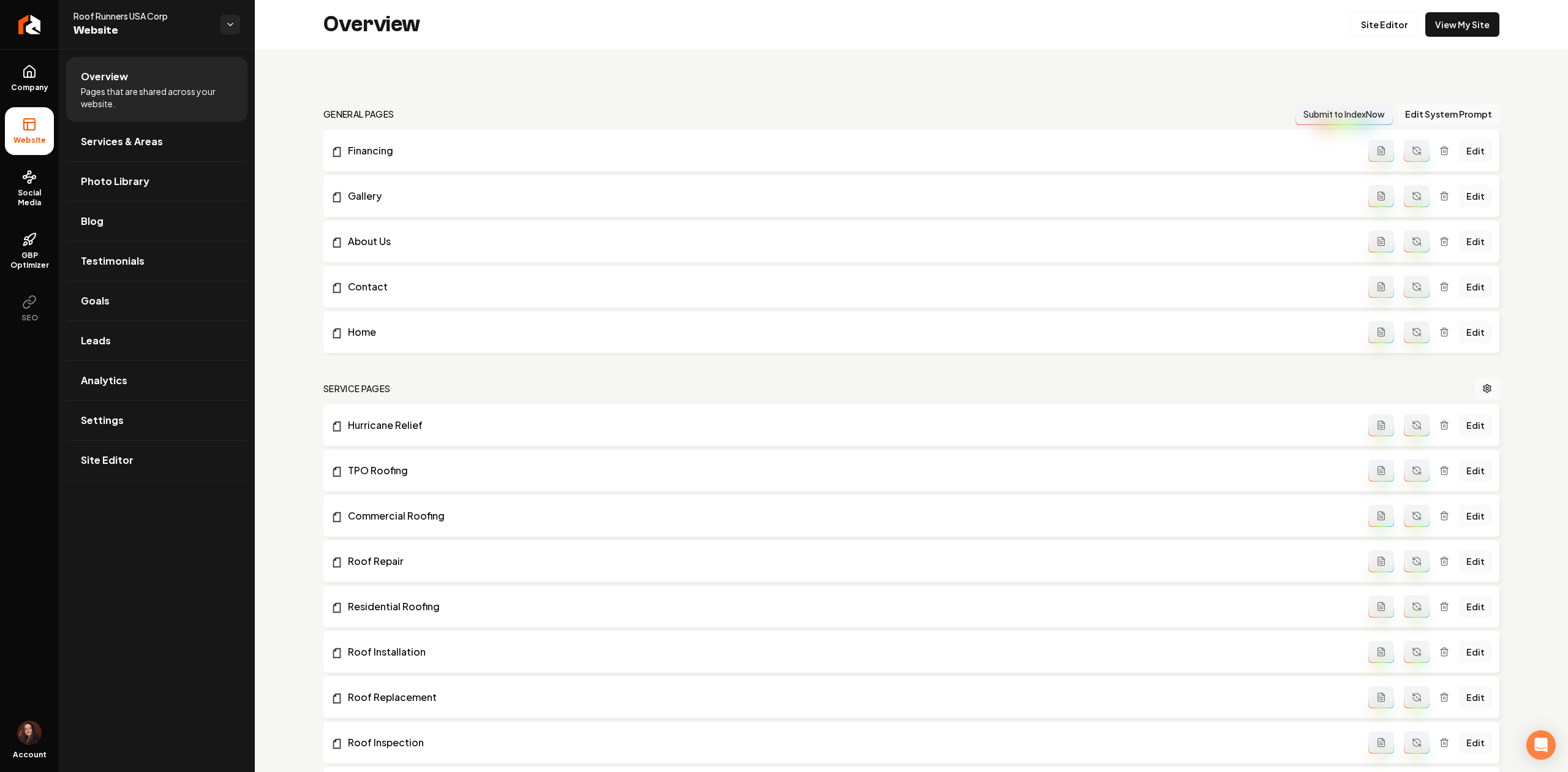
click at [1368, 153] on button "Main content area" at bounding box center [1381, 151] width 26 height 22
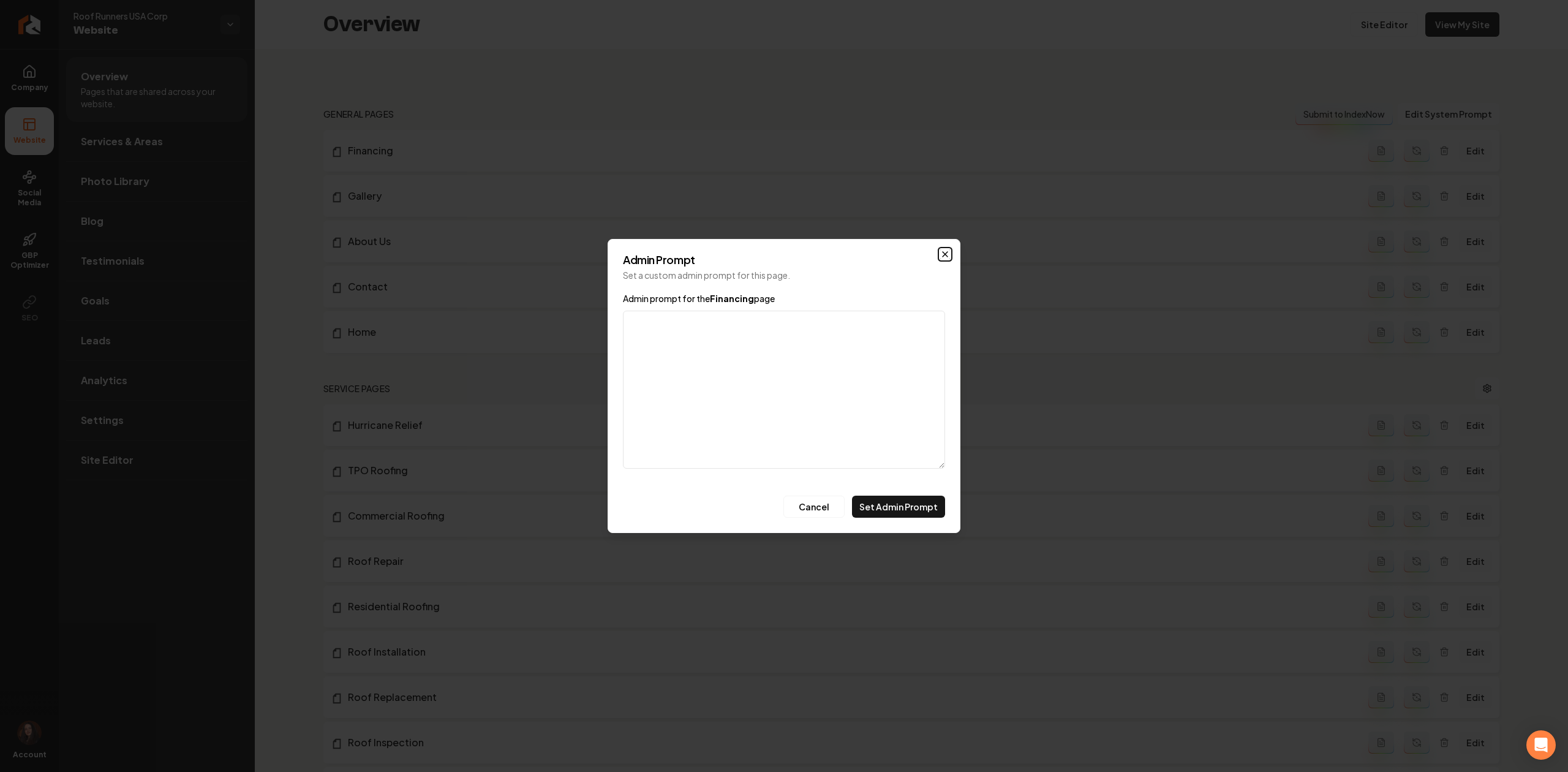
click at [947, 256] on icon "button" at bounding box center [944, 253] width 9 height 9
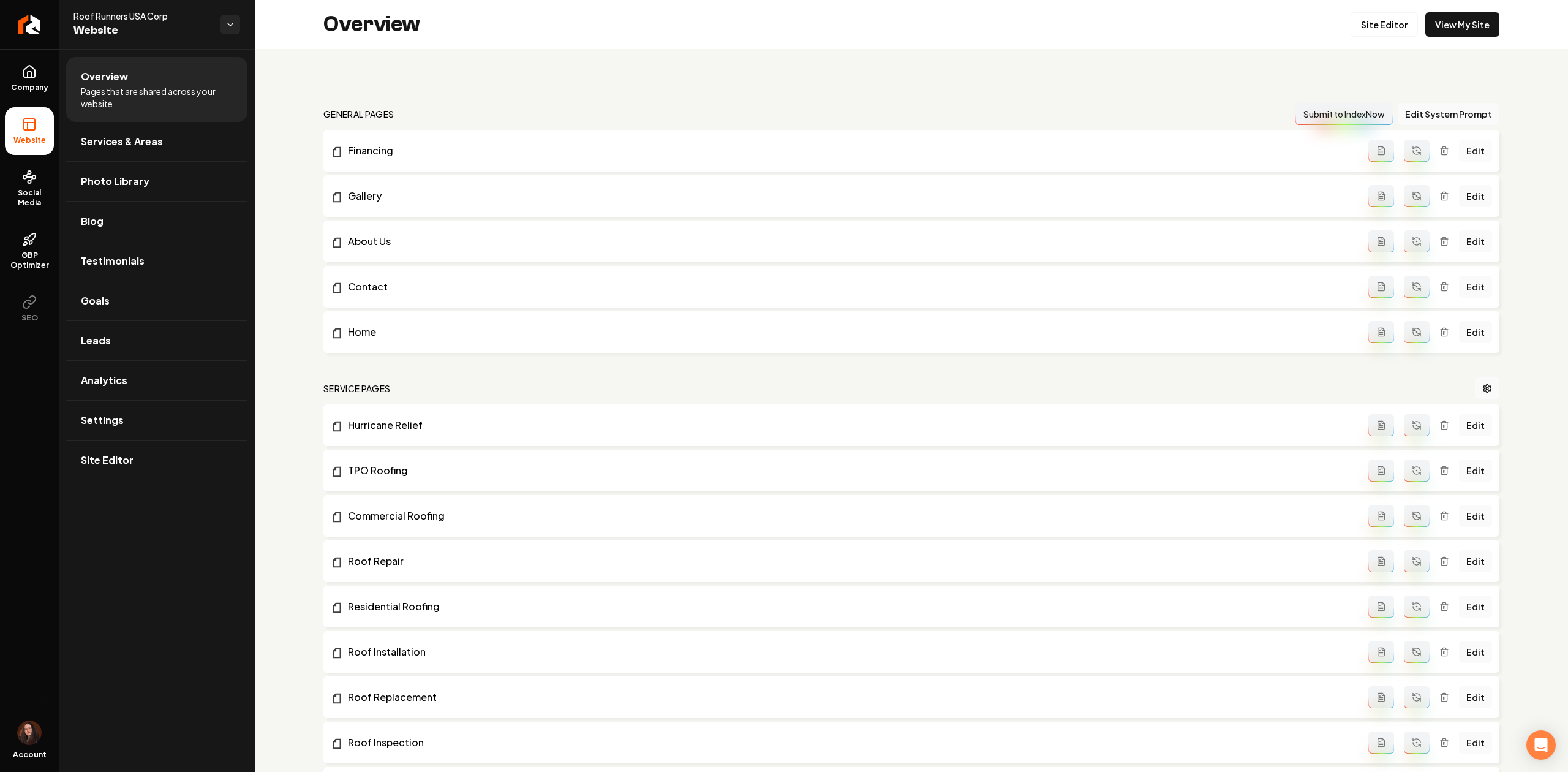
click at [1466, 157] on link "Edit" at bounding box center [1475, 151] width 33 height 22
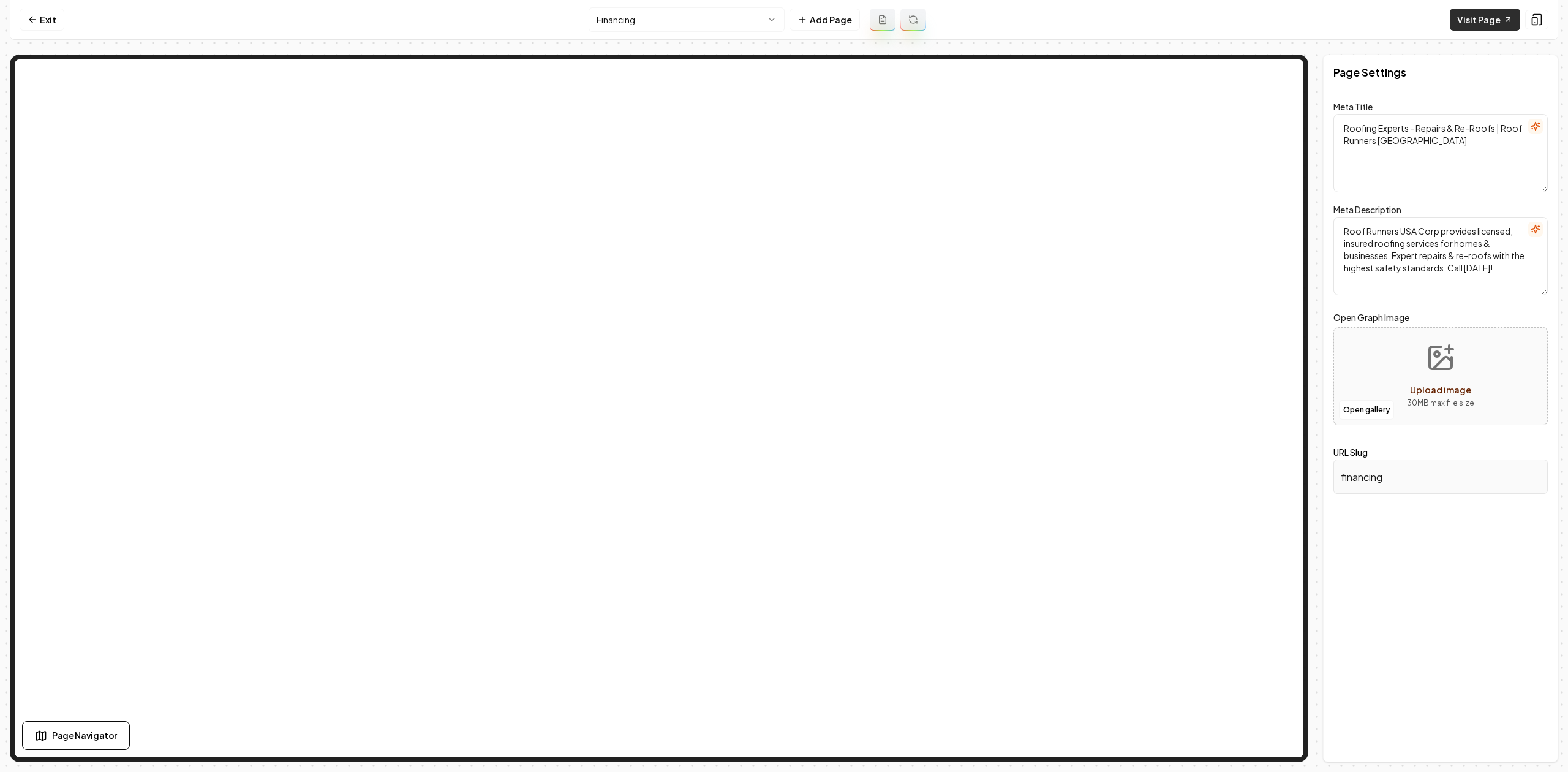
click at [1499, 22] on link "Visit Page" at bounding box center [1485, 20] width 70 height 22
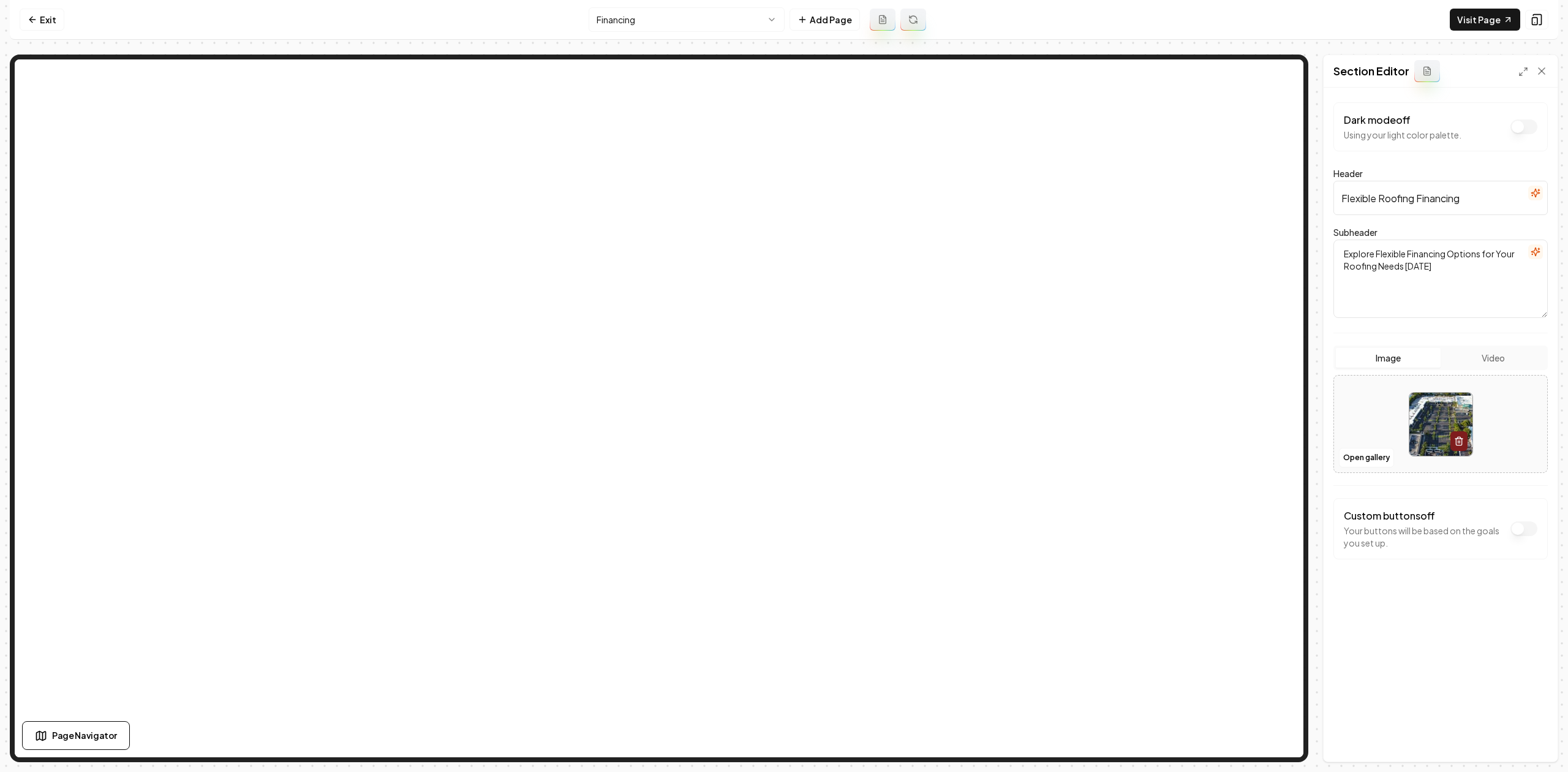
click at [1448, 191] on input "Flexible Roofing Financing" at bounding box center [1440, 198] width 215 height 34
paste input "We provide 100% f"
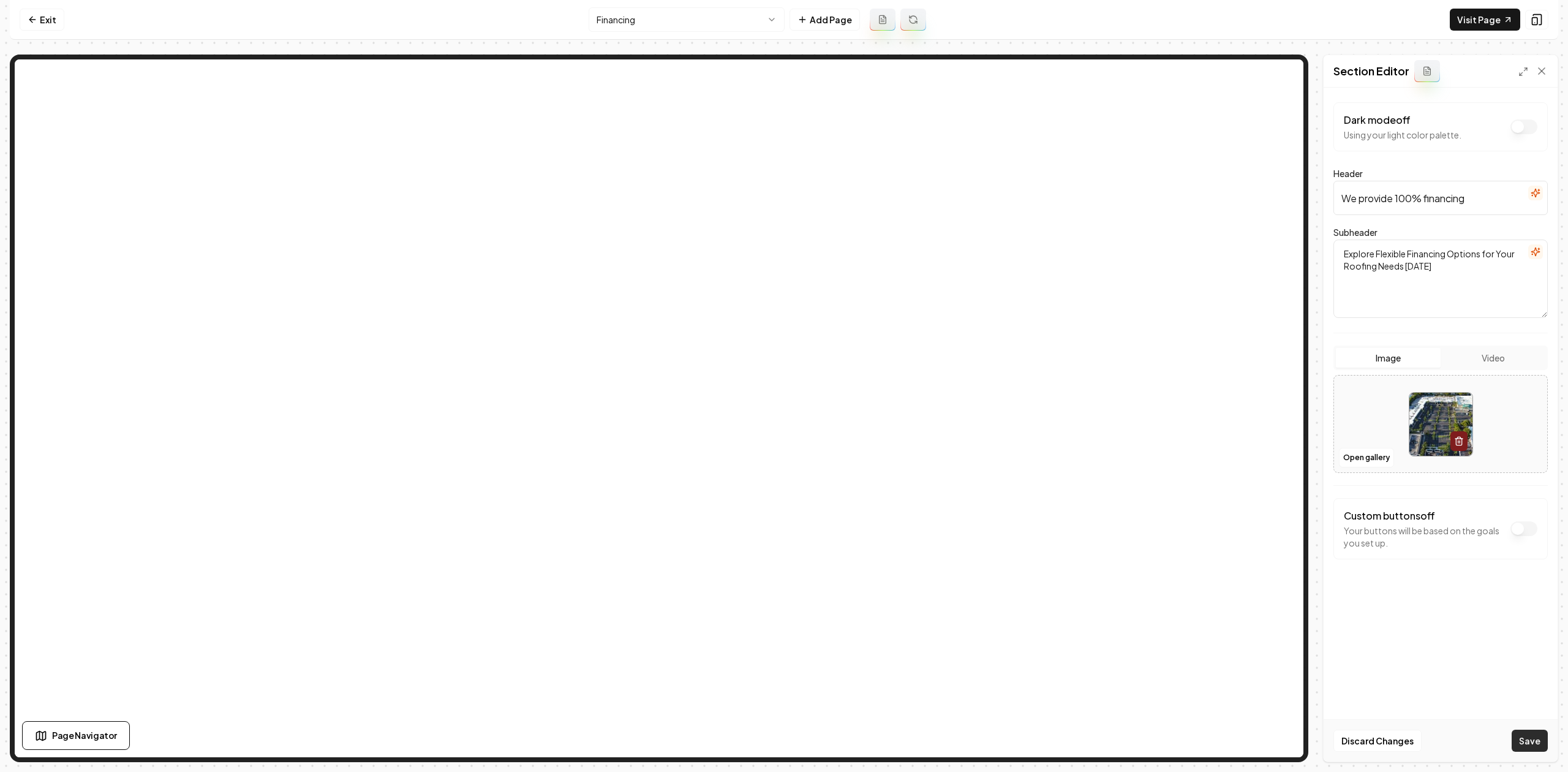
type input "We provide 100% financing"
click at [1526, 736] on button "Save" at bounding box center [1529, 741] width 36 height 22
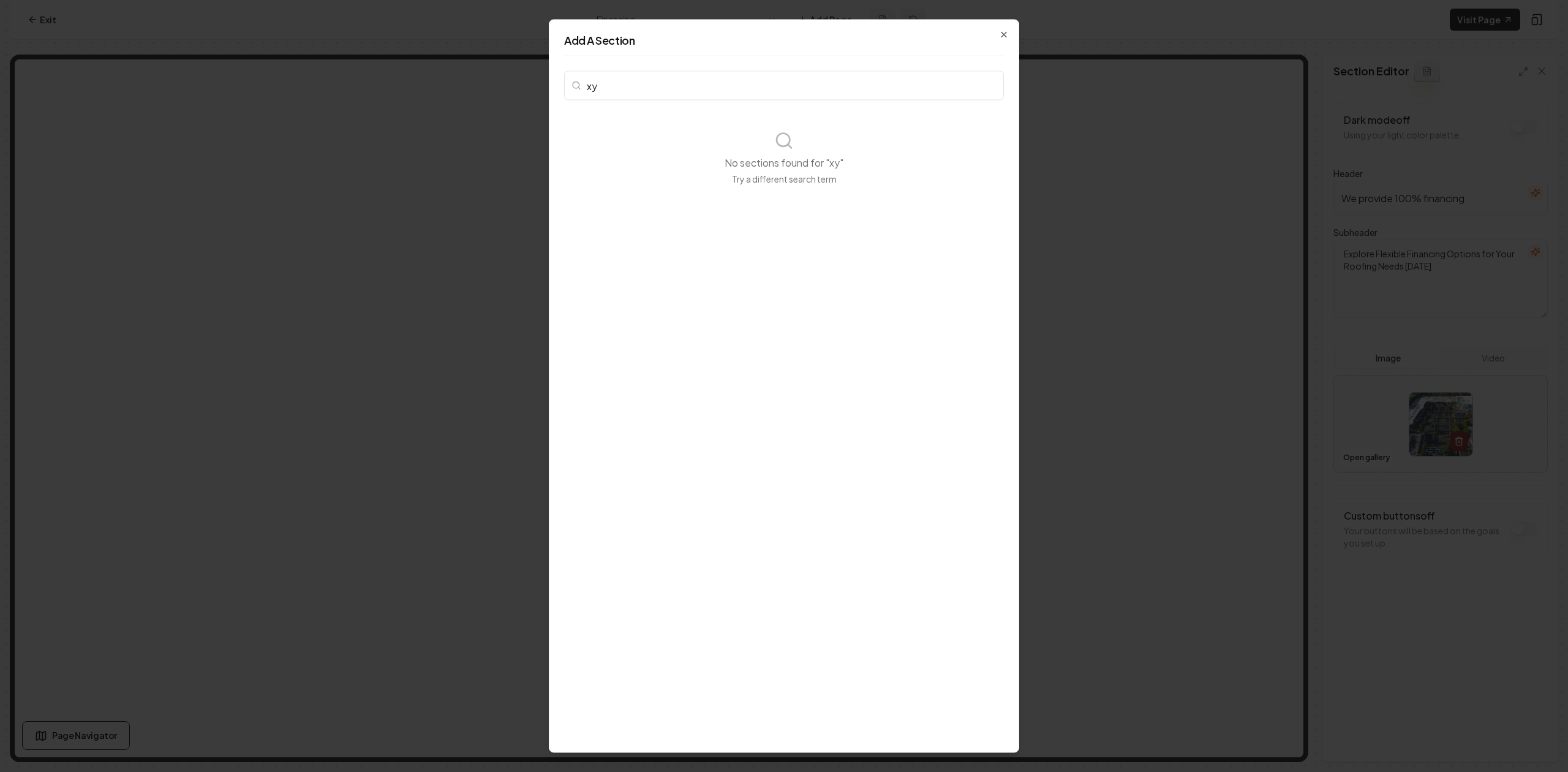
type input "x"
type input "custom"
click at [711, 180] on button "Custom Code Embed custom code on this page." at bounding box center [672, 150] width 214 height 78
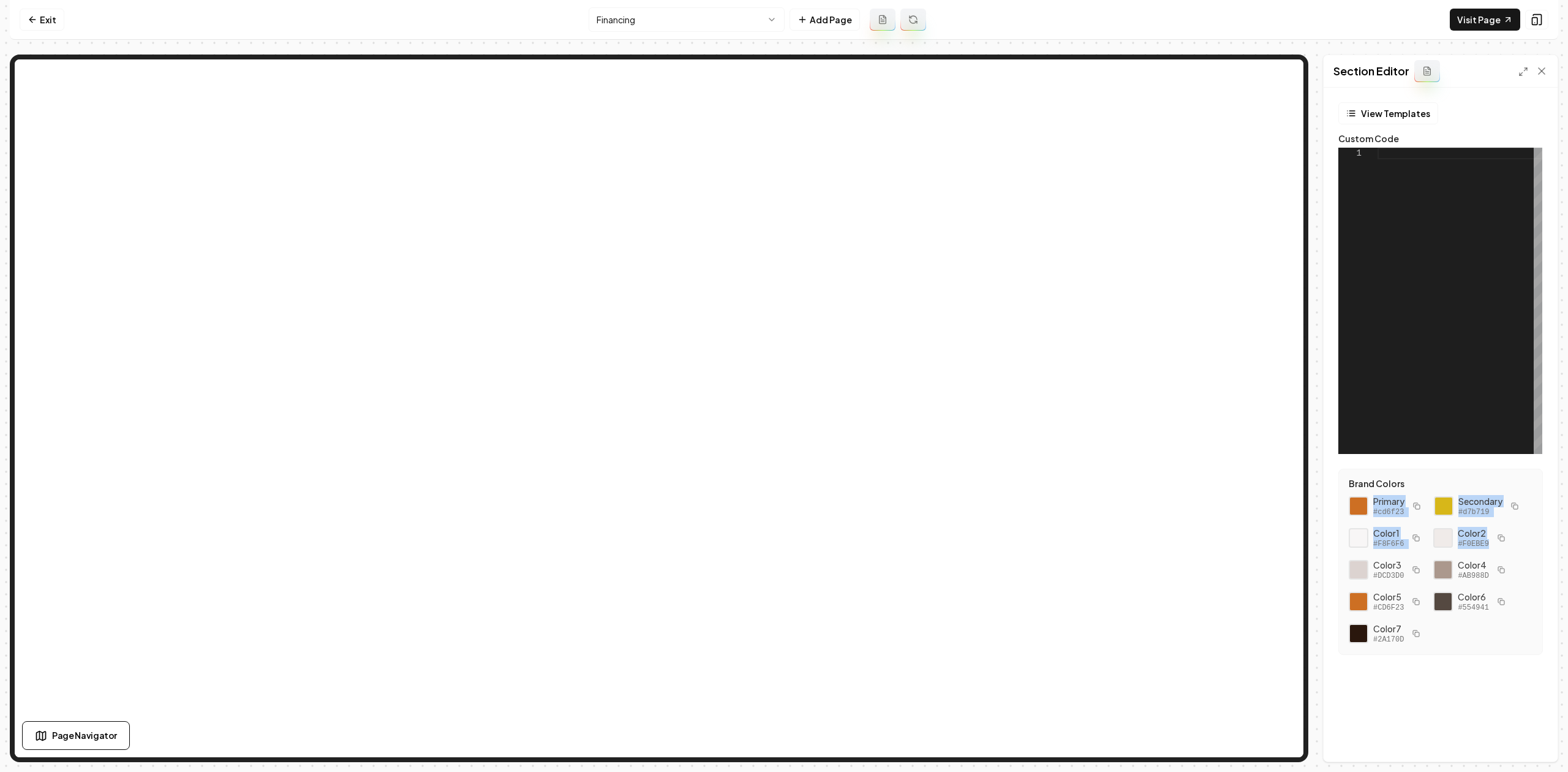
drag, startPoint x: 1490, startPoint y: 549, endPoint x: 1342, endPoint y: 511, distance: 152.8
click at [1342, 511] on div "Brand Colors Primary #cd6f23 Secondary #d7b719 Color 1 #F8F6F6 Color 2 #F0EBE9 …" at bounding box center [1440, 562] width 204 height 186
copy div "Primary #cd6f23 Secondary #d7b719 Color 1 #F8F6F6 Color 2 #F0EBE9"
click at [1370, 250] on div "1" at bounding box center [1358, 301] width 39 height 307
click at [1414, 247] on div at bounding box center [1460, 301] width 165 height 307
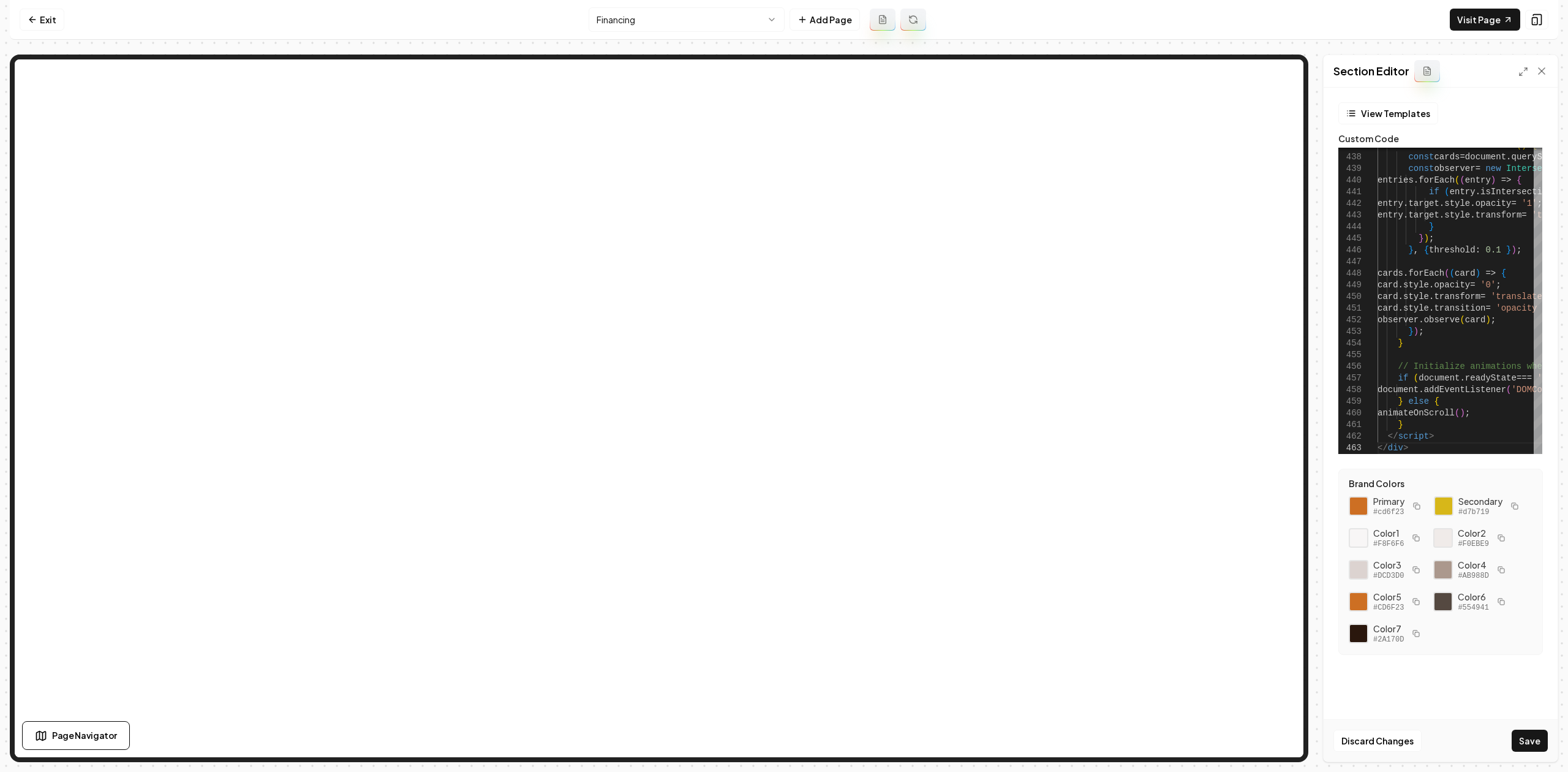
click at [1540, 739] on button "Save" at bounding box center [1529, 741] width 36 height 22
type textarea "**********"
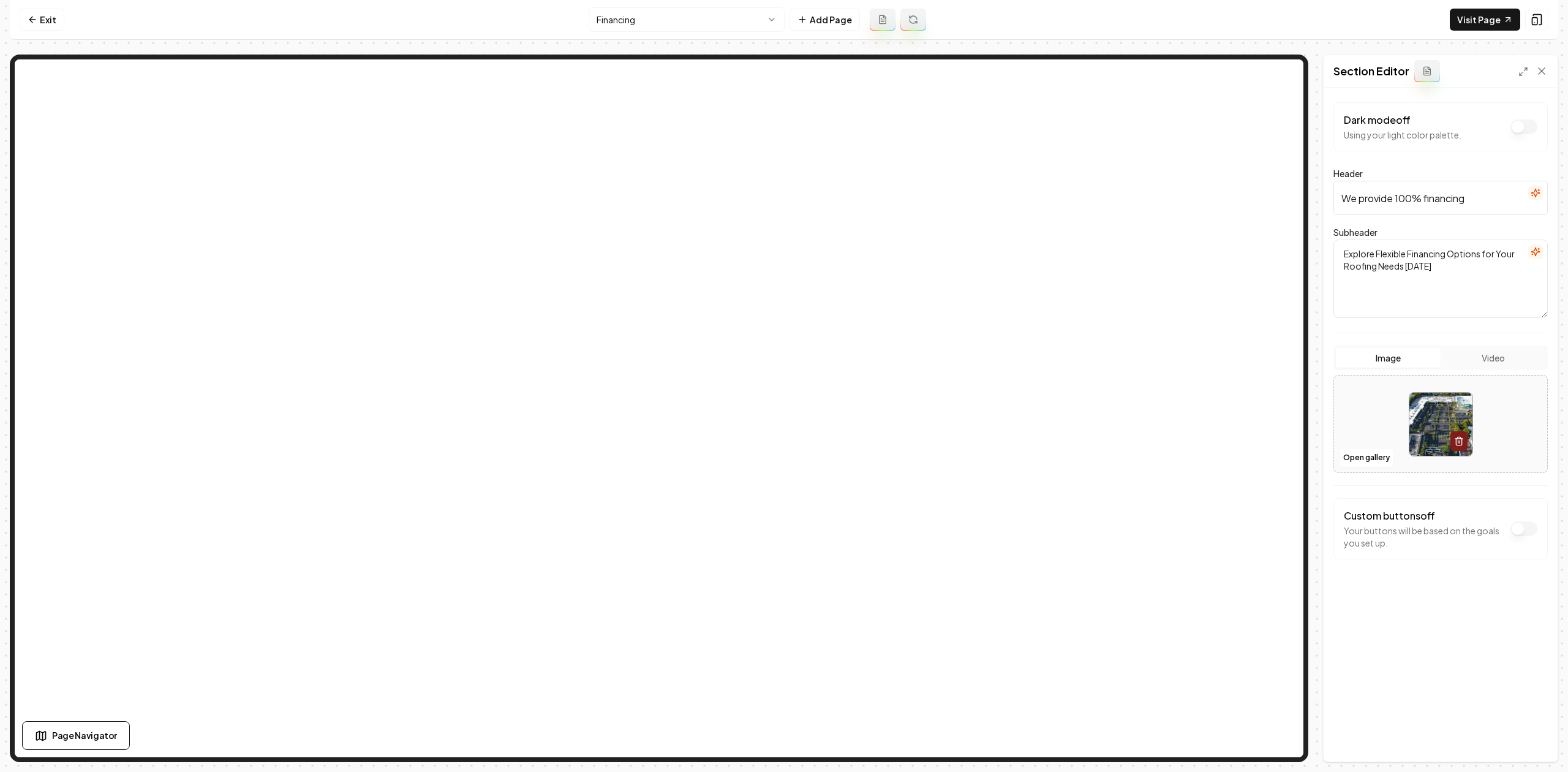
click at [1541, 256] on button "button" at bounding box center [1535, 252] width 15 height 15
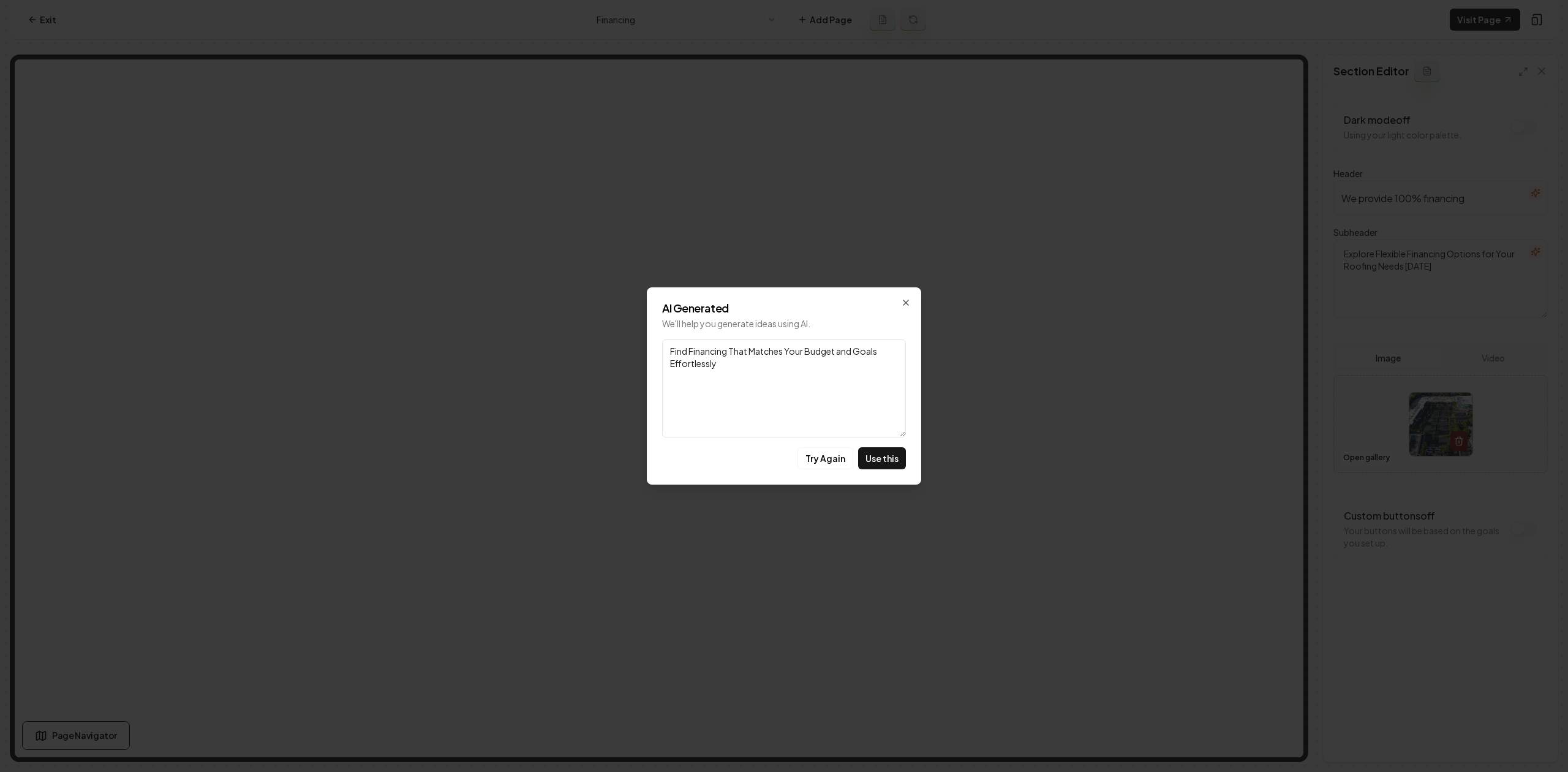
click at [910, 295] on div "AI Generated We'll help you generate ideas using AI. Link Find Financing That M…" at bounding box center [784, 386] width 275 height 198
click at [907, 300] on icon "button" at bounding box center [905, 302] width 9 height 9
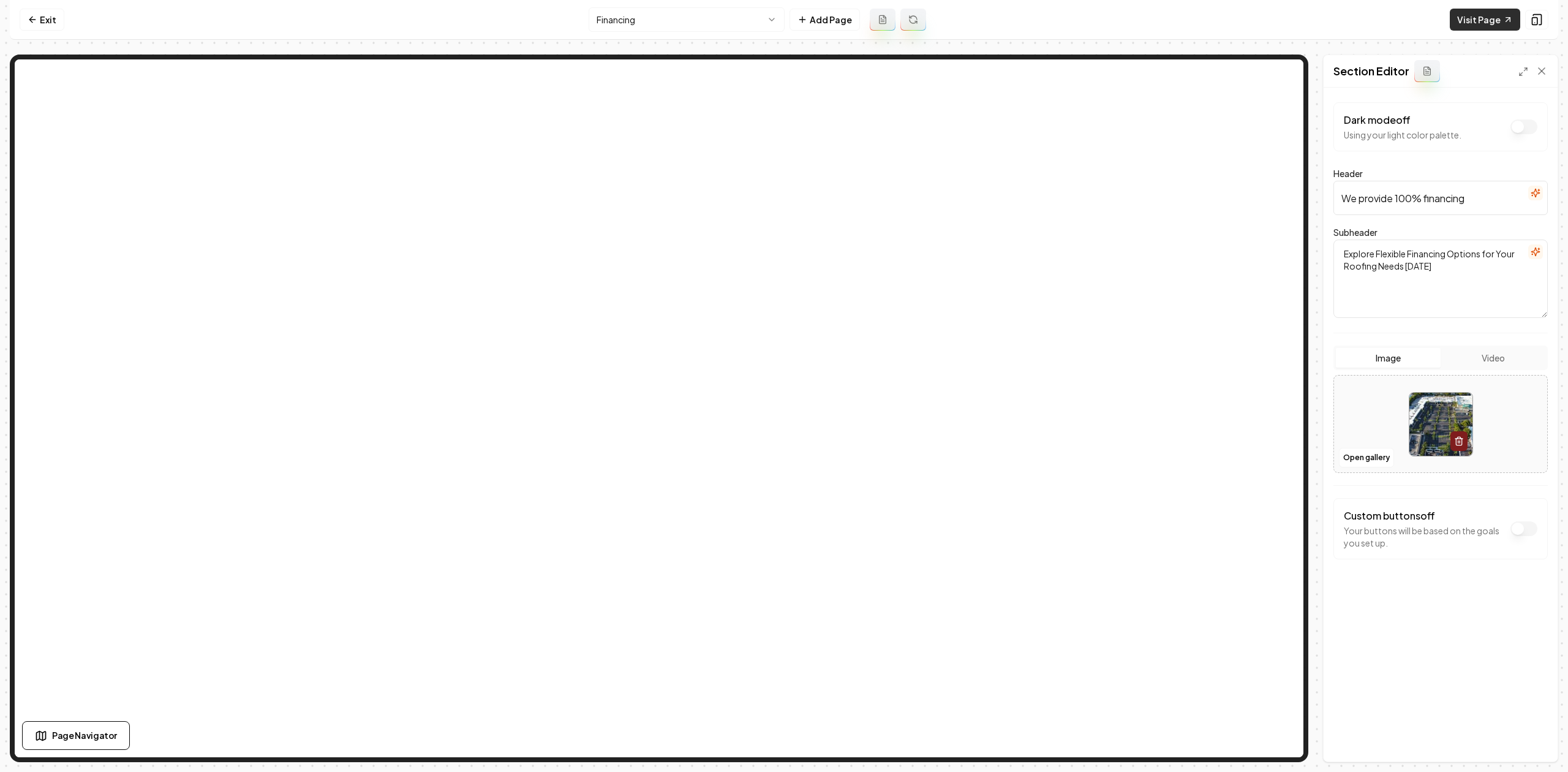
click at [1468, 14] on link "Visit Page" at bounding box center [1485, 20] width 70 height 22
click at [46, 21] on link "Exit" at bounding box center [42, 20] width 45 height 22
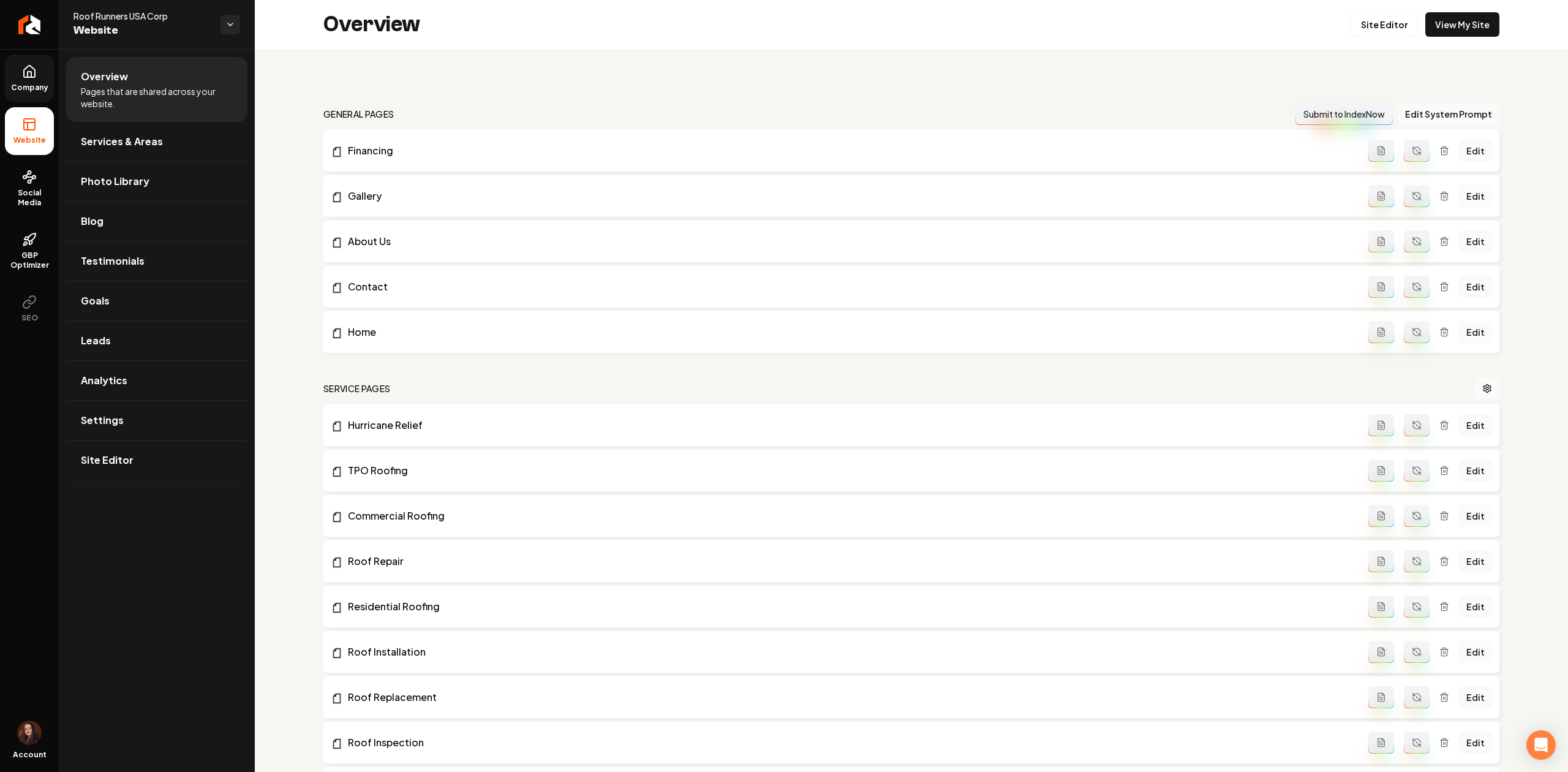
click at [40, 69] on link "Company" at bounding box center [29, 79] width 49 height 48
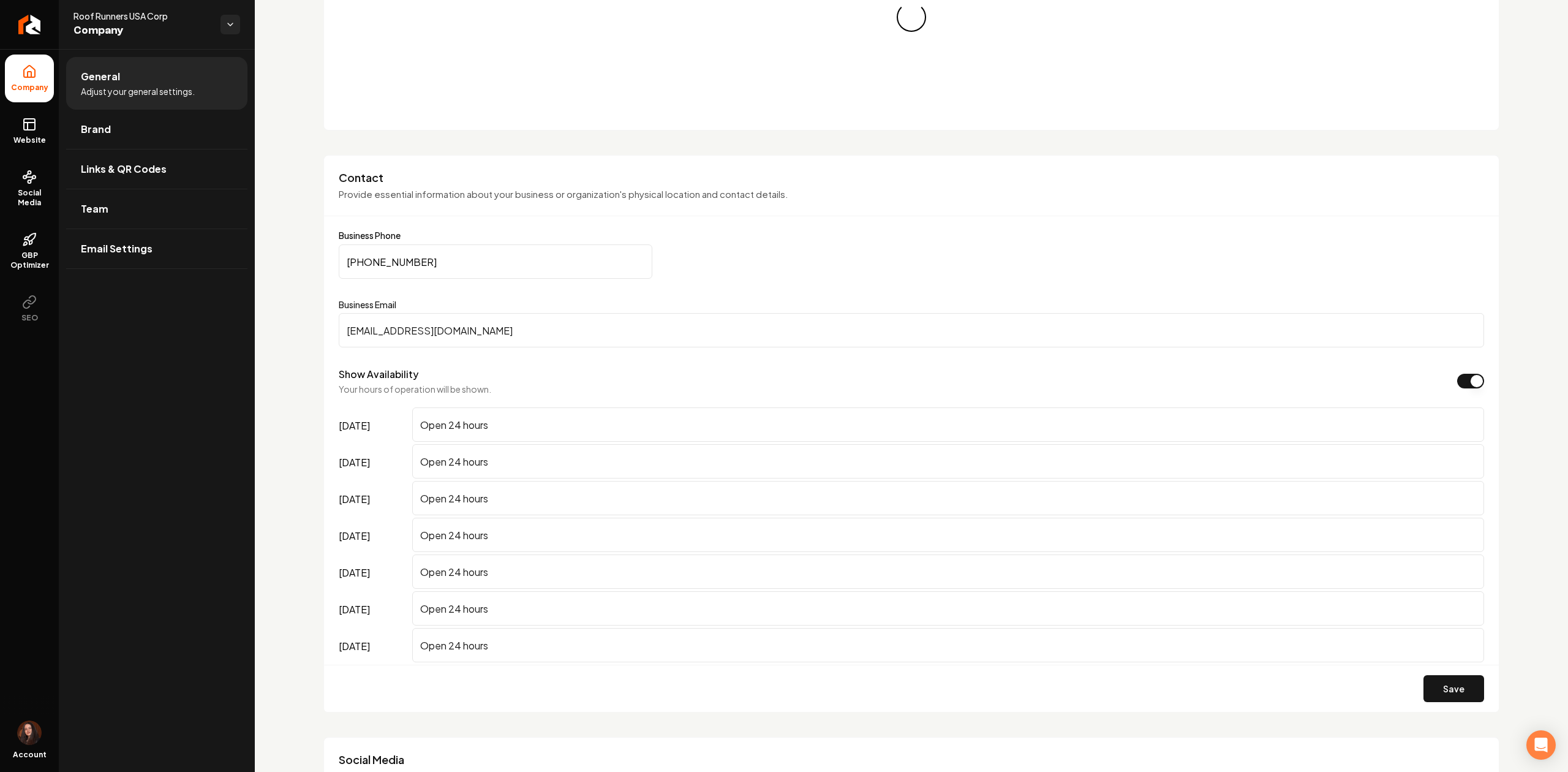
scroll to position [245, 0]
click at [1462, 691] on button "Save" at bounding box center [1453, 684] width 61 height 27
drag, startPoint x: 503, startPoint y: 330, endPoint x: 309, endPoint y: 344, distance: 194.5
click at [309, 344] on div "Basics The more information you provide, the better your site will turn out sin…" at bounding box center [911, 714] width 1313 height 1821
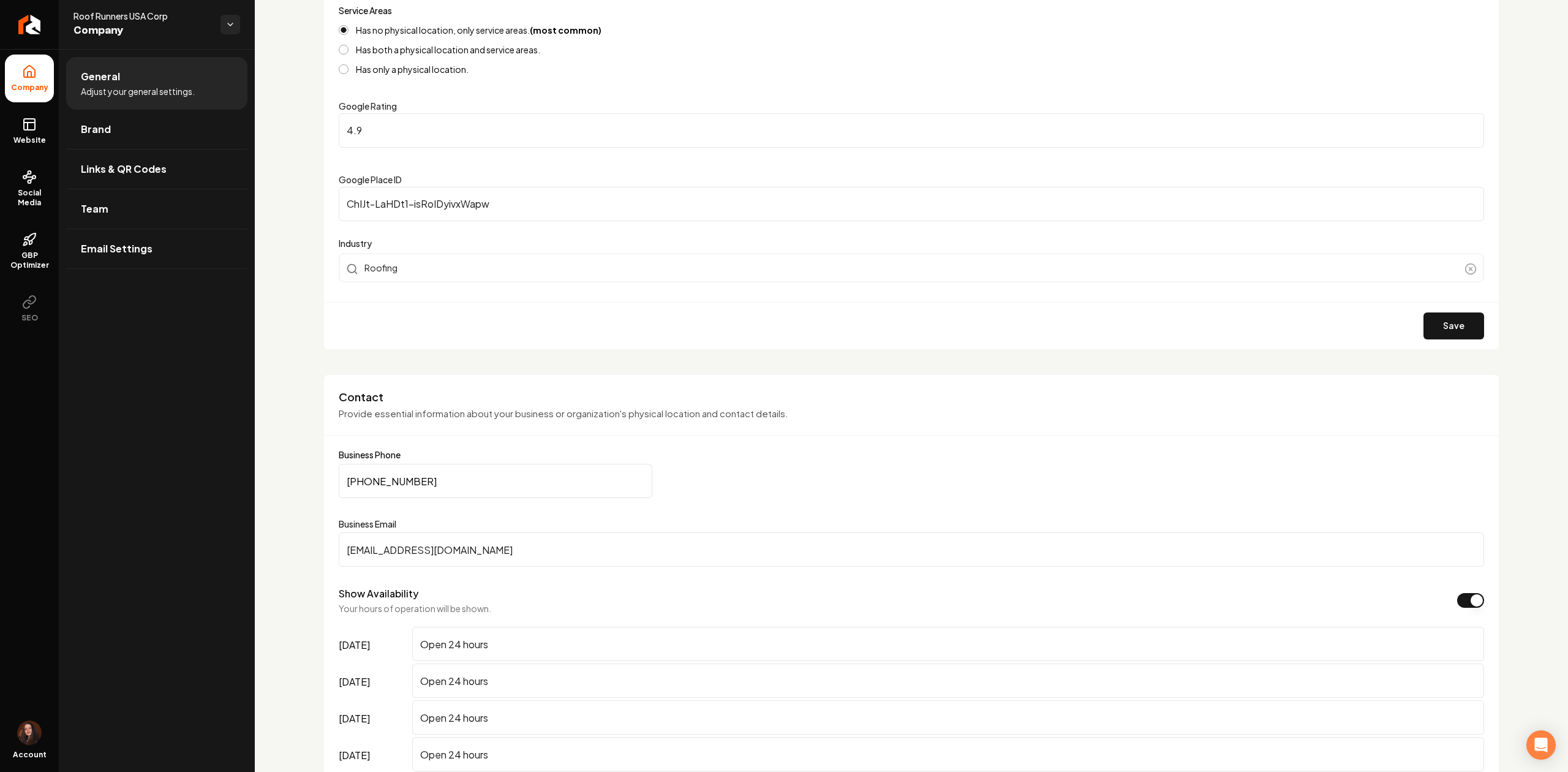
scroll to position [255, 0]
